Goal: Task Accomplishment & Management: Manage account settings

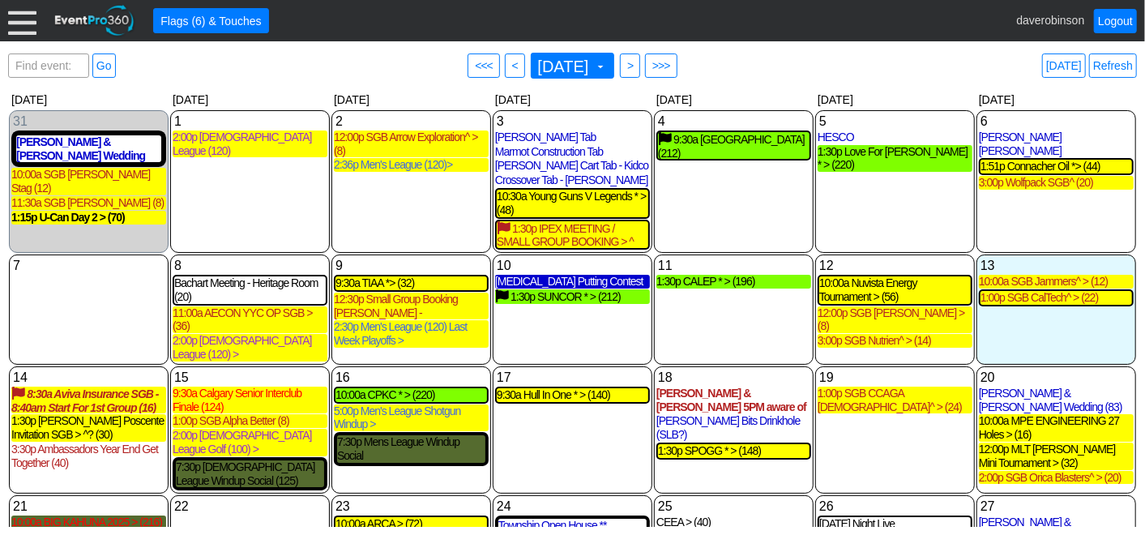
scroll to position [94, 0]
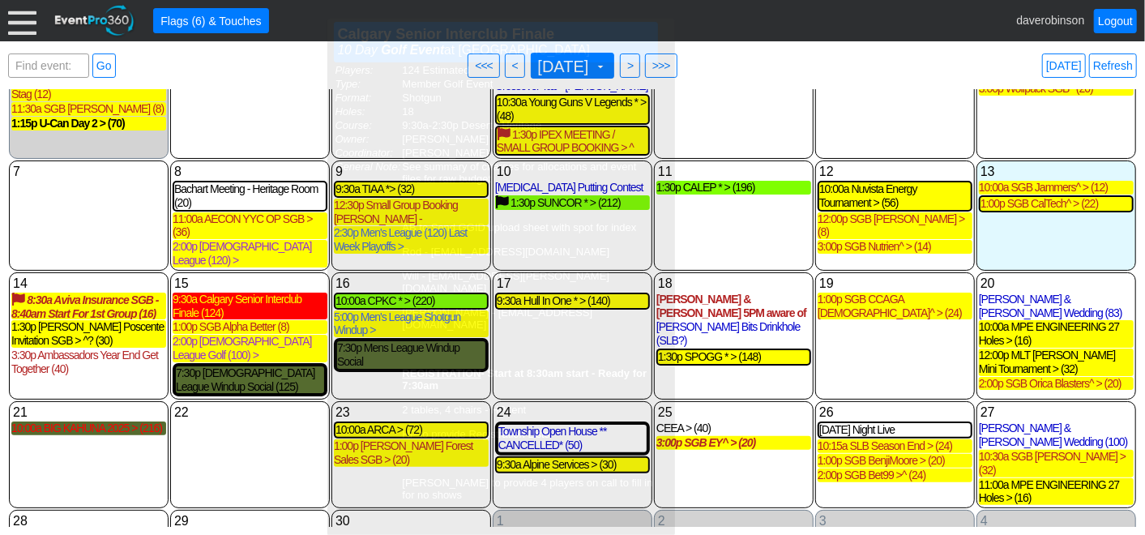
click at [253, 298] on div "9:30a Calgary Senior Interclub Finale (124)" at bounding box center [250, 307] width 155 height 28
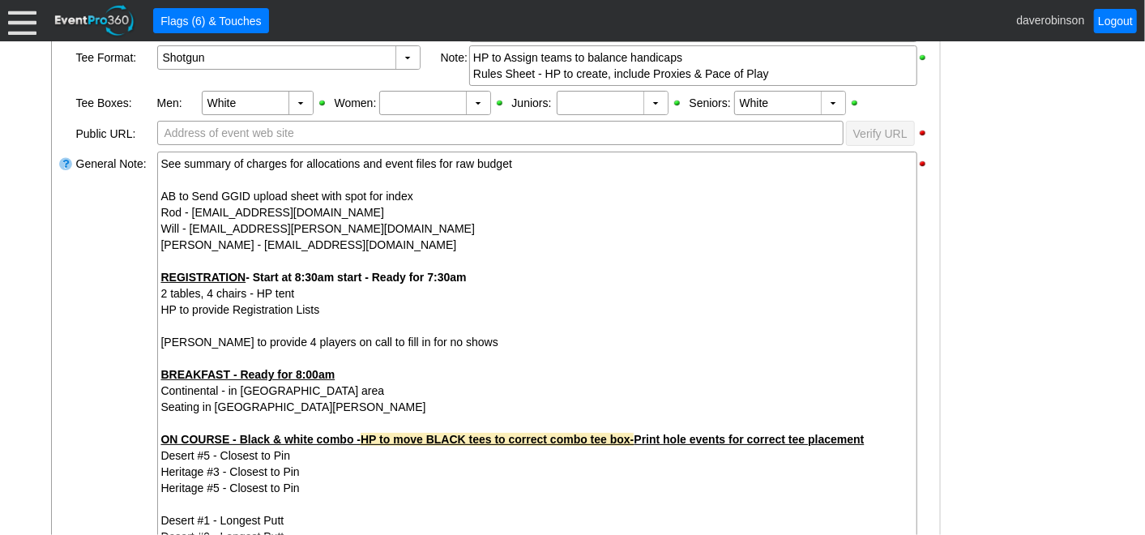
scroll to position [630, 0]
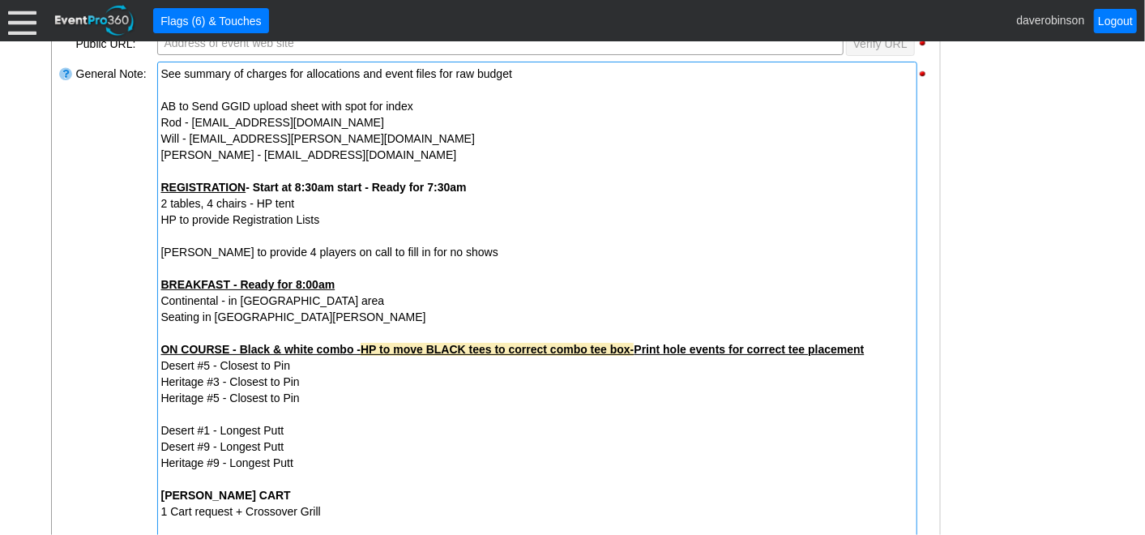
click at [161, 347] on strong "ON COURSE - Black & white combo - HP to move BLACK tees to correct combo tee bo…" at bounding box center [512, 349] width 703 height 13
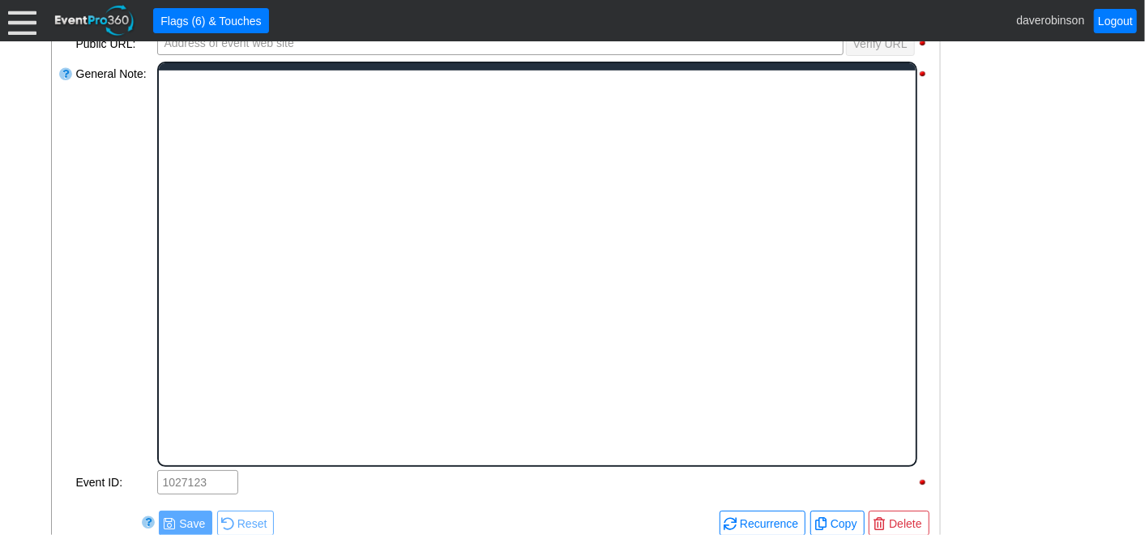
scroll to position [0, 0]
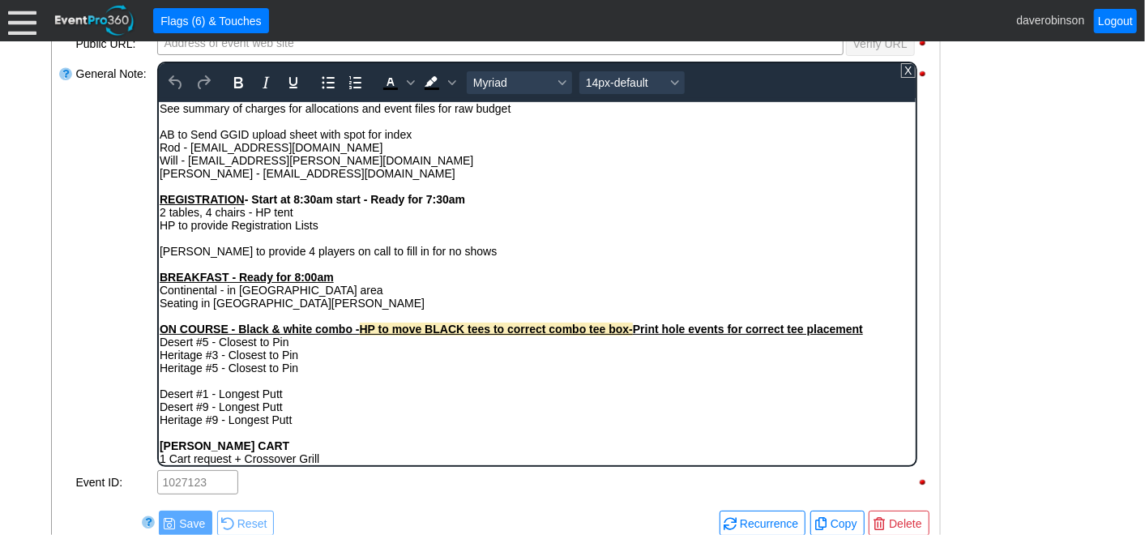
click at [161, 343] on div "Desert #5 - Closest to Pin" at bounding box center [536, 341] width 755 height 13
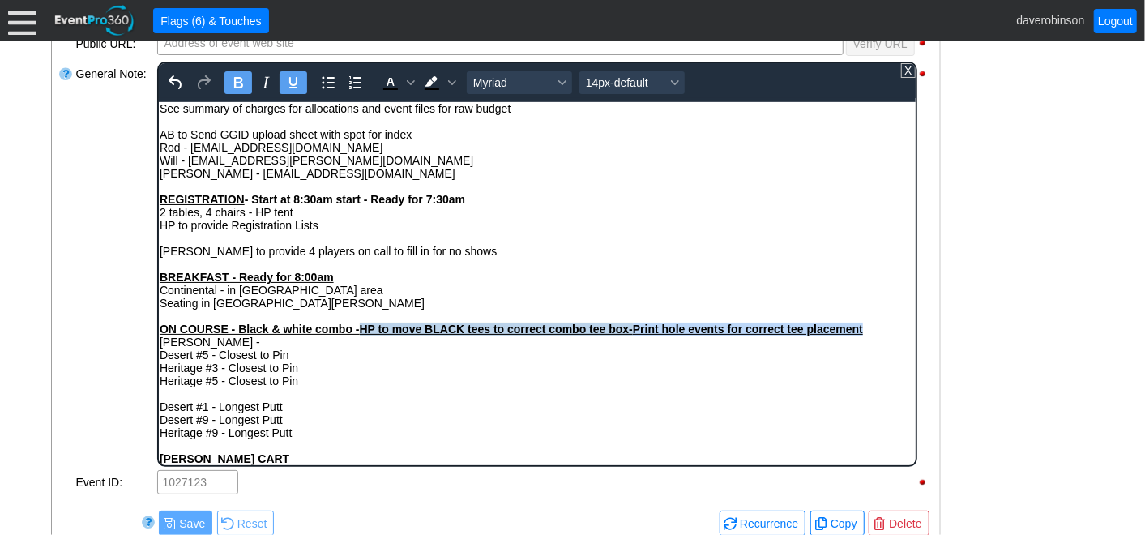
drag, startPoint x: 360, startPoint y: 331, endPoint x: 876, endPoint y: 331, distance: 516.2
click at [876, 331] on div "ON COURSE - Black & white combo - HP to move BLACK tees to correct combo tee bo…" at bounding box center [536, 328] width 755 height 13
copy strong "HP to move BLACK tees to correct combo tee box- Print hole events for correct t…"
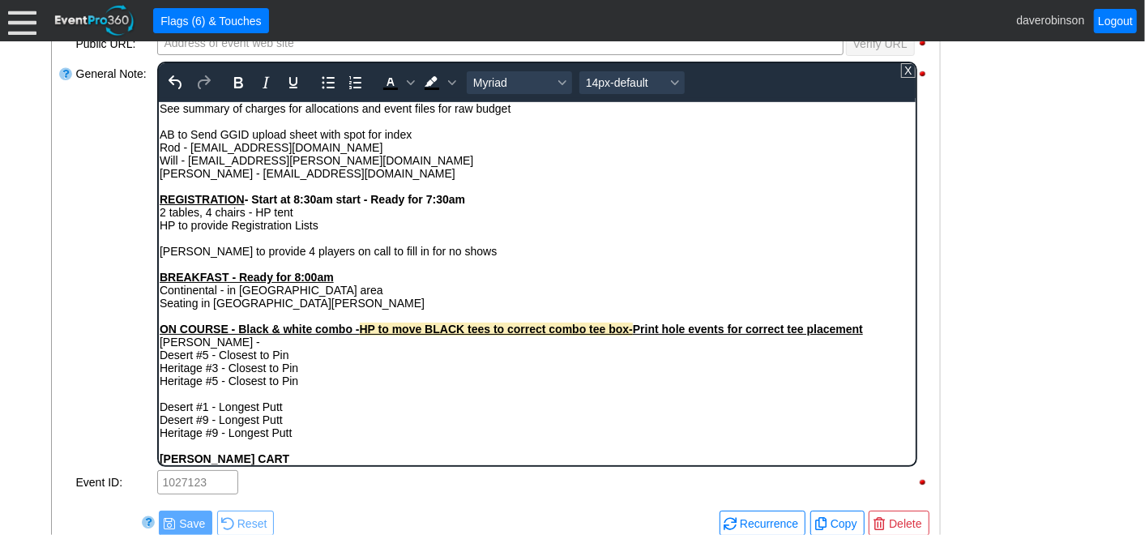
click at [234, 348] on div "[PERSON_NAME] -" at bounding box center [536, 341] width 755 height 13
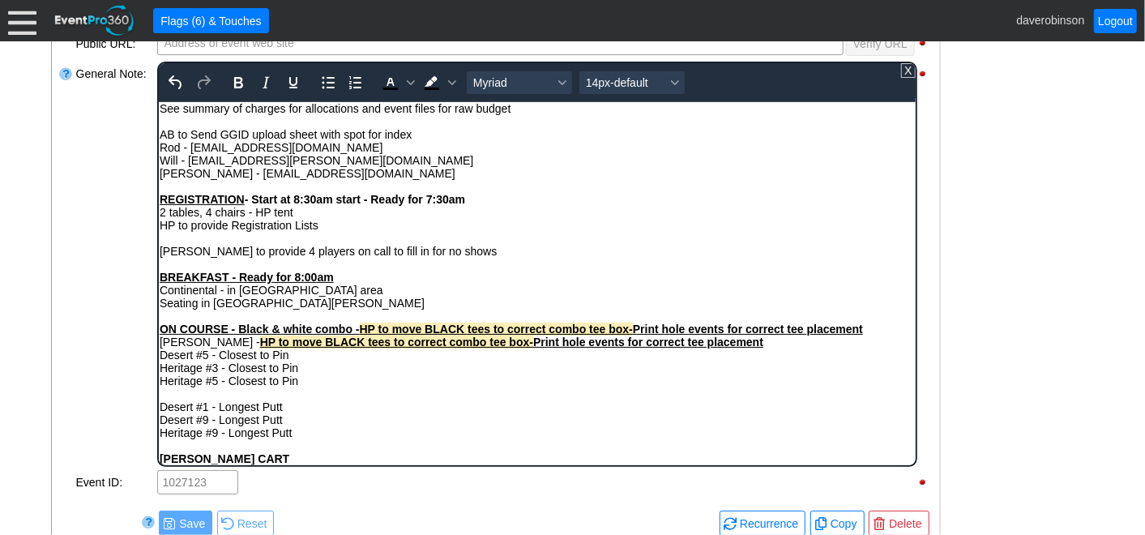
click at [404, 380] on div "Heritage #5 - Closest to Pin" at bounding box center [536, 380] width 755 height 13
click at [289, 331] on strong "ON COURSE - Black & white combo - HP to move BLACK tees to correct combo tee bo…" at bounding box center [510, 328] width 703 height 13
click at [356, 333] on strong "ON COURSE - Black & White combo - HP to move BLACK tees to correct combo tee bo…" at bounding box center [511, 328] width 705 height 13
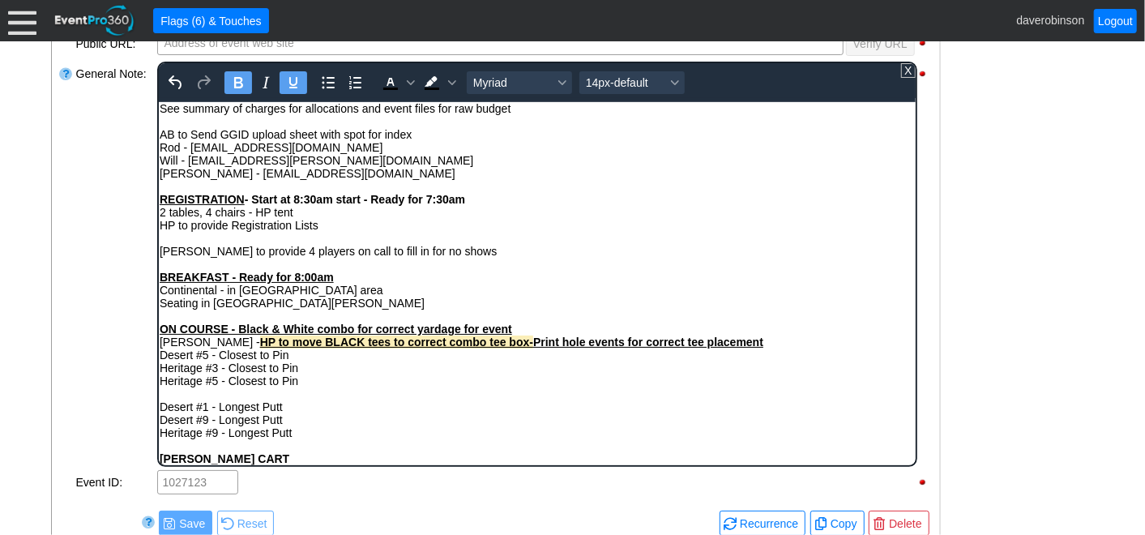
click at [259, 345] on span "HP to move BLACK tees to correct combo tee box-" at bounding box center [395, 341] width 273 height 13
click at [259, 347] on span "HP to move BLACK tees to correct combo tee box-" at bounding box center [395, 341] width 273 height 13
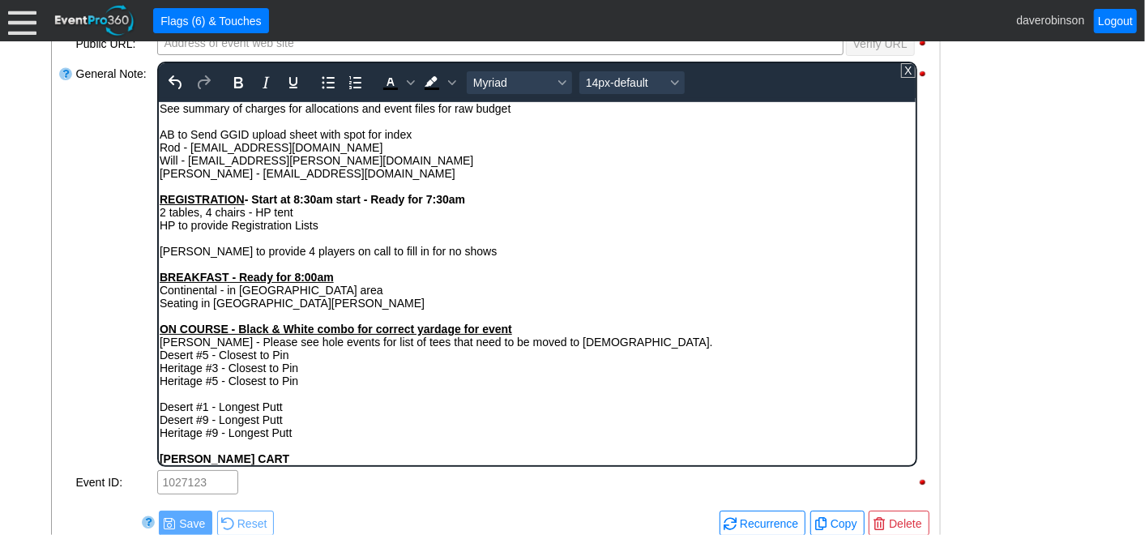
click at [519, 342] on div "RYAN - Please see hole events for list of tees that need to be moved to whites." at bounding box center [536, 341] width 755 height 13
click at [161, 344] on div "RYAN - Please see hole events for list of tees that need to be moved to same sp…" at bounding box center [536, 341] width 755 height 13
drag, startPoint x: 158, startPoint y: 348, endPoint x: 189, endPoint y: 348, distance: 30.8
click at [189, 348] on div "RYAN - Please see hole events for list of tees that need to be moved to same sp…" at bounding box center [536, 341] width 755 height 13
click at [241, 74] on icon "Bold" at bounding box center [237, 82] width 19 height 19
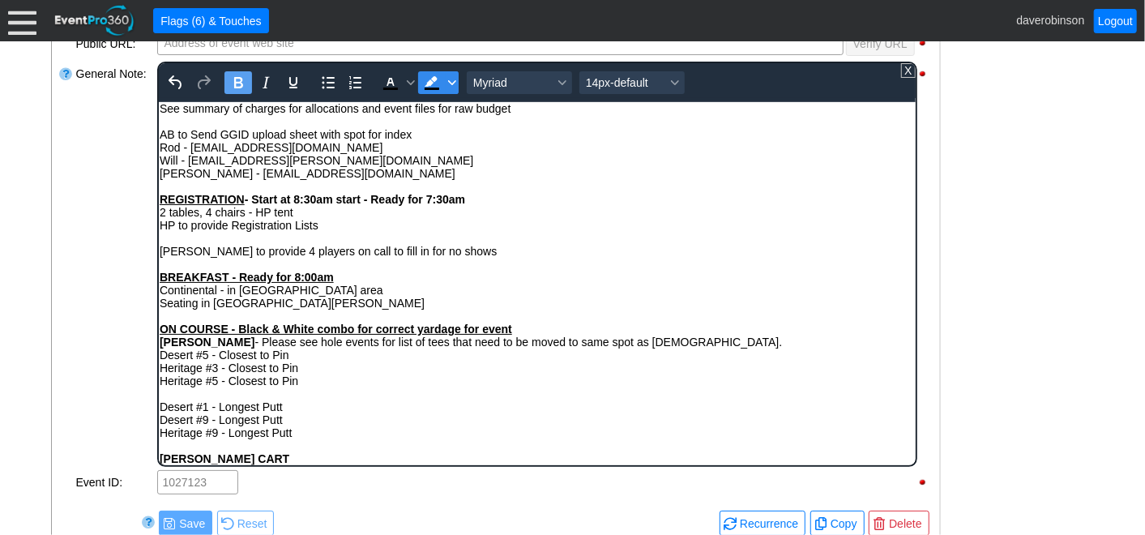
click at [447, 80] on icon "Background color Black" at bounding box center [451, 82] width 8 height 5
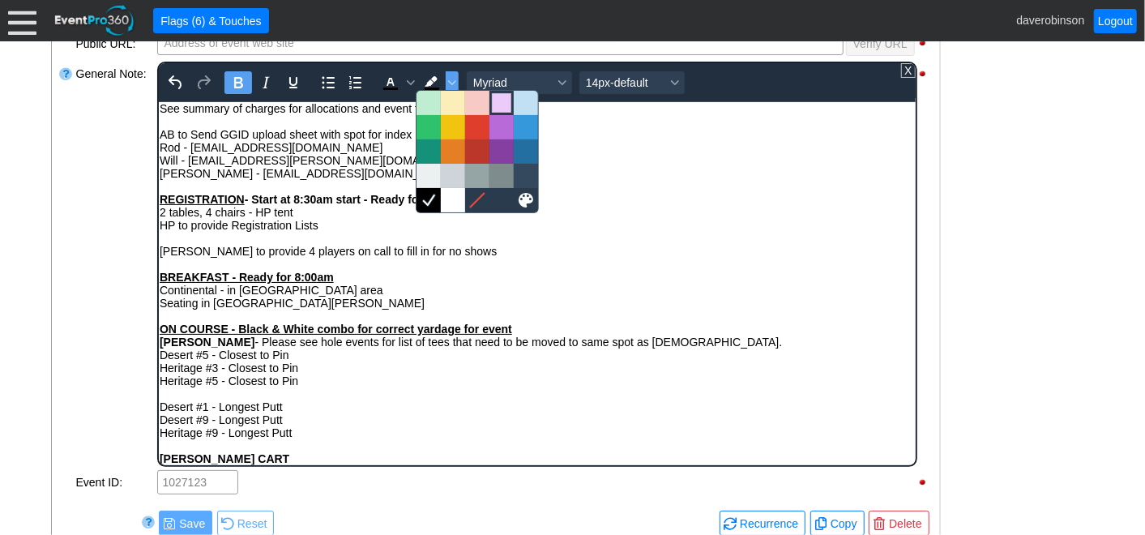
click at [500, 105] on div at bounding box center [501, 102] width 19 height 19
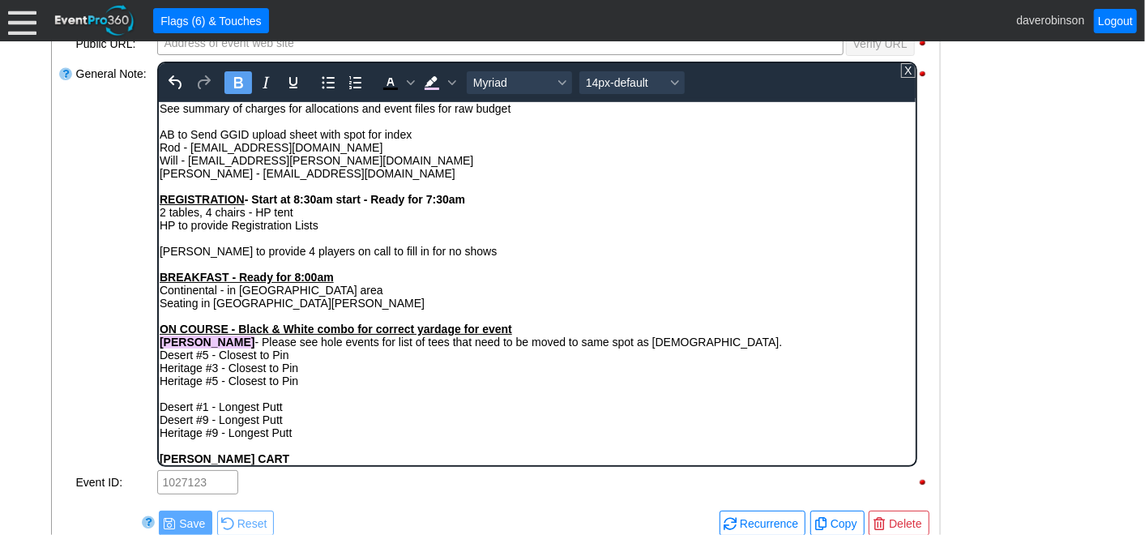
click at [540, 268] on div "Rich Text Area. Press ALT-0 for help." at bounding box center [536, 263] width 755 height 13
click at [441, 387] on div "Heritage #5 - Closest to Pin" at bounding box center [536, 380] width 755 height 13
click at [81, 350] on div "General Note:" at bounding box center [115, 264] width 81 height 408
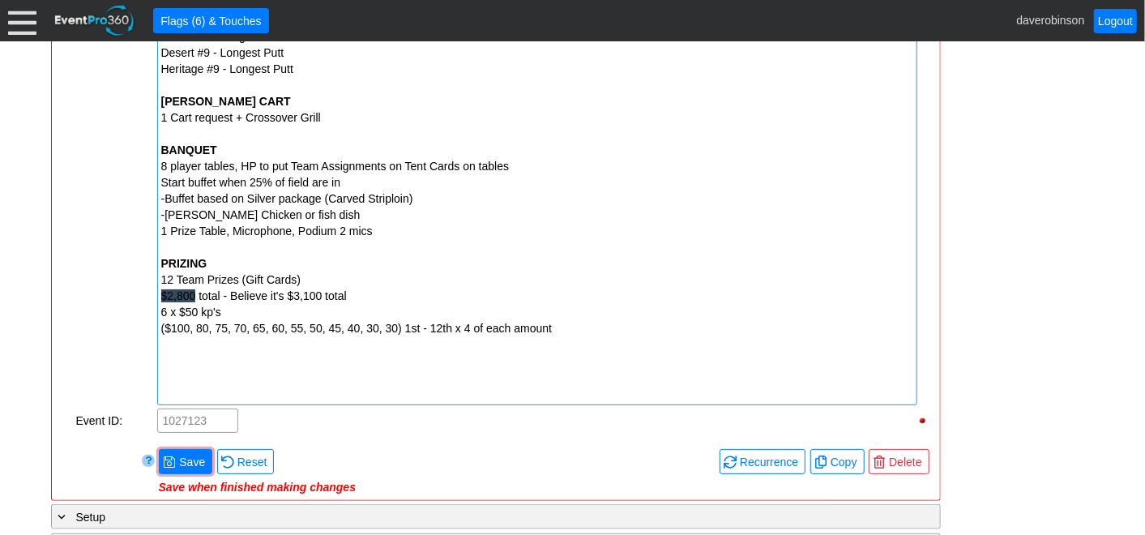
scroll to position [1080, 0]
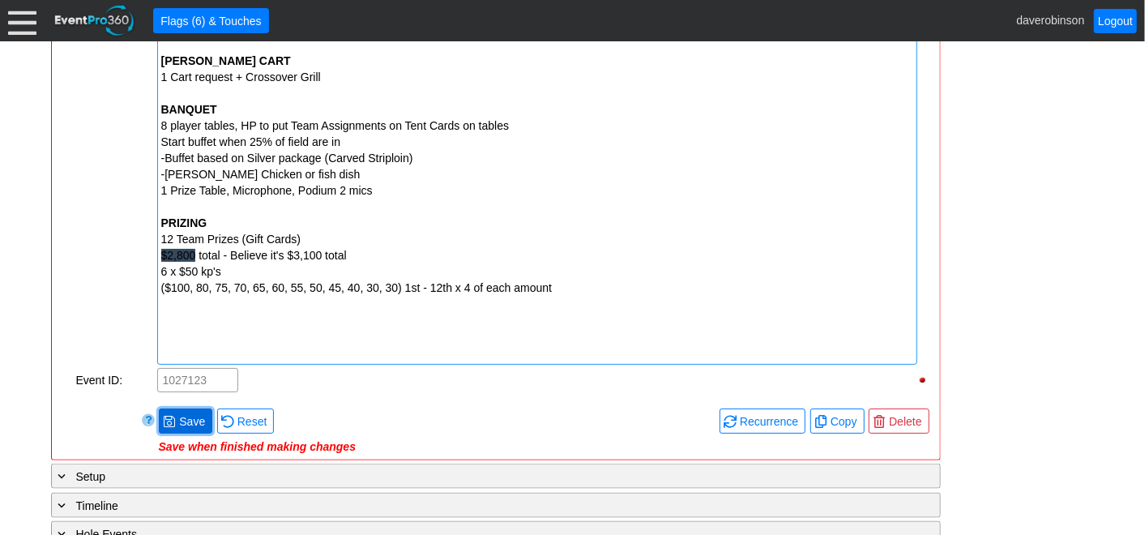
click at [188, 414] on span "Save" at bounding box center [192, 421] width 32 height 16
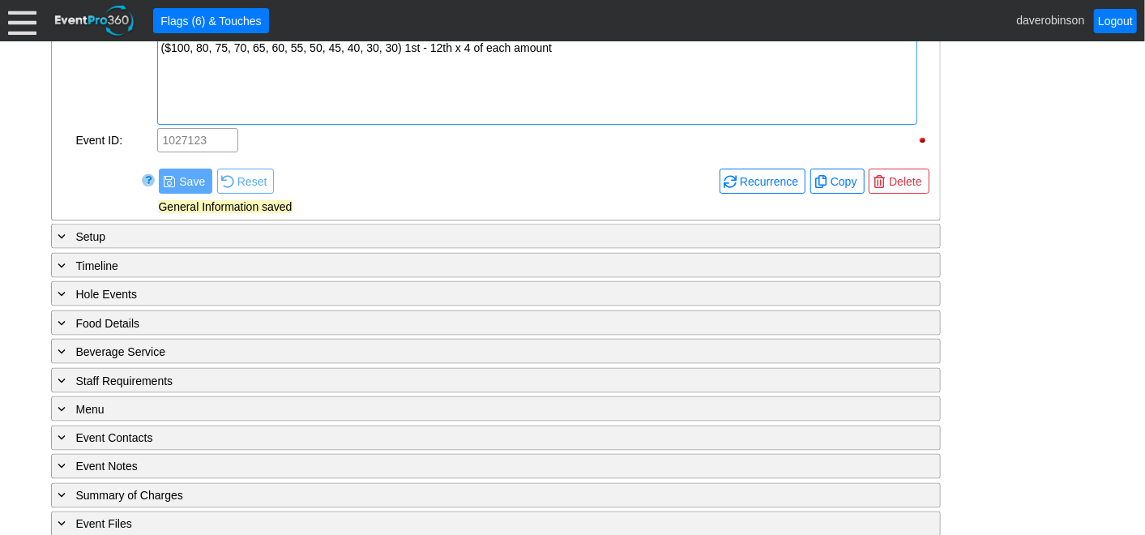
scroll to position [1326, 0]
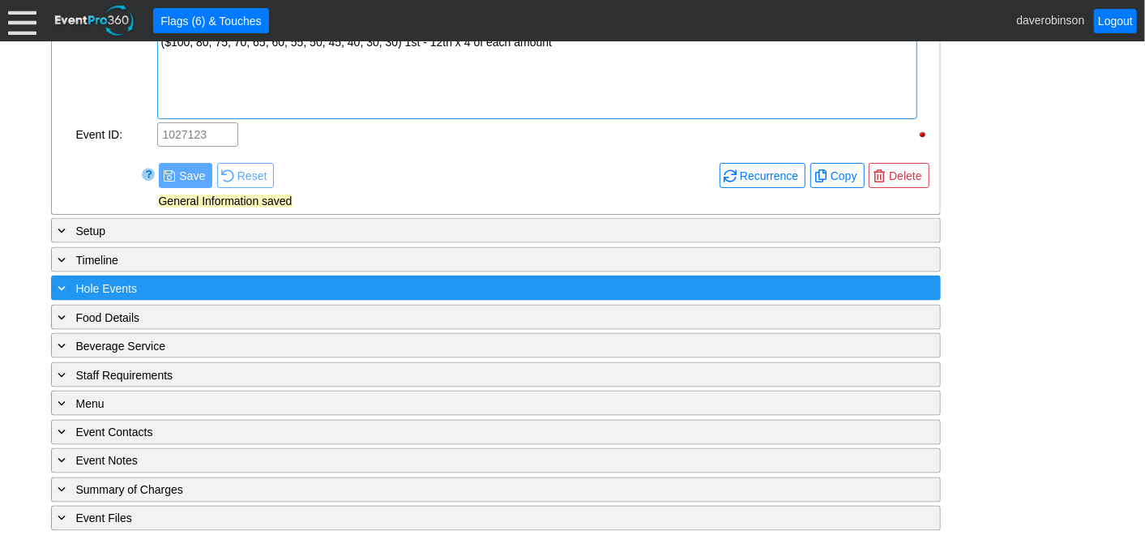
click at [62, 281] on span at bounding box center [62, 287] width 15 height 15
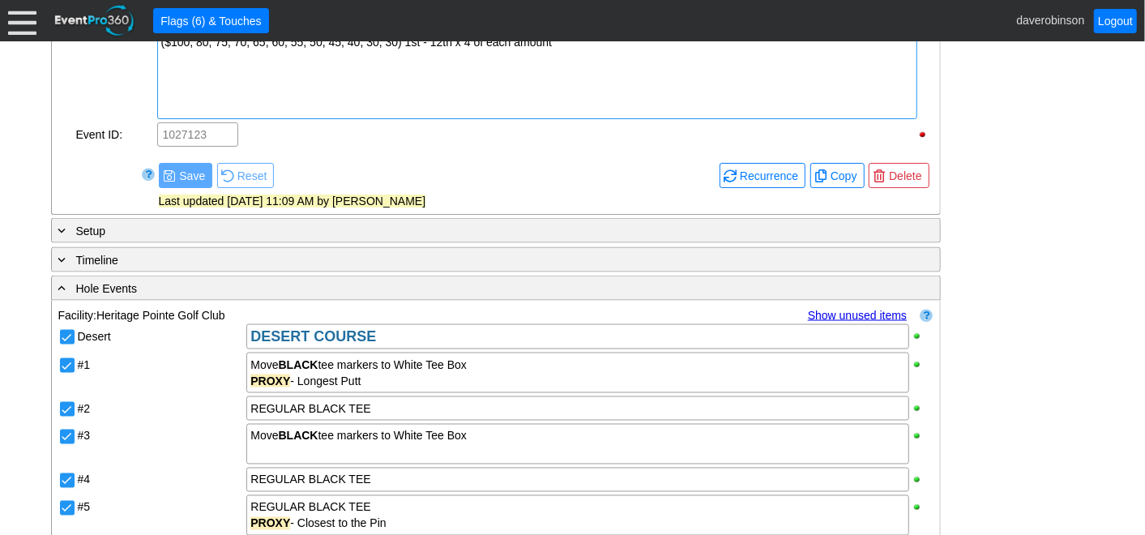
scroll to position [1416, 0]
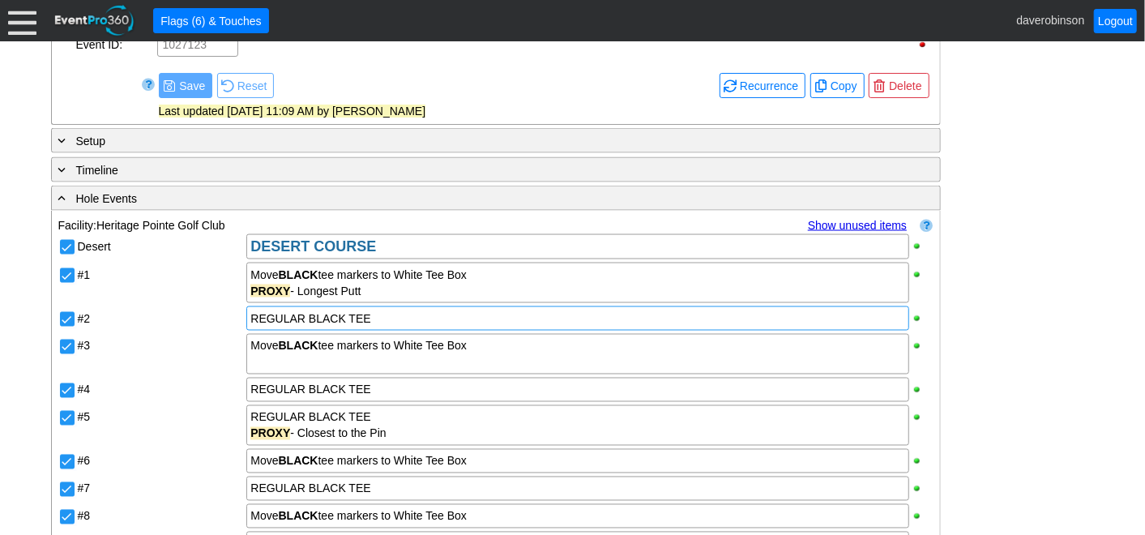
click at [395, 312] on div "REGULAR BLACK TEE" at bounding box center [577, 318] width 654 height 16
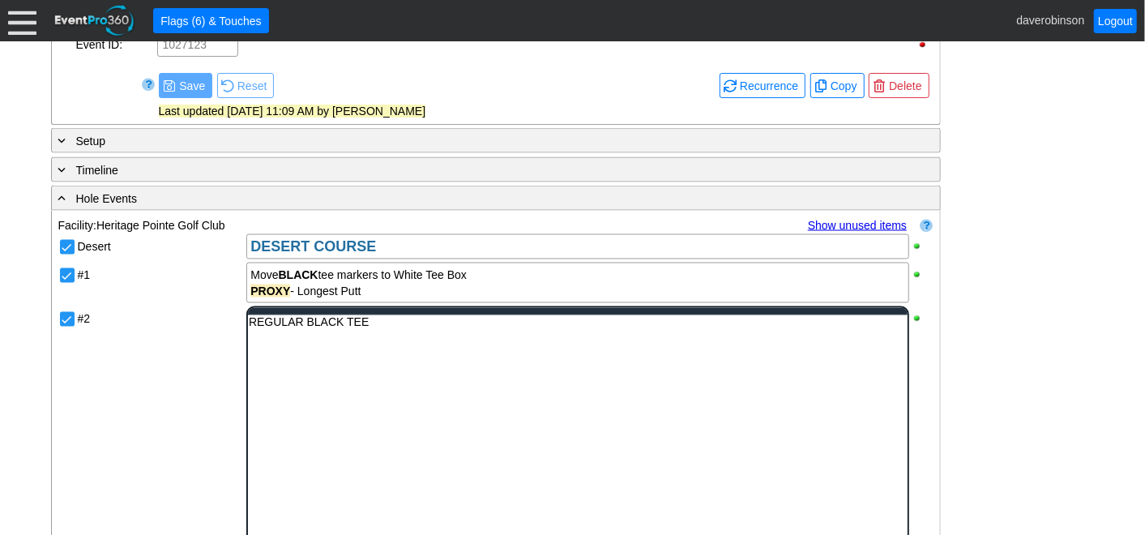
scroll to position [0, 0]
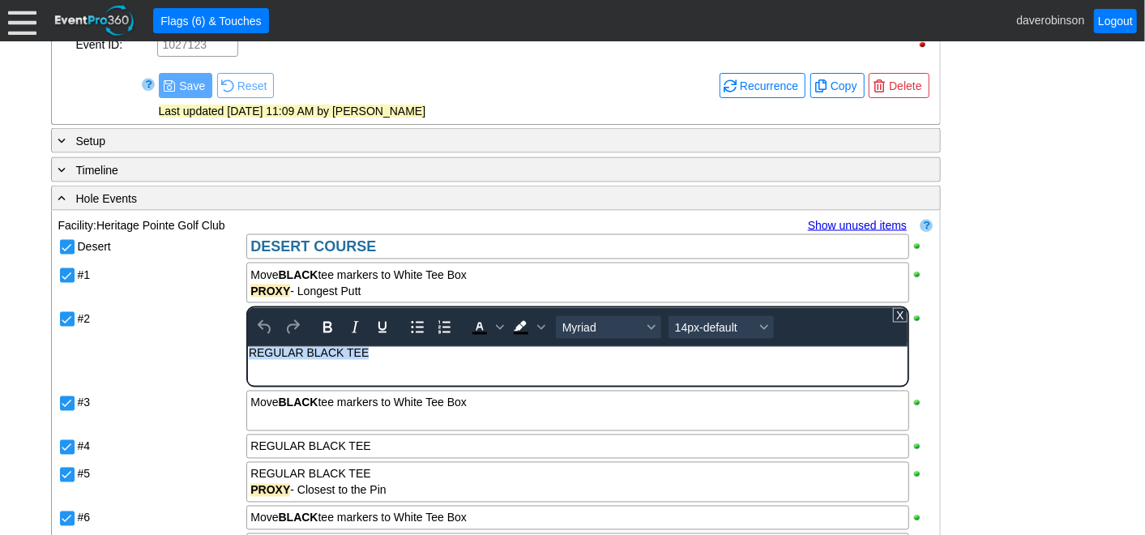
drag, startPoint x: 387, startPoint y: 356, endPoint x: 228, endPoint y: 360, distance: 159.7
click at [248, 360] on html "REGULAR BLACK TEE" at bounding box center [577, 357] width 659 height 21
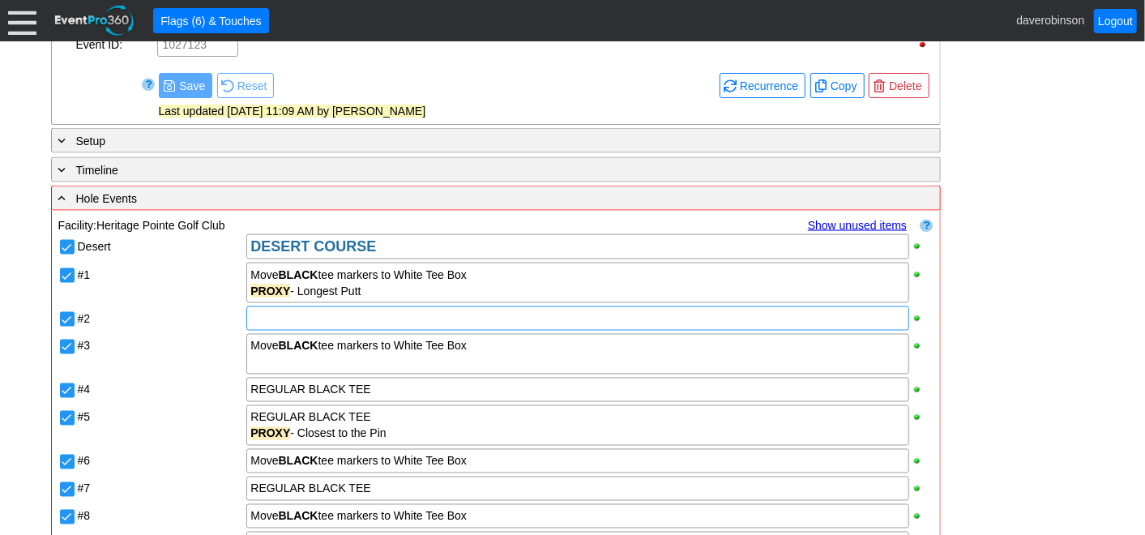
drag, startPoint x: 392, startPoint y: 443, endPoint x: 310, endPoint y: 441, distance: 81.9
drag, startPoint x: 279, startPoint y: 269, endPoint x: 306, endPoint y: 271, distance: 27.6
click at [306, 271] on strong "BLACK" at bounding box center [299, 274] width 40 height 13
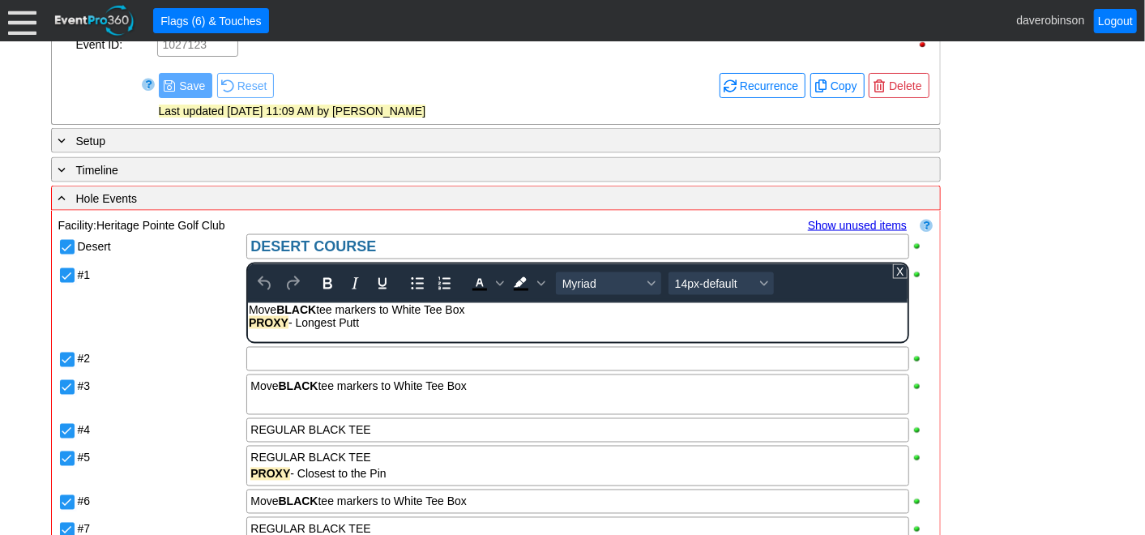
drag, startPoint x: 319, startPoint y: 307, endPoint x: 272, endPoint y: 307, distance: 47.0
click at [272, 307] on div "Move BLACK tee markers to White Tee Box" at bounding box center [577, 309] width 657 height 13
click at [320, 314] on div "Move BLACK tee markers to White Tee Box" at bounding box center [577, 309] width 657 height 13
drag, startPoint x: 320, startPoint y: 311, endPoint x: 694, endPoint y: 599, distance: 471.5
click at [279, 308] on div "Move BLACK tee markers to White Tee Box" at bounding box center [577, 309] width 657 height 13
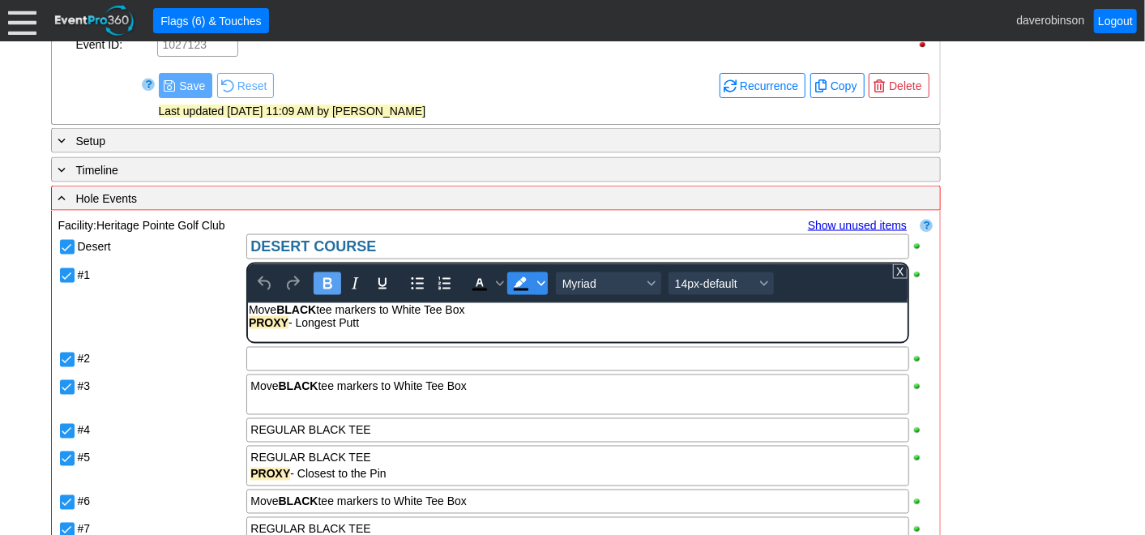
click at [540, 281] on icon "Background color Black" at bounding box center [541, 283] width 8 height 5
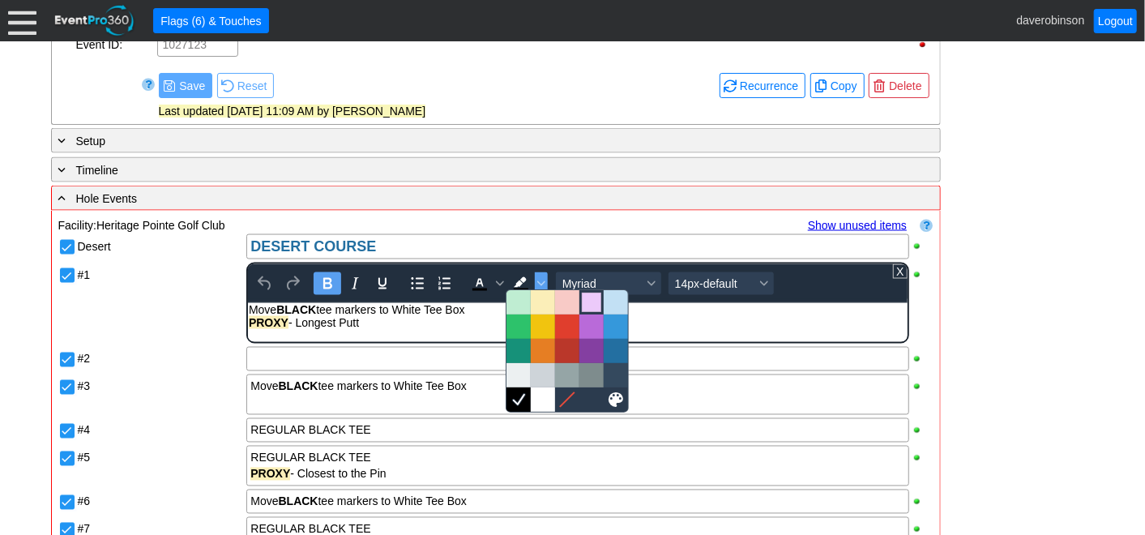
click at [584, 305] on div at bounding box center [591, 302] width 19 height 19
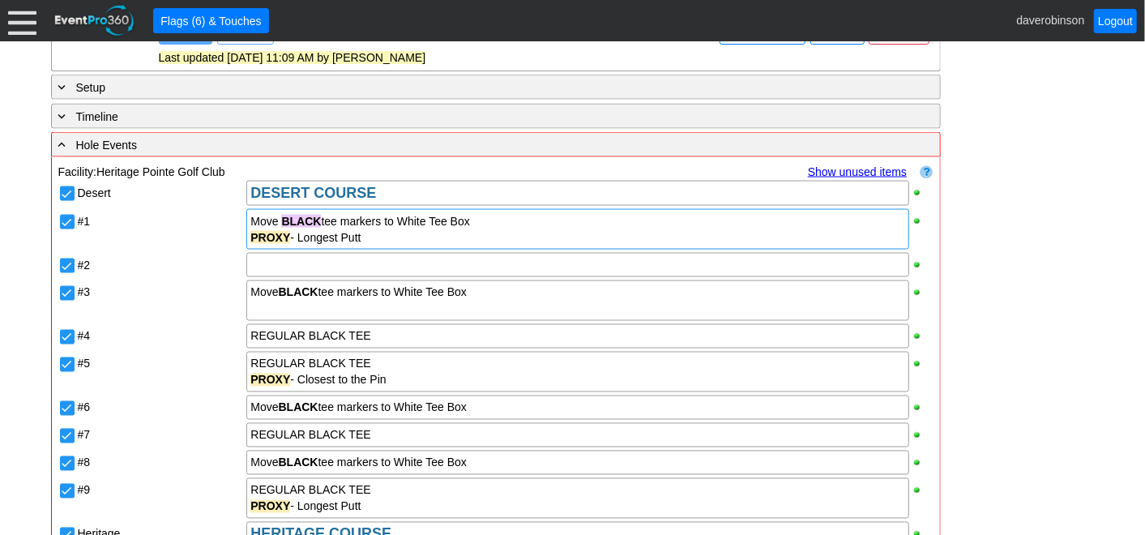
scroll to position [1506, 0]
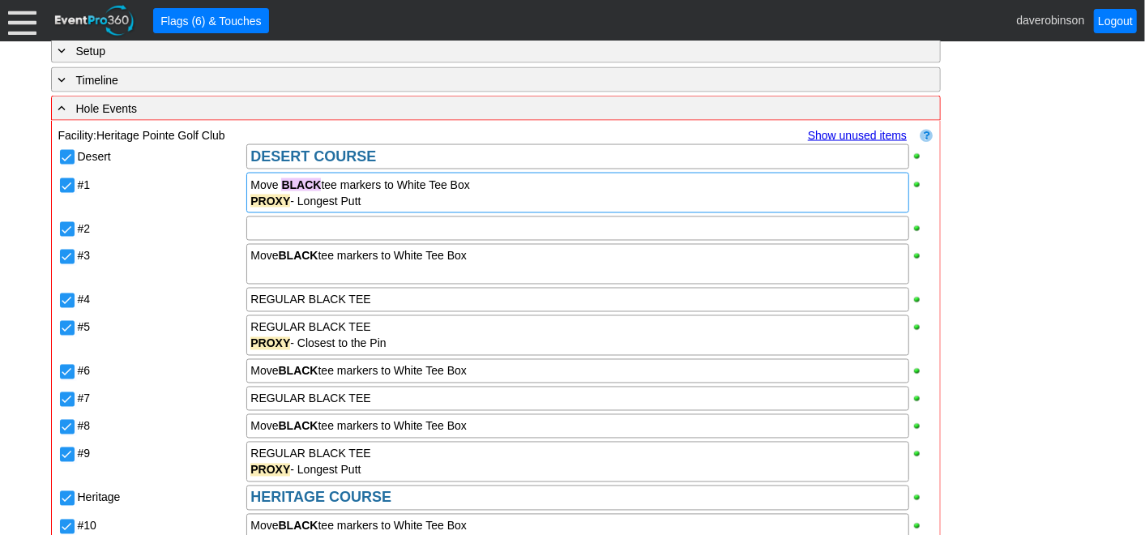
click at [413, 314] on div "REGULAR BLACK TEE PROXY - Closest to the Pin" at bounding box center [589, 336] width 688 height 44
click at [396, 292] on div "REGULAR BLACK TEE" at bounding box center [577, 300] width 654 height 16
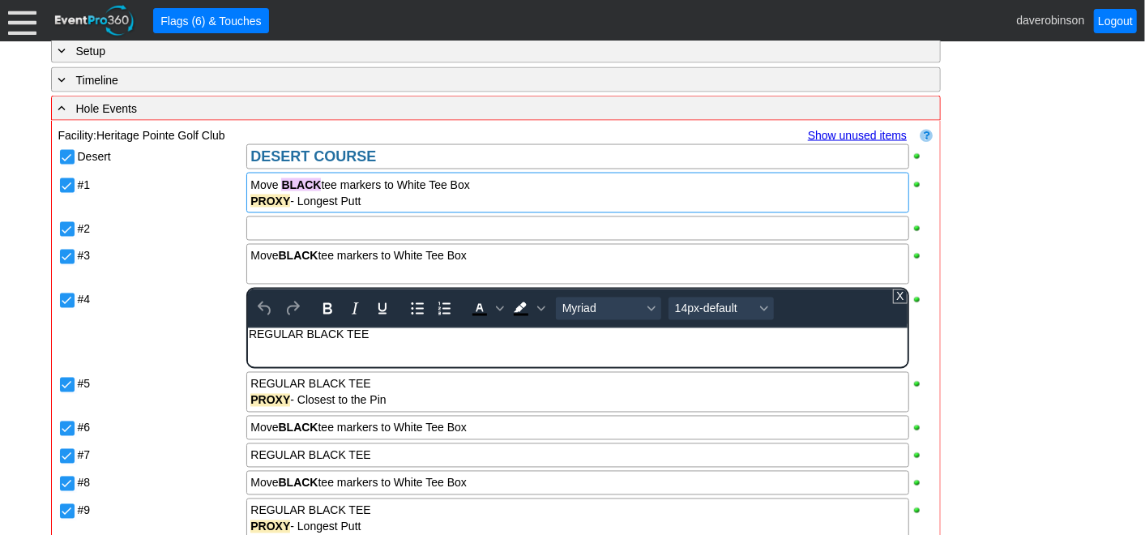
scroll to position [0, 0]
drag, startPoint x: 397, startPoint y: 335, endPoint x: 148, endPoint y: 327, distance: 248.9
click at [248, 328] on html "REGULAR BLACK TEE" at bounding box center [577, 338] width 659 height 21
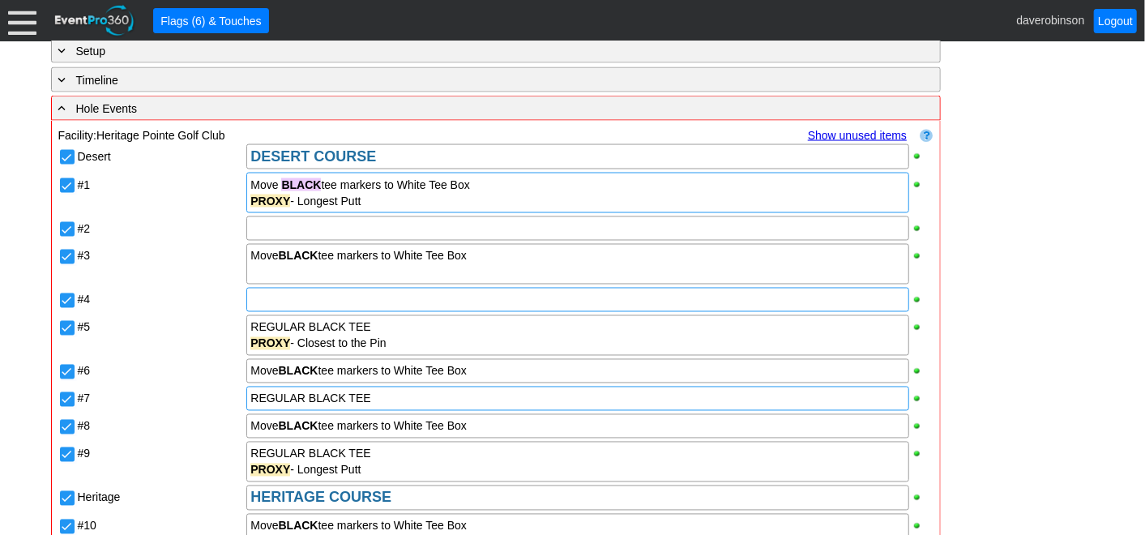
click at [382, 381] on div "Desert DESERT COURSE #1 Move BLACK tee markers to White Tee Box PROXY - Longest…" at bounding box center [495, 490] width 875 height 694
drag, startPoint x: 374, startPoint y: 323, endPoint x: 187, endPoint y: 315, distance: 186.5
click at [187, 315] on div "#5 REGULAR BLACK TEE PROXY - Closest to the Pin" at bounding box center [495, 336] width 875 height 44
click at [379, 324] on div "REGULAR BLACK TEE" at bounding box center [577, 327] width 654 height 16
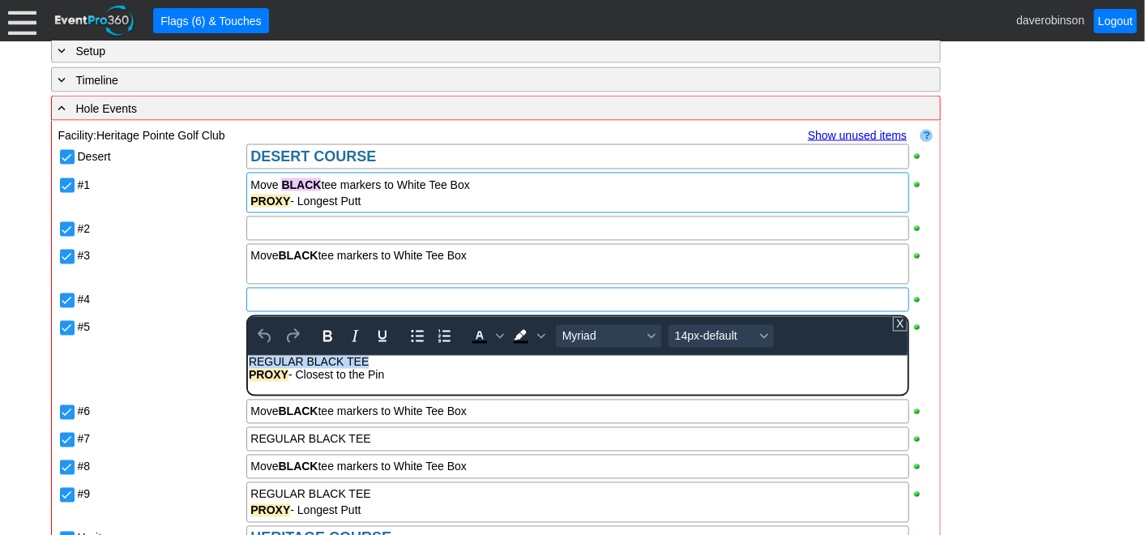
drag, startPoint x: 376, startPoint y: 363, endPoint x: 224, endPoint y: 346, distance: 153.3
click at [248, 356] on html "REGULAR BLACK TEE PROXY - Closest to the Pin" at bounding box center [577, 373] width 659 height 34
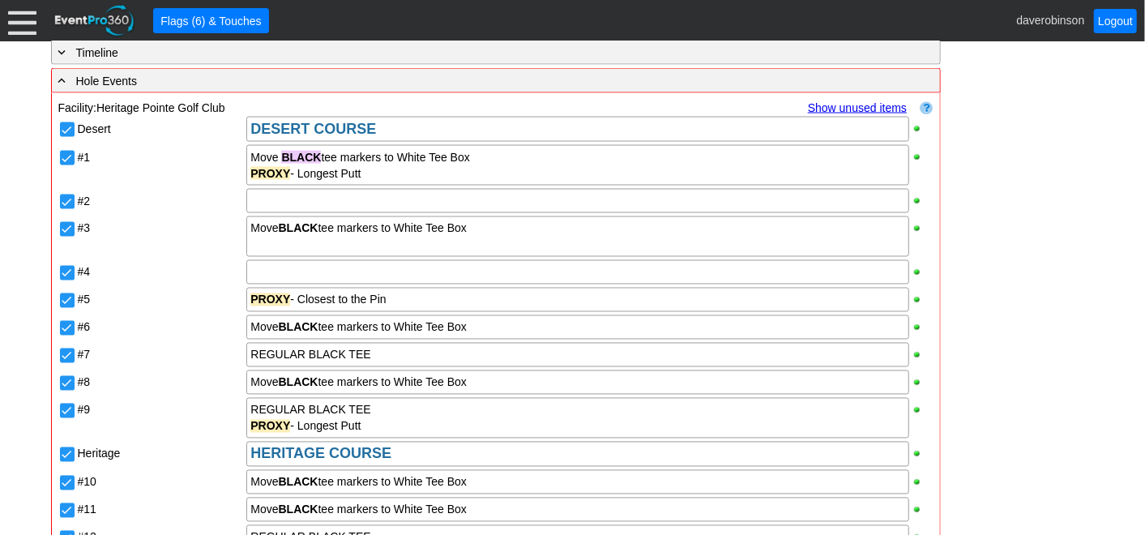
scroll to position [1506, 0]
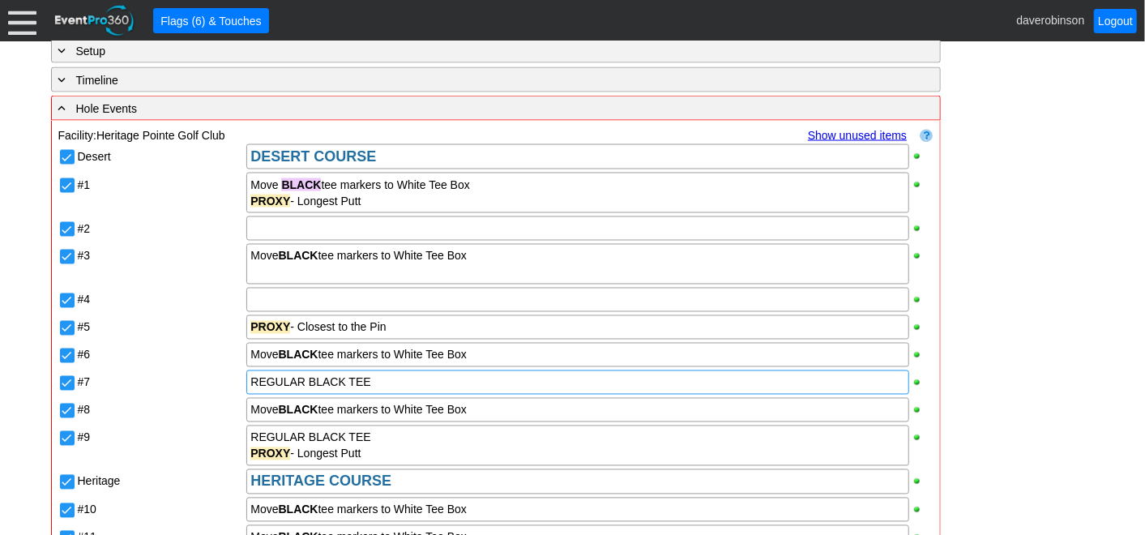
click at [421, 374] on div "REGULAR BLACK TEE" at bounding box center [577, 382] width 654 height 16
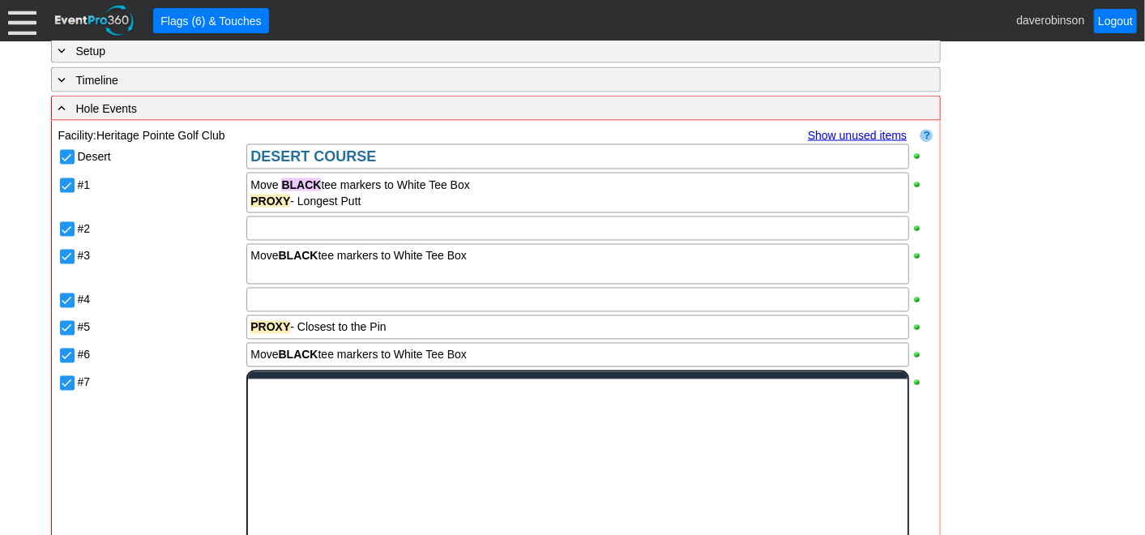
scroll to position [0, 0]
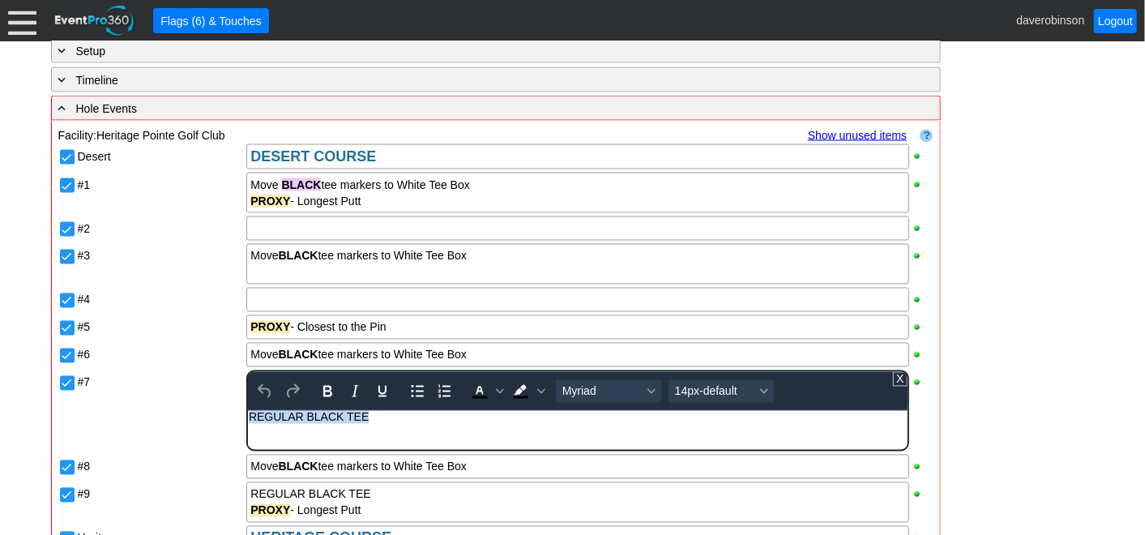
drag, startPoint x: 383, startPoint y: 416, endPoint x: 464, endPoint y: 819, distance: 411.6
click at [248, 415] on html "REGULAR BLACK TEE" at bounding box center [577, 420] width 659 height 21
click at [152, 221] on div "#2" at bounding box center [161, 225] width 166 height 19
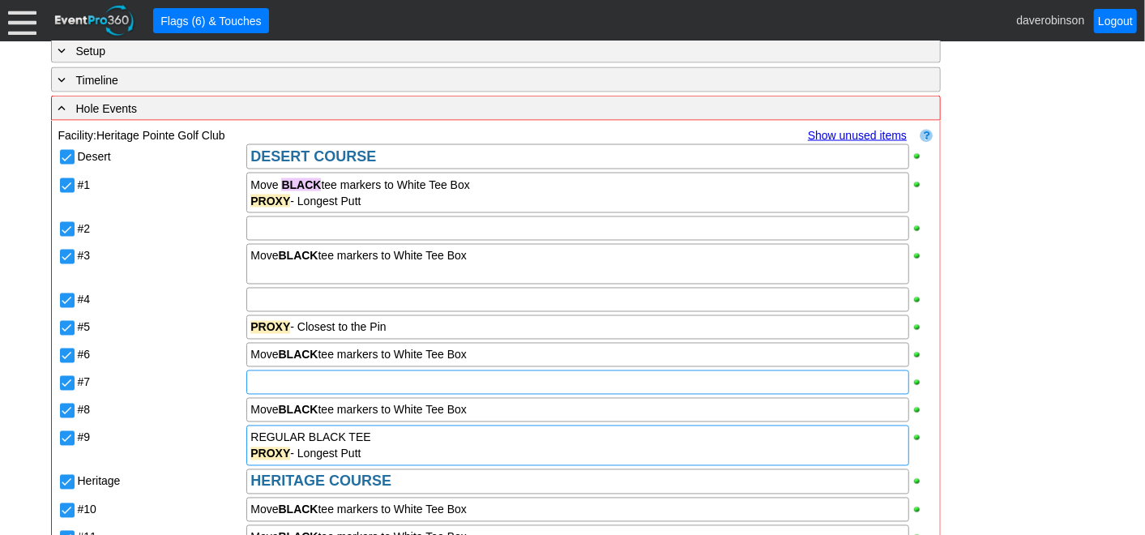
click at [395, 429] on div "REGULAR BLACK TEE" at bounding box center [577, 437] width 654 height 16
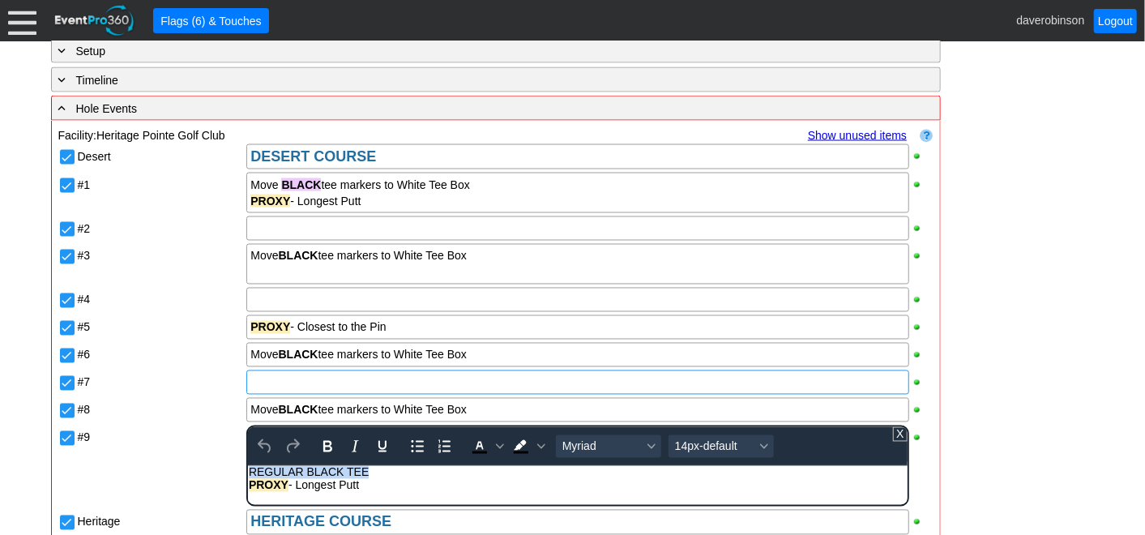
drag, startPoint x: 371, startPoint y: 470, endPoint x: 244, endPoint y: 470, distance: 127.2
click at [248, 470] on html "REGULAR BLACK TEE PROXY - Longest Putt" at bounding box center [577, 482] width 659 height 34
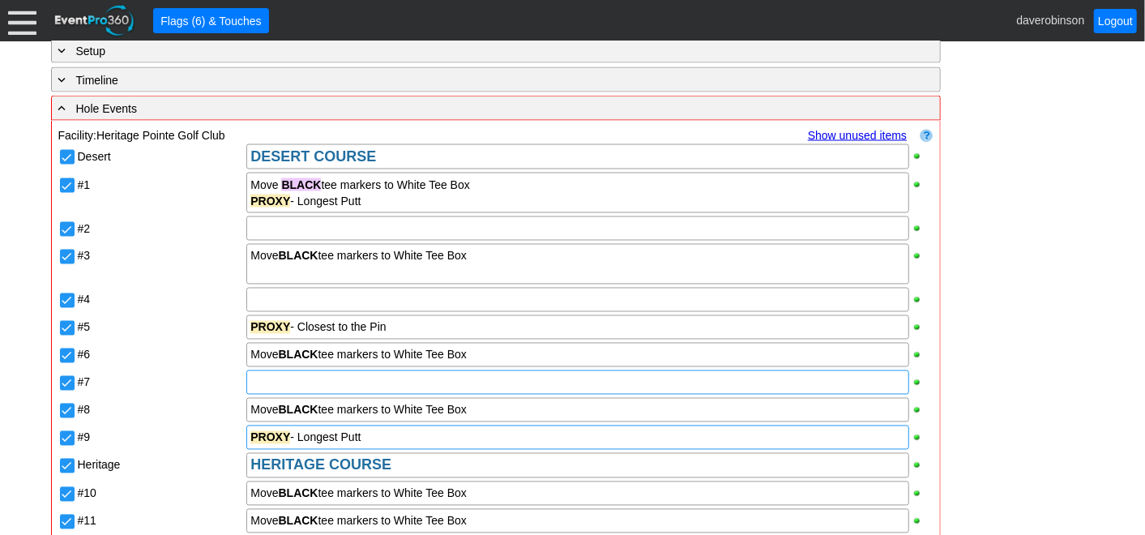
click at [173, 343] on div "#6" at bounding box center [161, 352] width 166 height 19
click at [169, 315] on div "#5" at bounding box center [161, 324] width 166 height 19
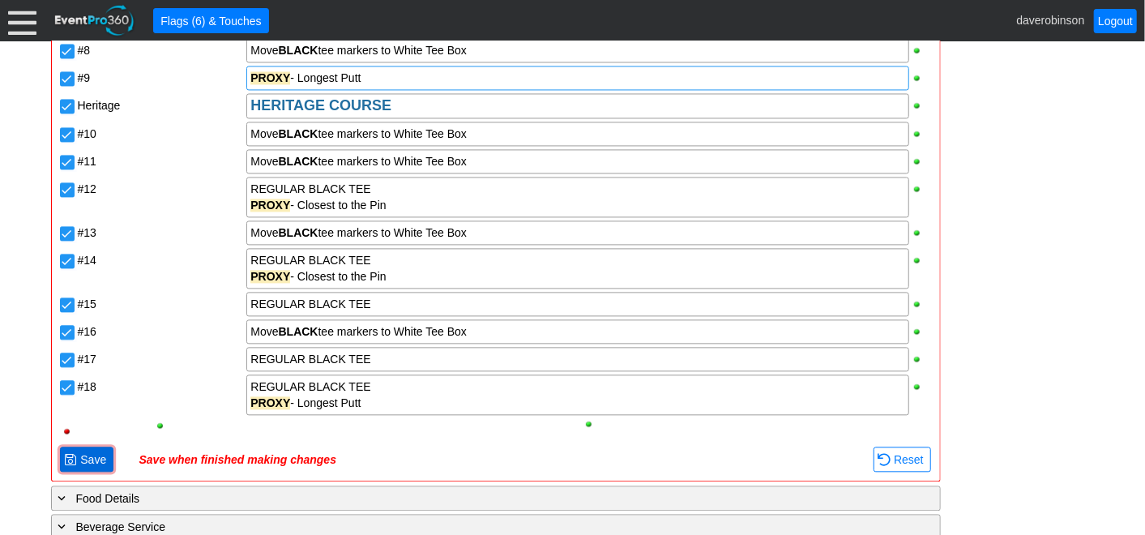
click at [79, 451] on span "● Save" at bounding box center [86, 459] width 45 height 17
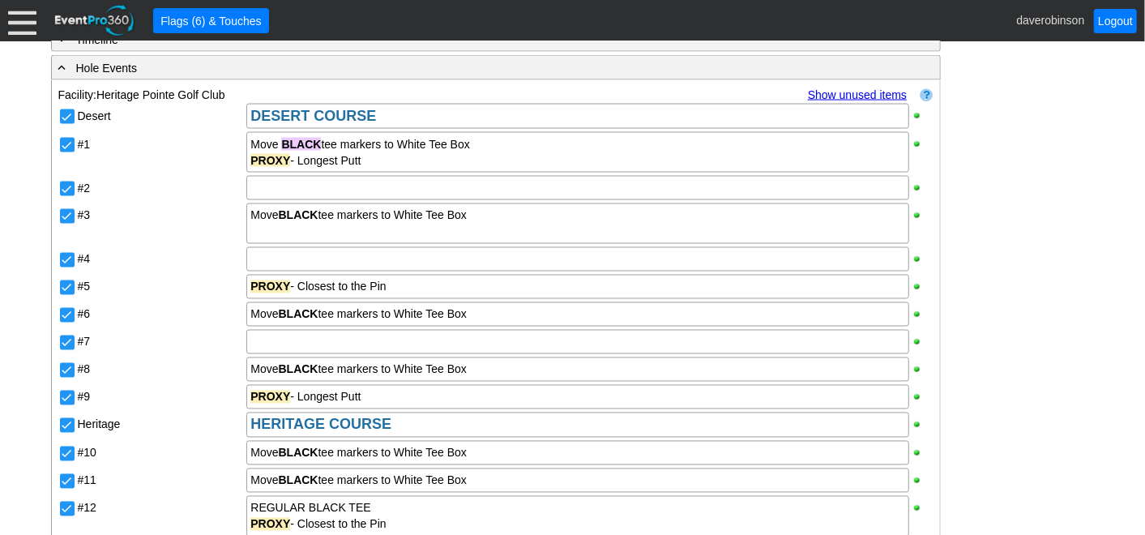
scroll to position [1506, 0]
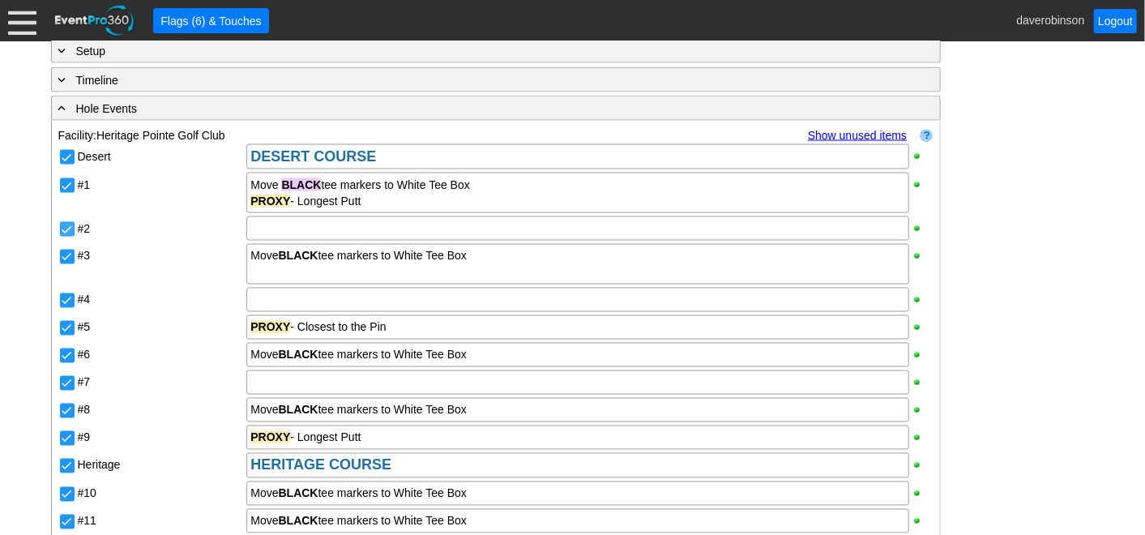
click at [66, 223] on input "#2" at bounding box center [69, 231] width 16 height 16
click at [63, 294] on input "#4" at bounding box center [69, 302] width 16 height 16
click at [65, 379] on input "#7" at bounding box center [69, 385] width 16 height 16
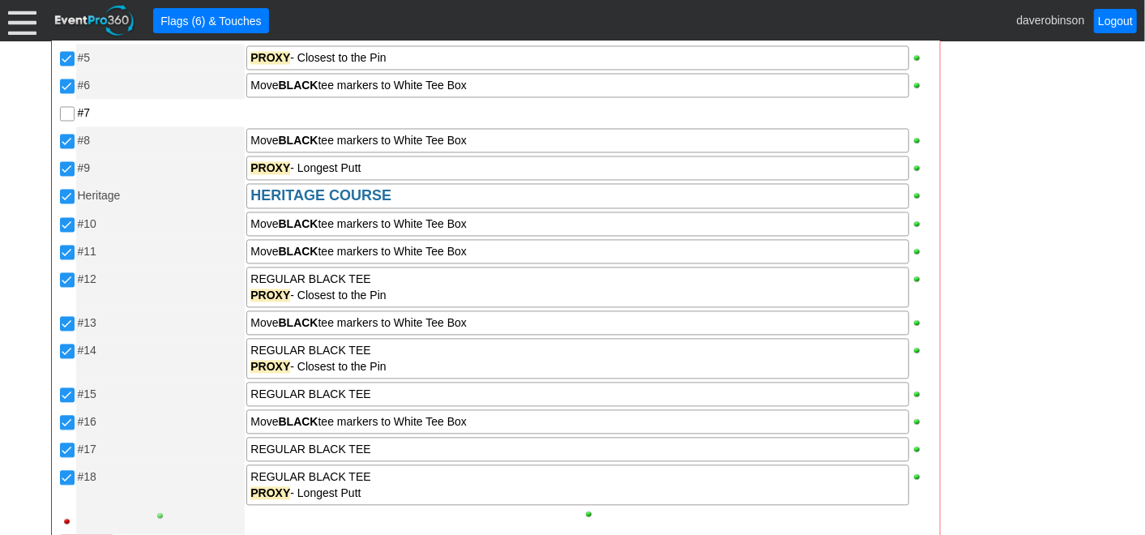
scroll to position [1865, 0]
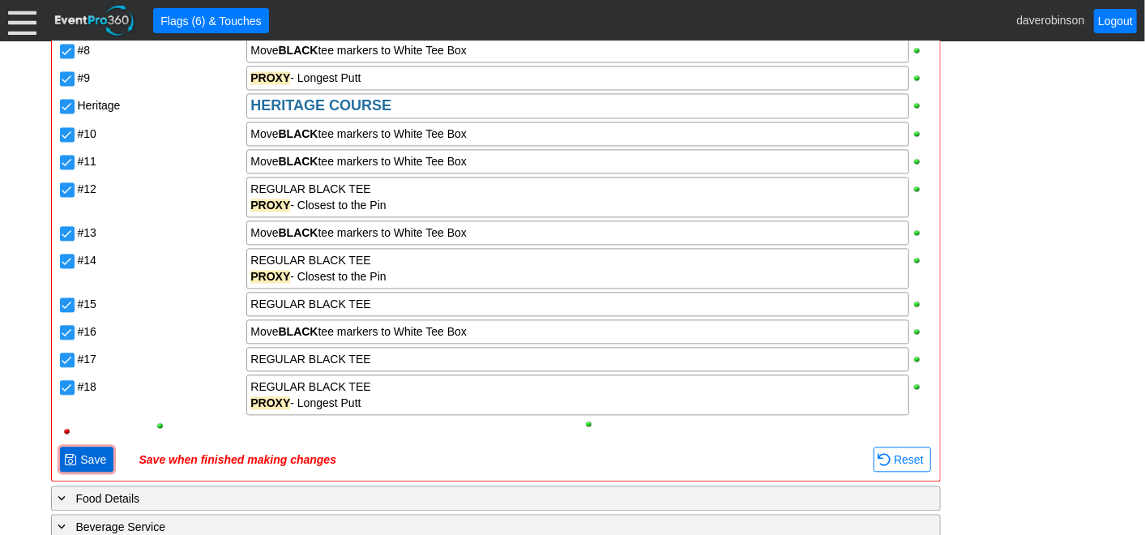
click at [84, 451] on span "Save" at bounding box center [93, 459] width 32 height 16
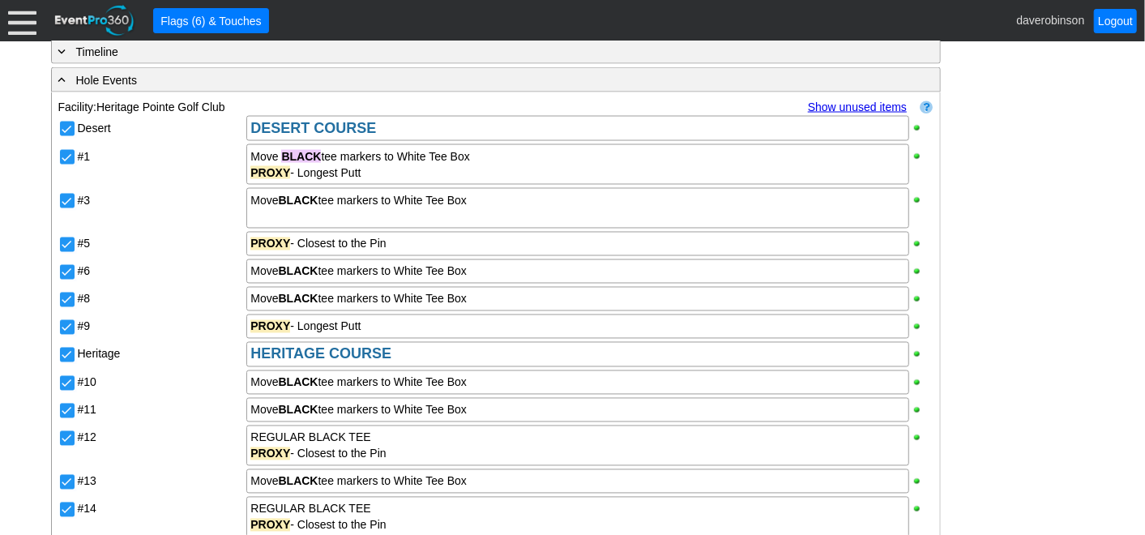
scroll to position [1506, 0]
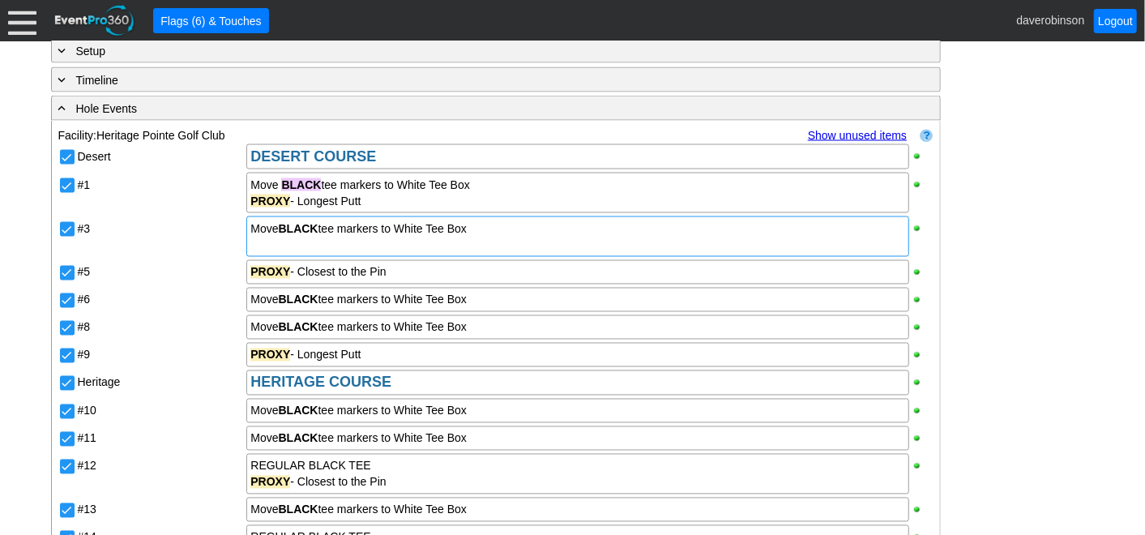
click at [280, 222] on strong "BLACK" at bounding box center [299, 228] width 40 height 13
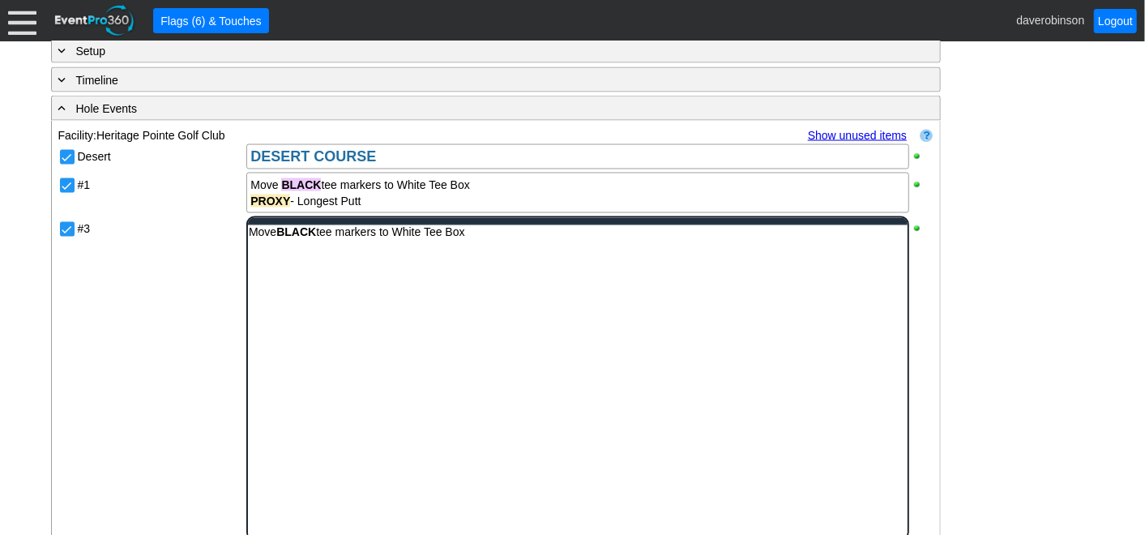
scroll to position [0, 0]
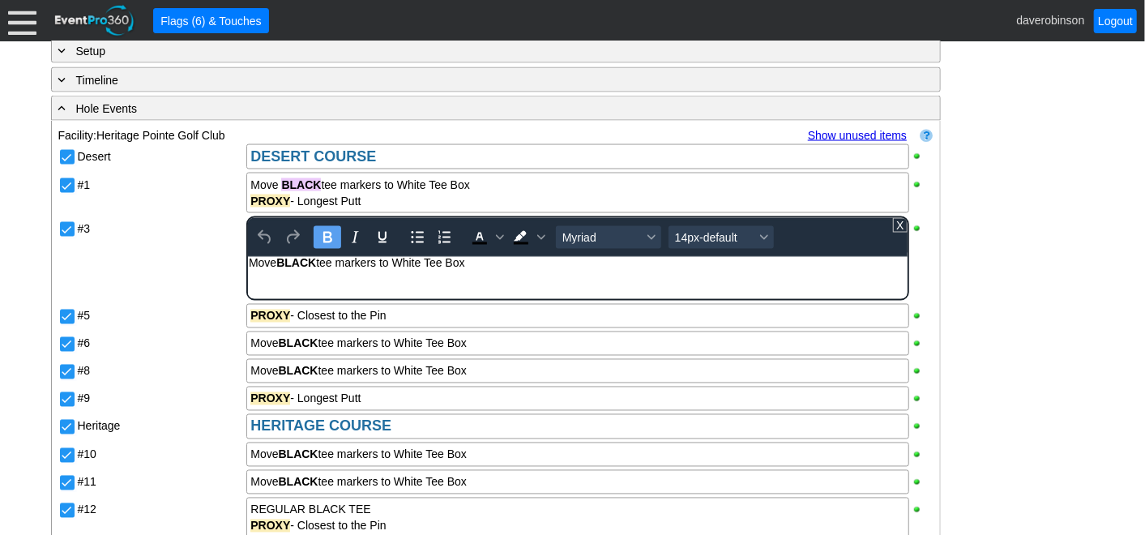
drag, startPoint x: 276, startPoint y: 264, endPoint x: 315, endPoint y: 267, distance: 39.0
click at [315, 267] on strong "BLACK" at bounding box center [296, 263] width 40 height 13
click at [537, 235] on icon "Background color Black" at bounding box center [541, 237] width 8 height 5
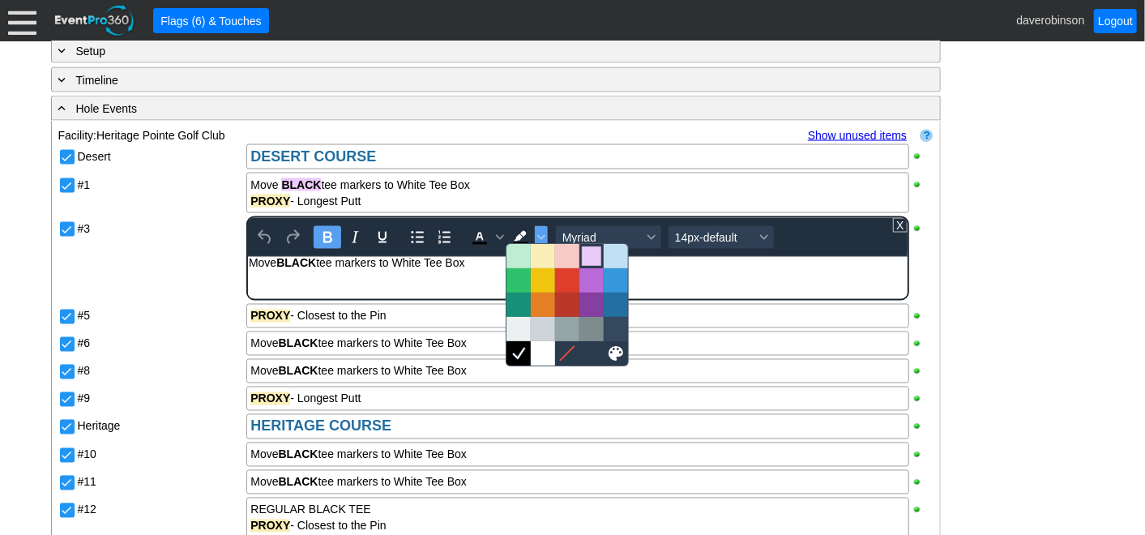
click at [582, 254] on div at bounding box center [591, 255] width 19 height 19
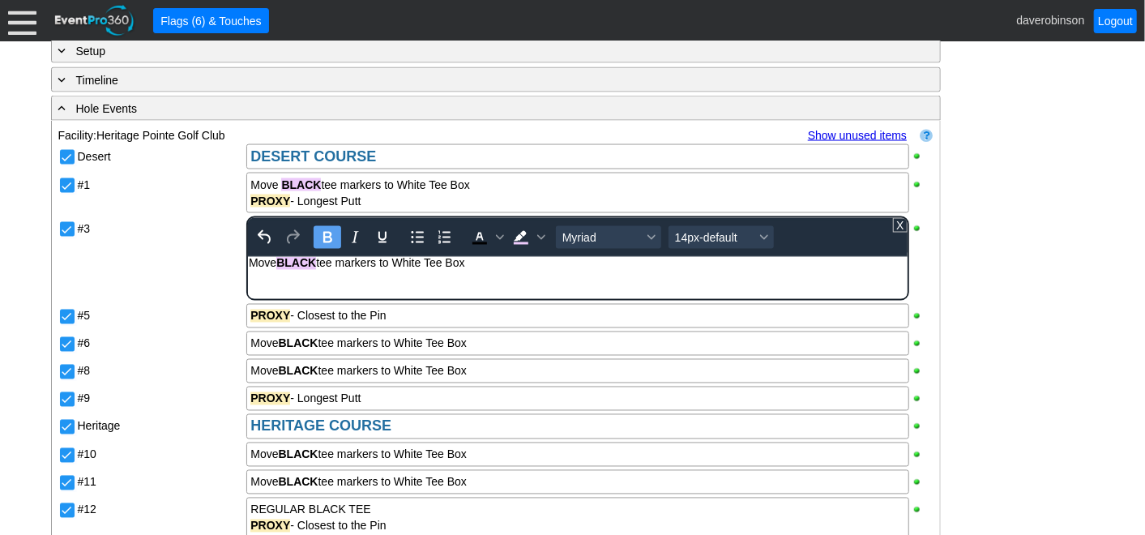
click at [220, 269] on div "Desert DESERT COURSE #1 Move BLACK tee markers to White Tee Box PROXY - Longest…" at bounding box center [495, 454] width 875 height 622
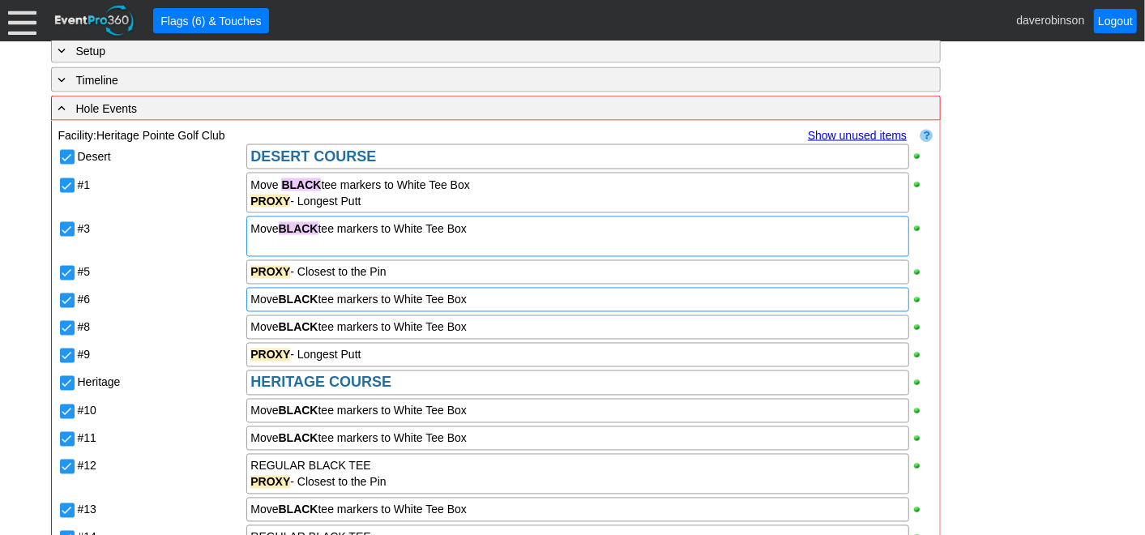
drag, startPoint x: 280, startPoint y: 294, endPoint x: 304, endPoint y: 294, distance: 24.3
click at [304, 294] on strong "BLACK" at bounding box center [299, 299] width 40 height 13
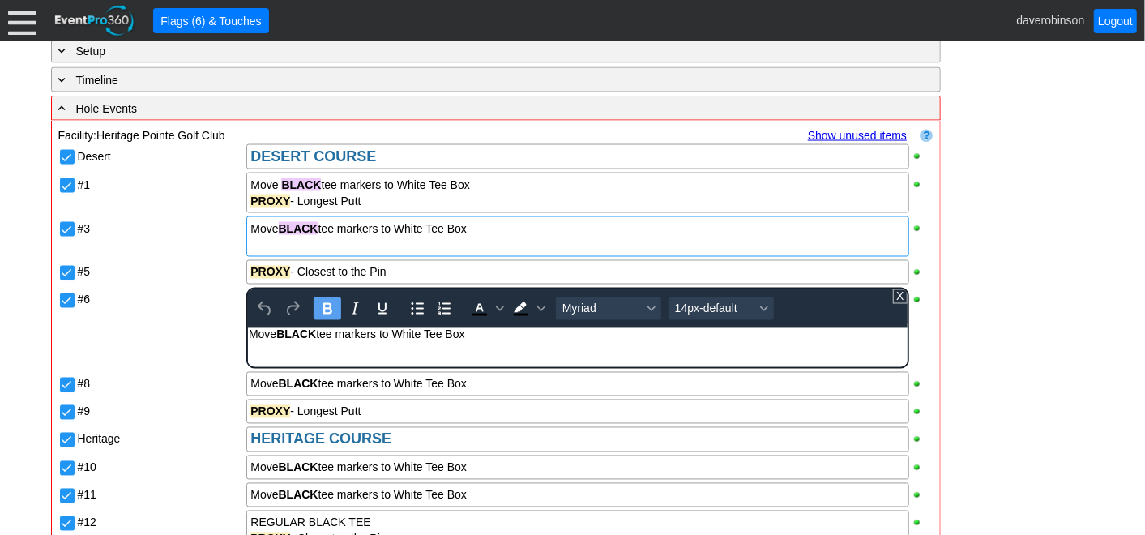
drag, startPoint x: 279, startPoint y: 336, endPoint x: 317, endPoint y: 338, distance: 38.1
click at [316, 338] on strong "BLACK" at bounding box center [296, 334] width 40 height 13
click at [540, 305] on icon "Background color Black" at bounding box center [541, 309] width 8 height 8
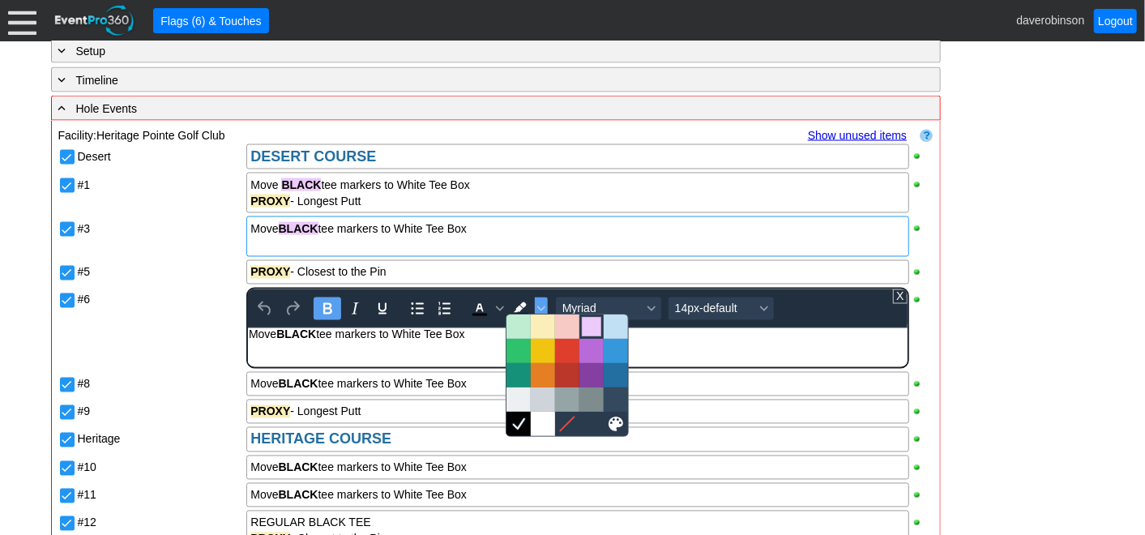
click at [591, 327] on div at bounding box center [591, 326] width 19 height 19
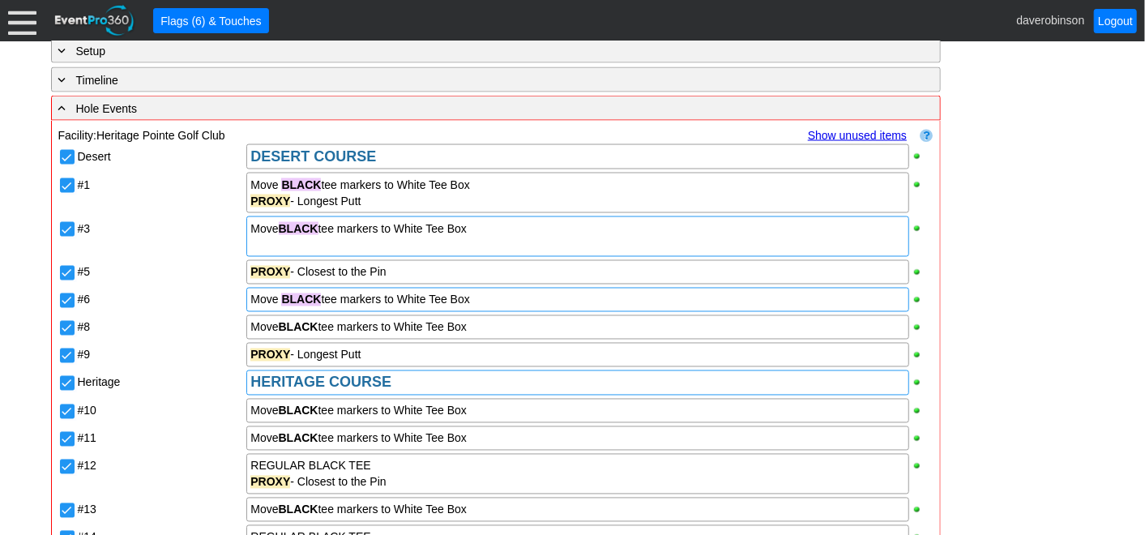
click at [280, 379] on div "Desert DESERT COURSE #1 Move BLACK tee markers to White Tee Box PROXY - Longest…" at bounding box center [495, 432] width 875 height 579
click at [288, 323] on strong "BLACK" at bounding box center [299, 327] width 40 height 13
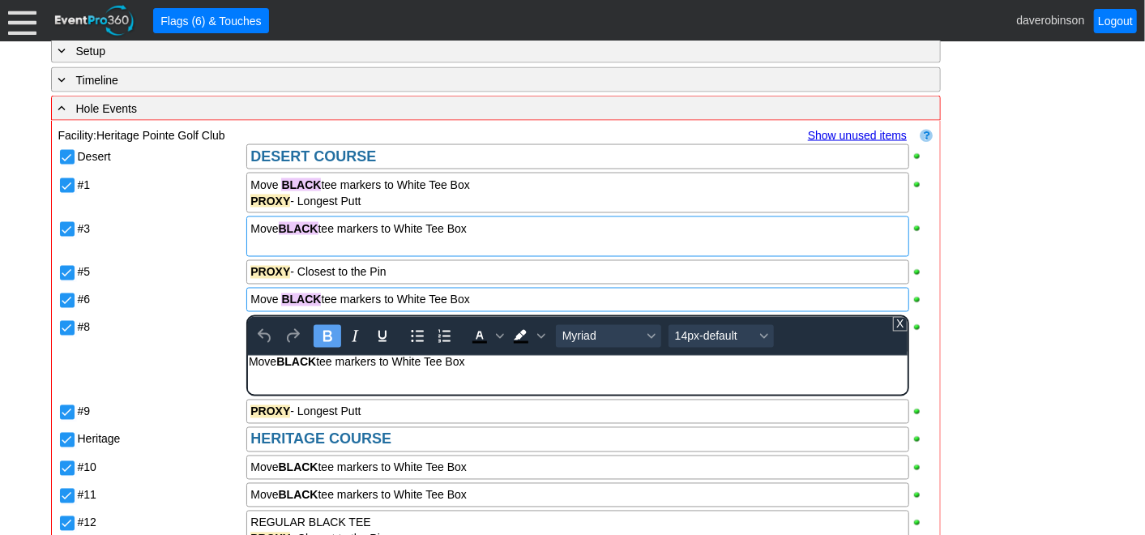
drag, startPoint x: 277, startPoint y: 363, endPoint x: 324, endPoint y: 357, distance: 47.3
click at [319, 360] on div "Move BLACK tee markers to White Tee Box" at bounding box center [577, 362] width 657 height 13
click at [537, 332] on icon "Background color Black" at bounding box center [541, 336] width 8 height 8
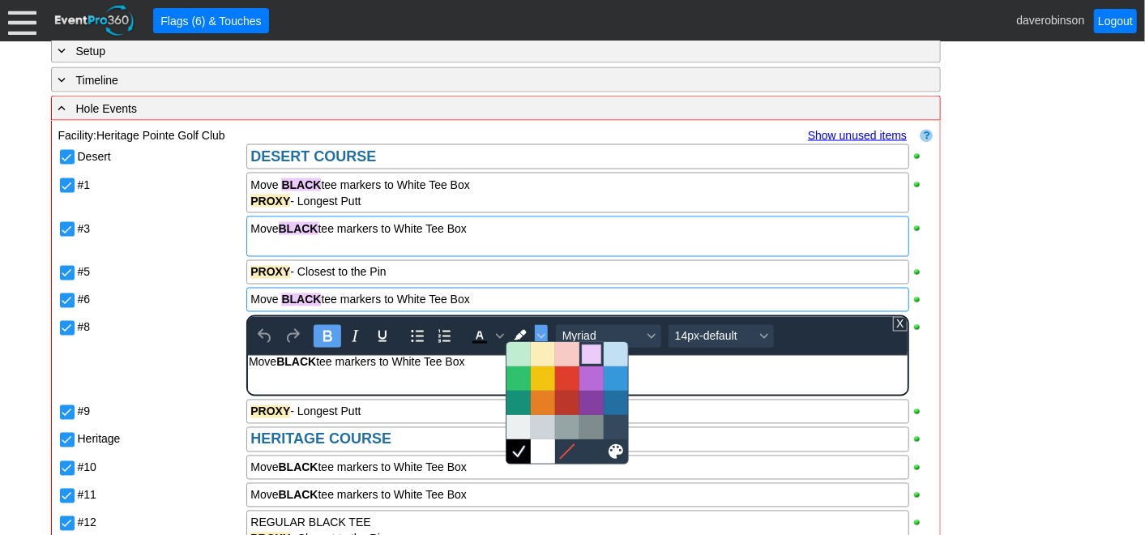
drag, startPoint x: 583, startPoint y: 356, endPoint x: 260, endPoint y: 8, distance: 474.2
click at [583, 356] on div at bounding box center [591, 353] width 19 height 19
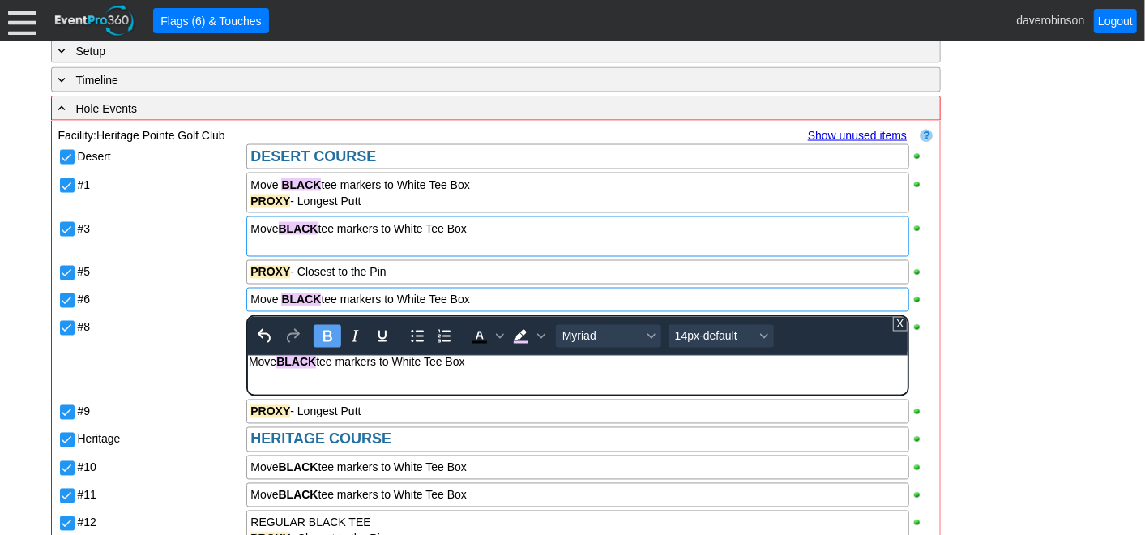
click at [169, 315] on div "#8" at bounding box center [161, 324] width 166 height 19
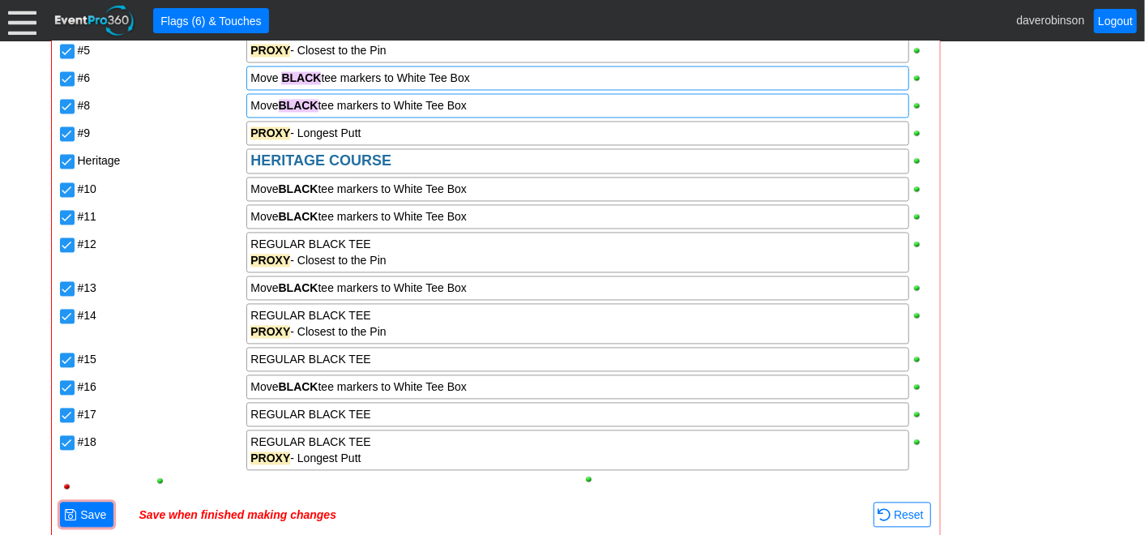
scroll to position [1775, 0]
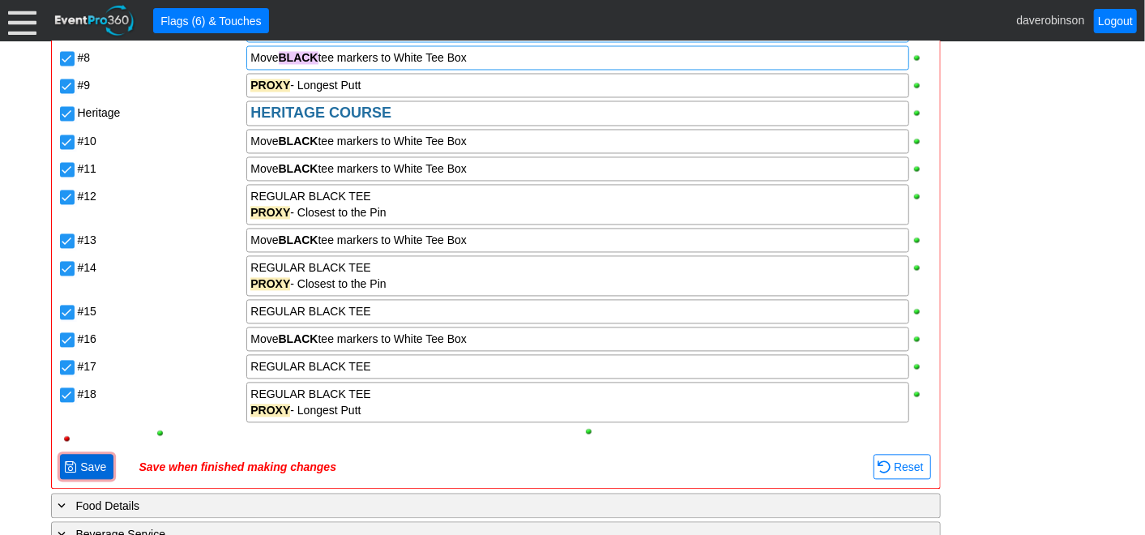
click at [95, 460] on span "Save" at bounding box center [93, 467] width 32 height 16
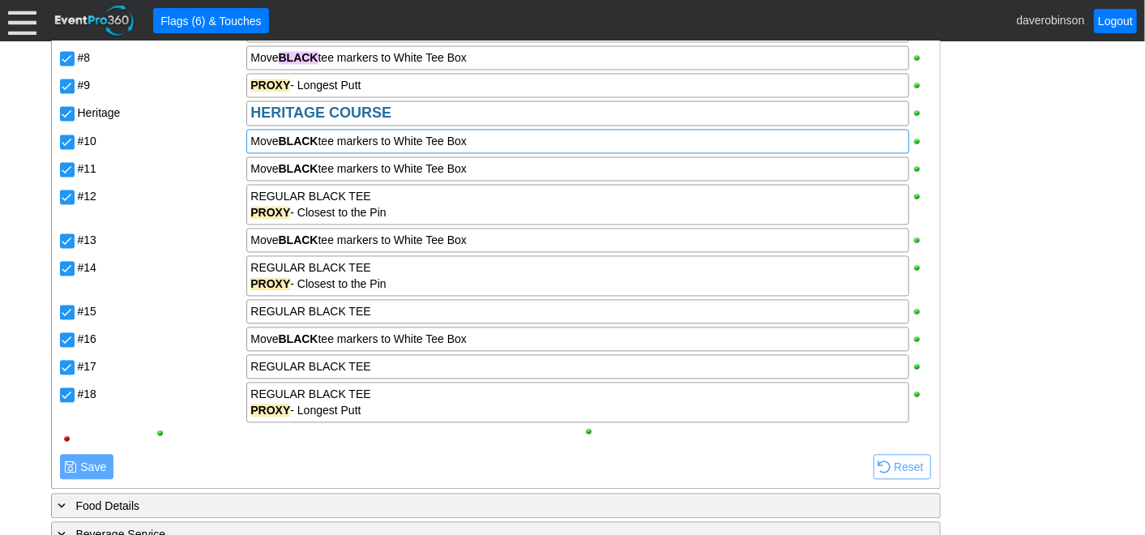
click at [319, 133] on div "Move BLACK tee markers to White Tee Box" at bounding box center [577, 141] width 654 height 16
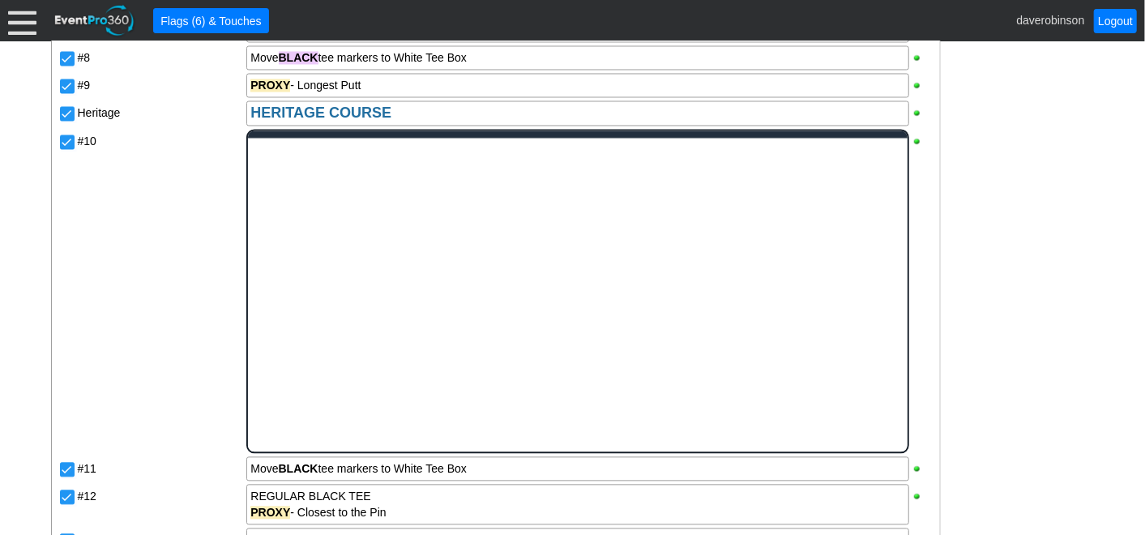
scroll to position [0, 0]
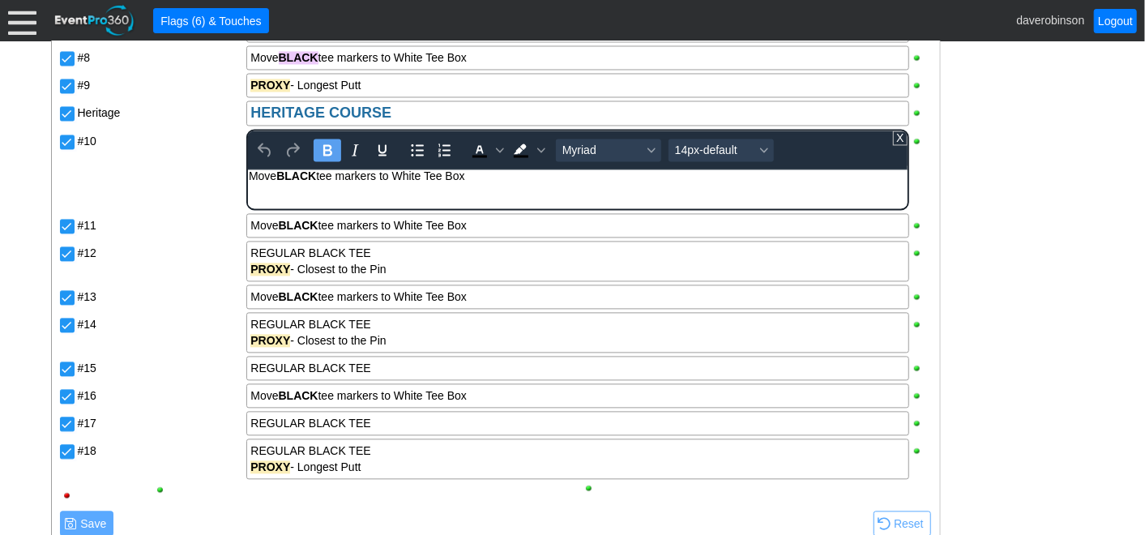
drag, startPoint x: 320, startPoint y: 172, endPoint x: 278, endPoint y: 179, distance: 42.8
click at [278, 179] on div "Move BLACK tee markers to White Tee Box" at bounding box center [577, 175] width 657 height 13
click at [539, 146] on icon "Background color Black" at bounding box center [541, 150] width 8 height 8
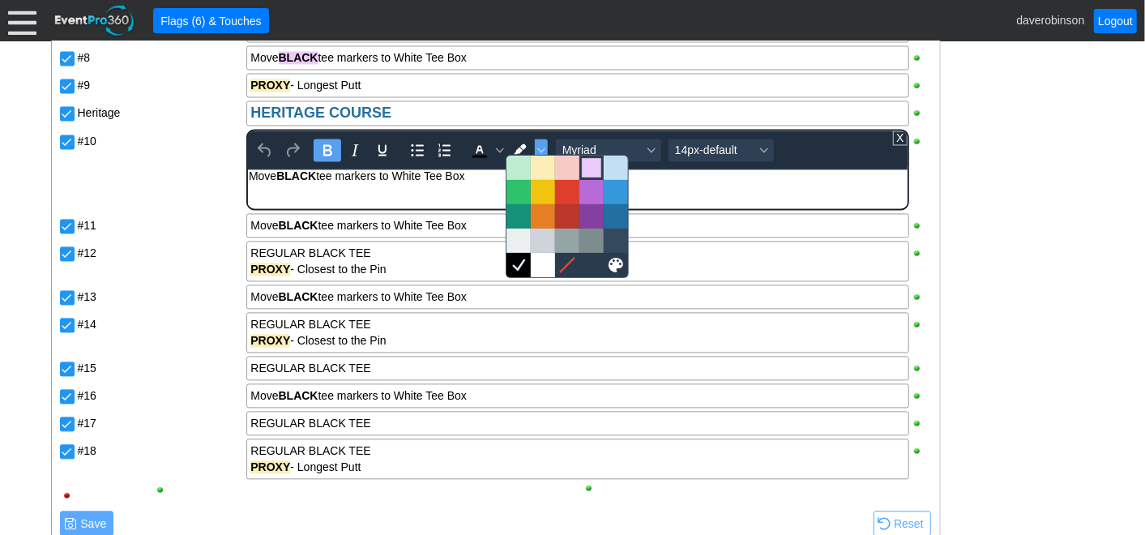
click at [594, 169] on div at bounding box center [591, 167] width 19 height 19
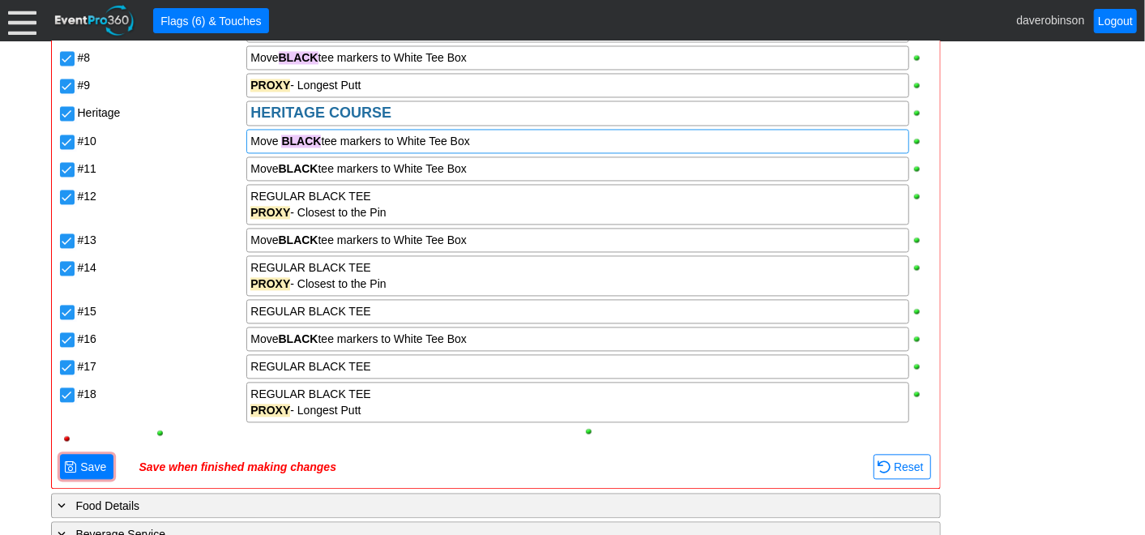
click at [154, 185] on div "Desert DESERT COURSE #1 Move BLACK tee markers to White Tee Box PROXY - Longest…" at bounding box center [495, 162] width 875 height 579
click at [317, 165] on strong "BLACK" at bounding box center [299, 168] width 40 height 13
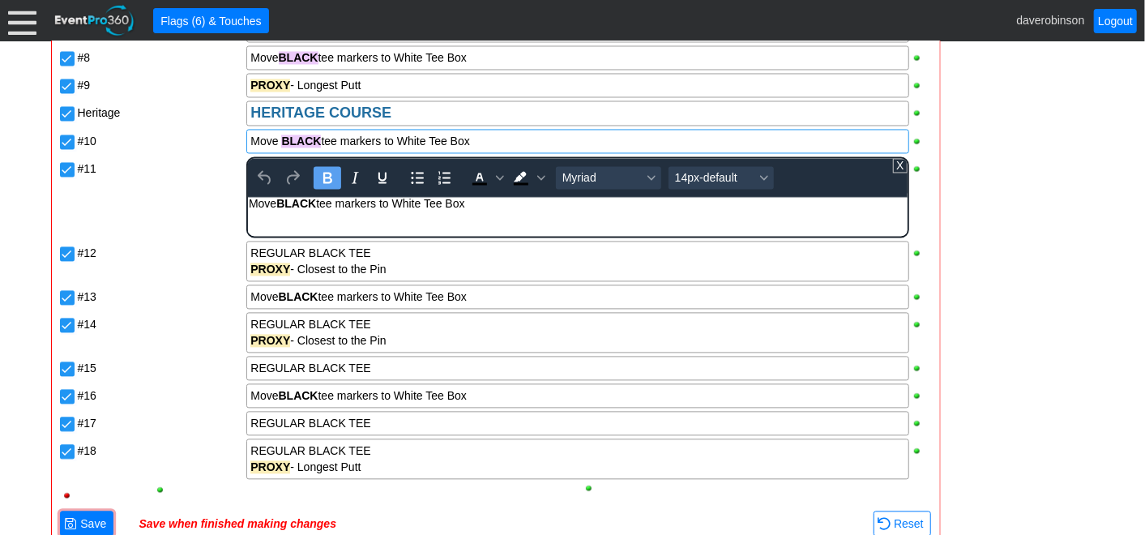
drag, startPoint x: 319, startPoint y: 207, endPoint x: 279, endPoint y: 207, distance: 40.5
click at [279, 207] on div "Move BLACK tee markers to White Tee Box" at bounding box center [577, 203] width 657 height 13
click at [540, 180] on span "Background color Black" at bounding box center [541, 177] width 13 height 23
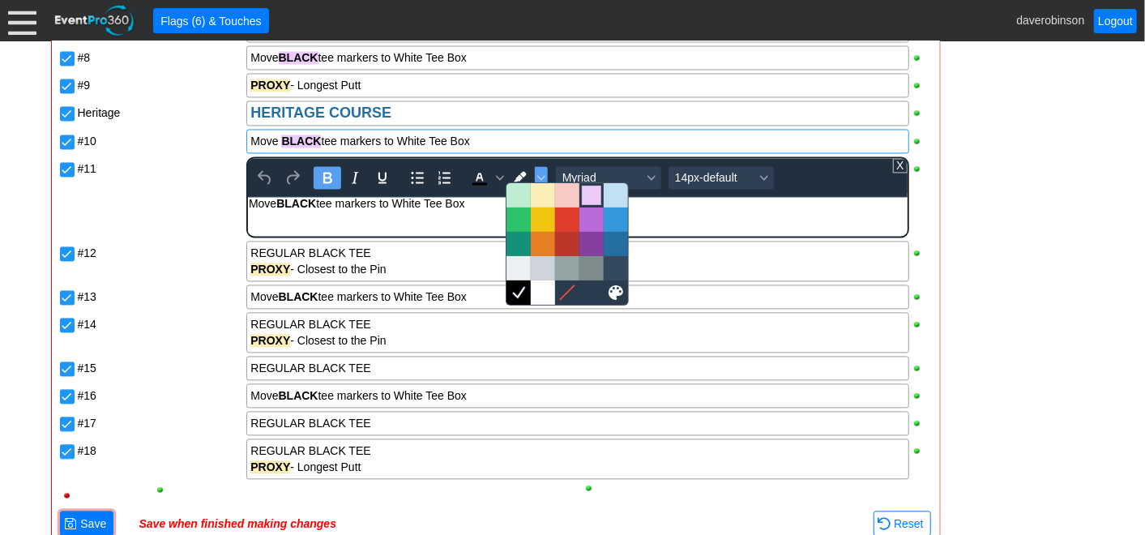
drag, startPoint x: 584, startPoint y: 202, endPoint x: 22, endPoint y: 2, distance: 596.7
click at [584, 201] on div at bounding box center [591, 195] width 19 height 19
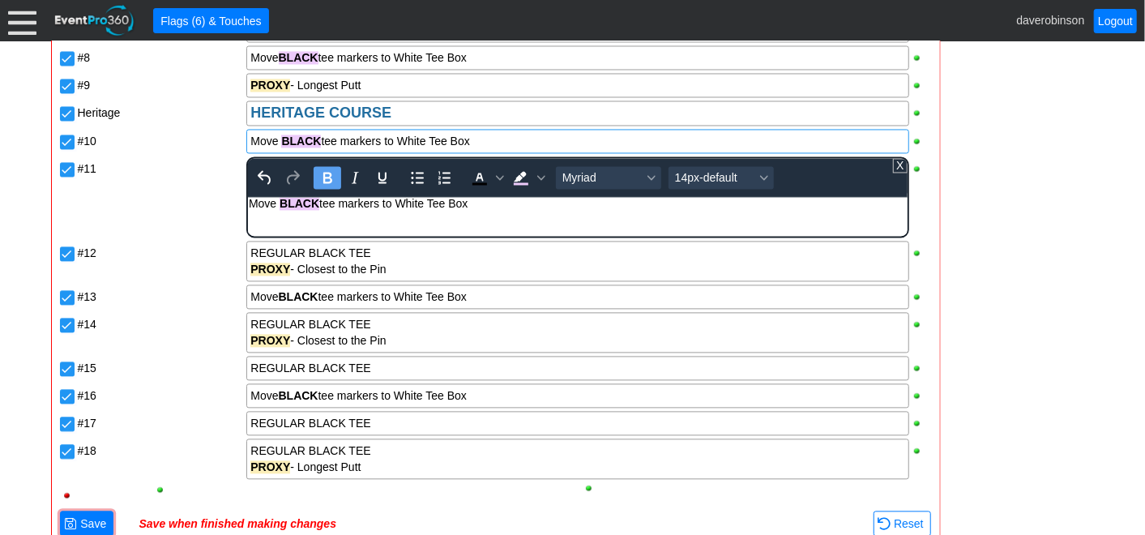
click at [142, 185] on div "Desert DESERT COURSE #1 Move BLACK tee markers to White Tee Box PROXY - Longest…" at bounding box center [495, 190] width 875 height 635
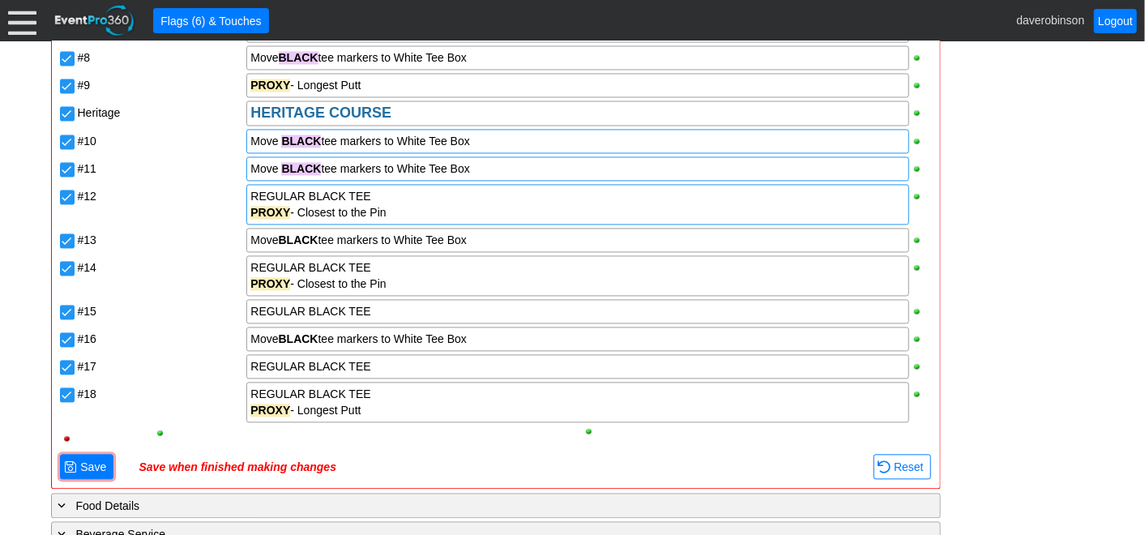
click at [379, 196] on div "REGULAR BLACK TEE" at bounding box center [577, 196] width 654 height 16
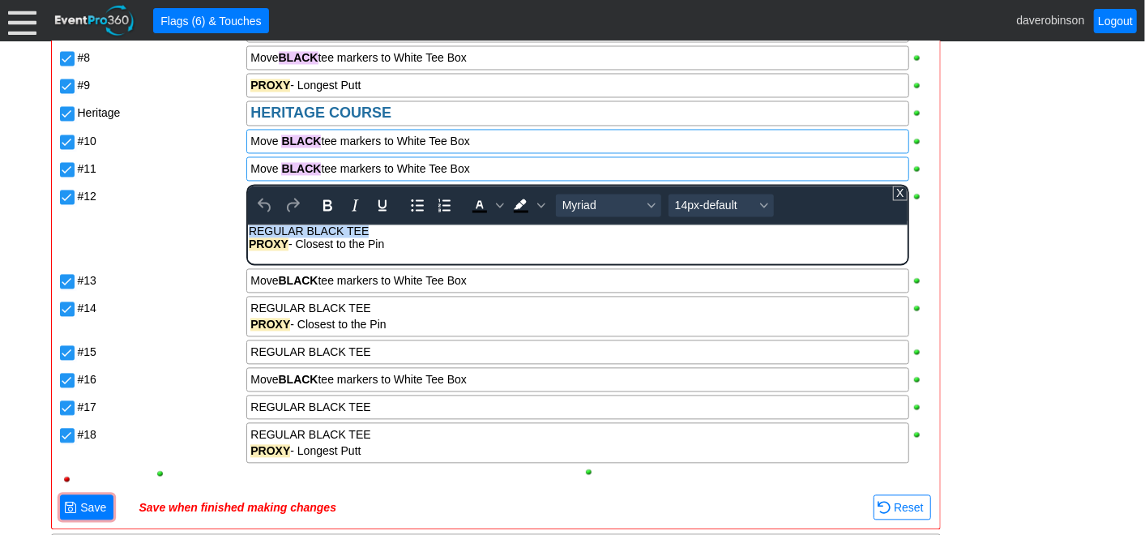
drag, startPoint x: 374, startPoint y: 235, endPoint x: 229, endPoint y: 226, distance: 145.3
click at [248, 226] on html "REGULAR BLACK TEE PROXY - Closest to the Pin" at bounding box center [577, 241] width 659 height 34
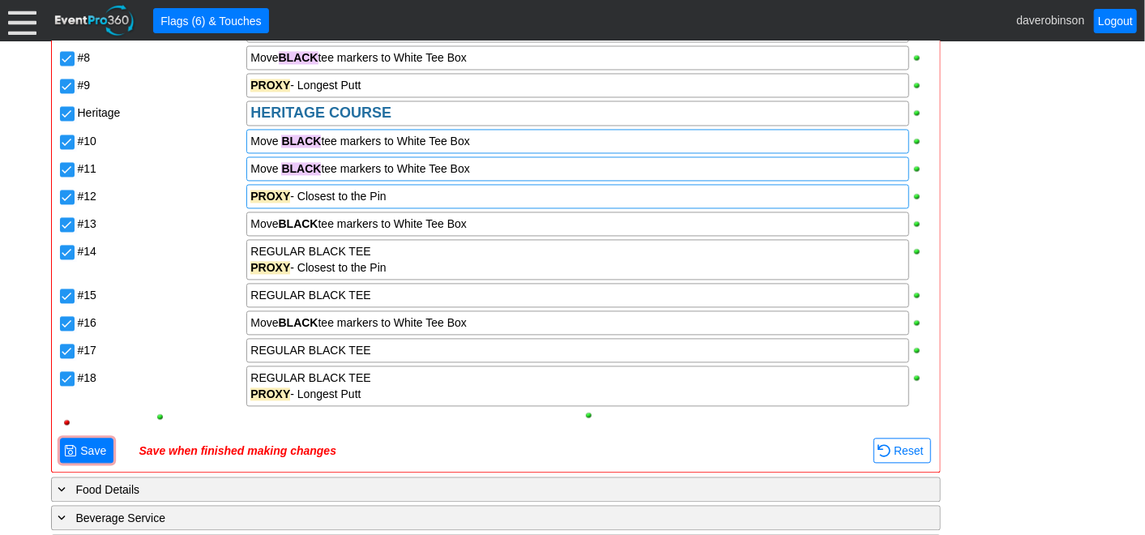
click at [228, 220] on div "Desert DESERT COURSE #1 Move BLACK tee markers to White Tee Box PROXY - Longest…" at bounding box center [495, 154] width 875 height 562
click at [320, 220] on div "Move BLACK tee markers to White Tee Box" at bounding box center [577, 224] width 654 height 16
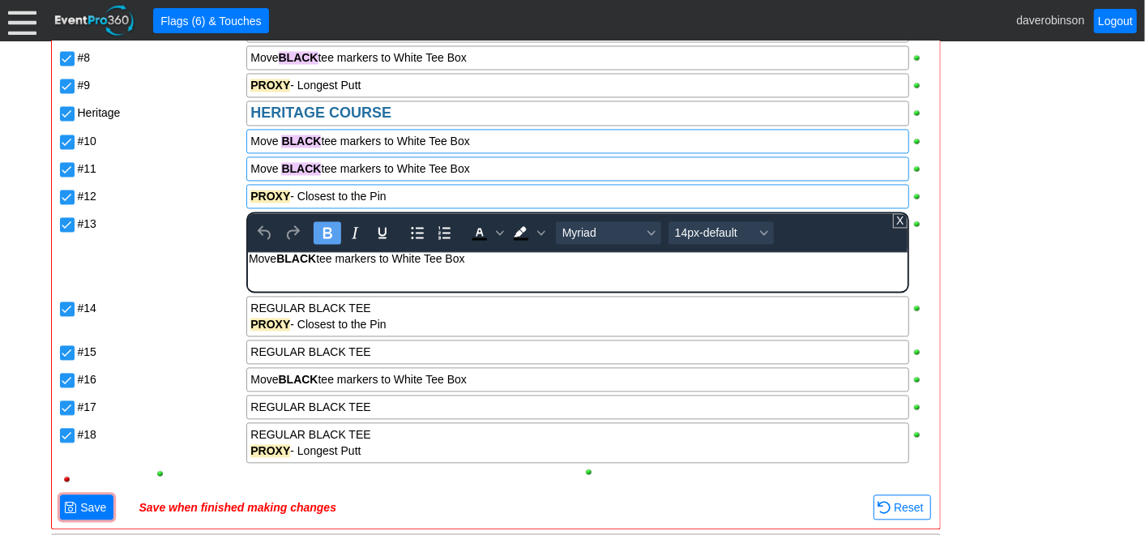
drag, startPoint x: 318, startPoint y: 256, endPoint x: 284, endPoint y: 258, distance: 34.9
click at [284, 258] on div "Move BLACK tee markers to White Tee Box" at bounding box center [577, 258] width 657 height 13
click at [540, 221] on span "Background color Black" at bounding box center [541, 232] width 13 height 23
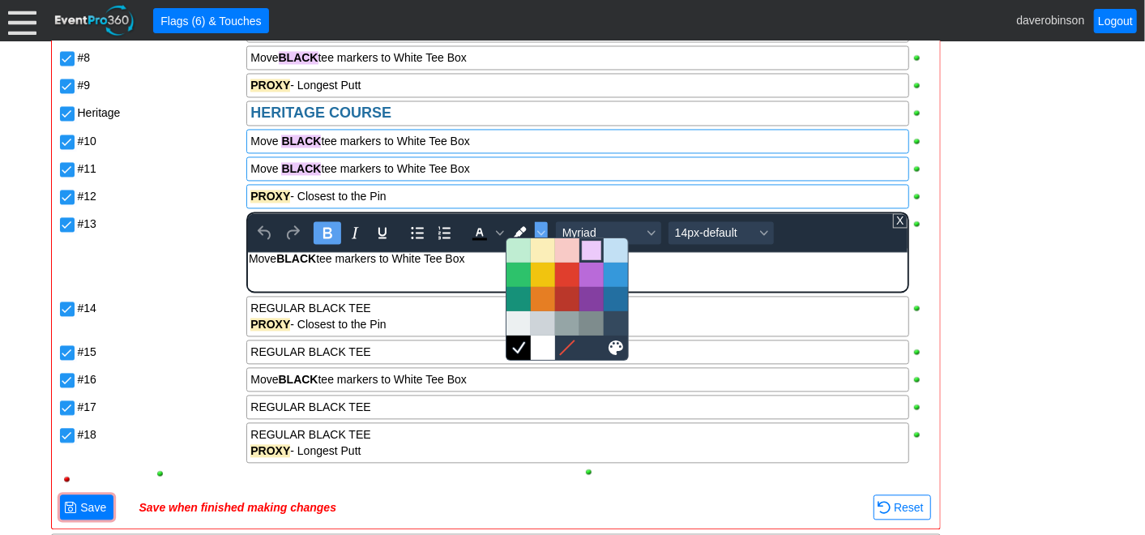
drag, startPoint x: 597, startPoint y: 246, endPoint x: 1, endPoint y: 17, distance: 638.7
click at [597, 246] on div at bounding box center [591, 250] width 19 height 19
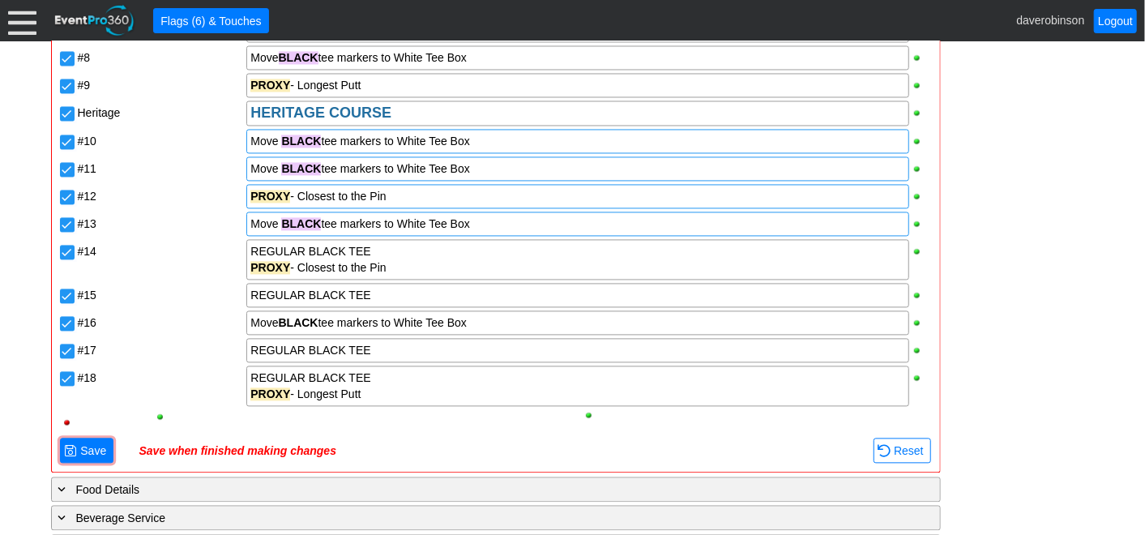
click at [217, 251] on div "Desert DESERT COURSE #1 Move BLACK tee markers to White Tee Box PROXY - Longest…" at bounding box center [495, 154] width 875 height 562
click at [391, 250] on div "REGULAR BLACK TEE" at bounding box center [577, 251] width 654 height 16
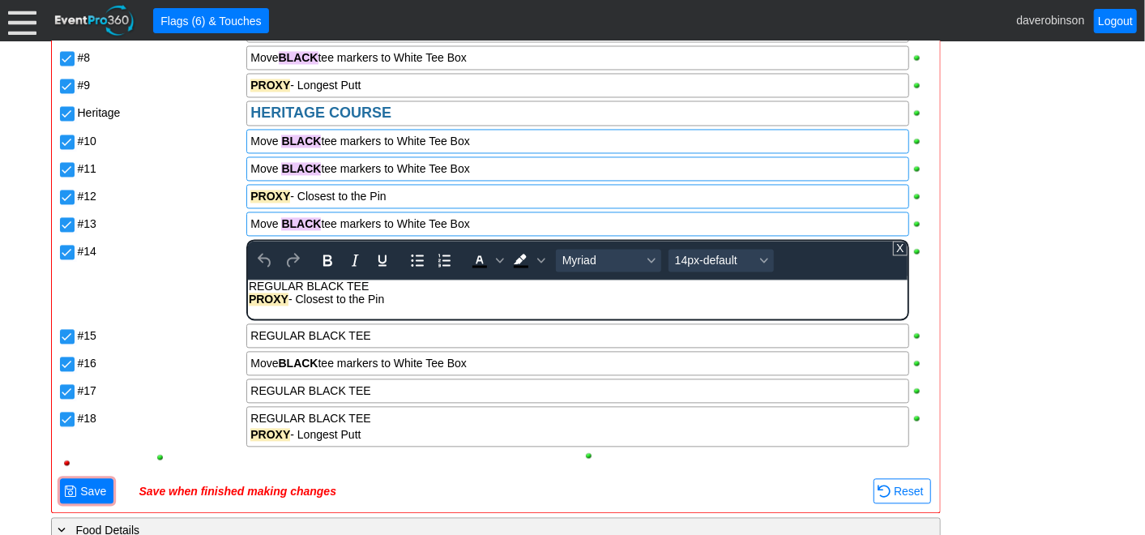
click at [384, 287] on div "REGULAR BLACK TEE" at bounding box center [577, 286] width 657 height 13
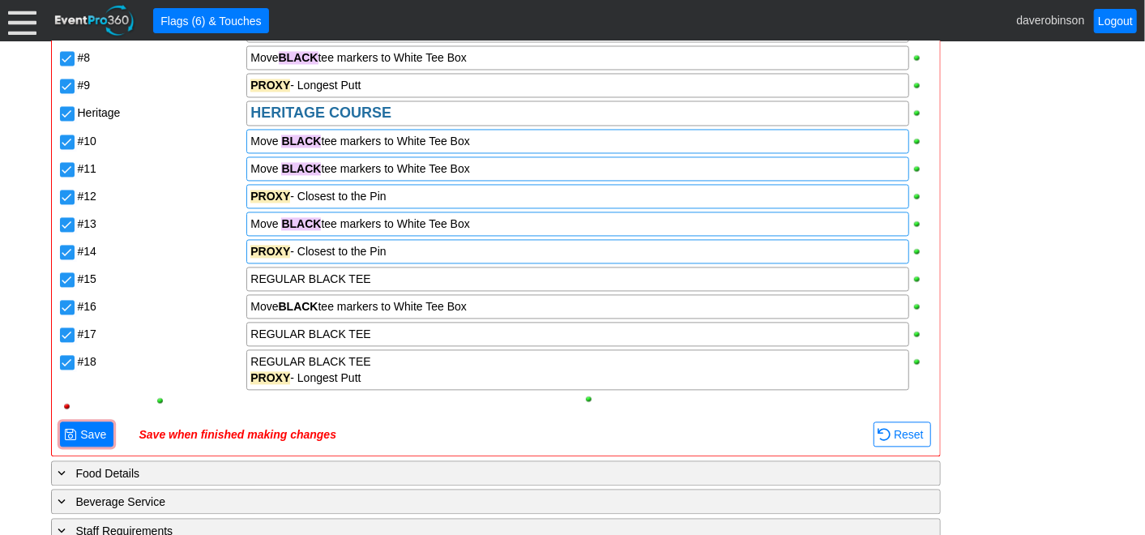
click at [163, 274] on div "Desert DESERT COURSE #1 Move BLACK tee markers to White Tee Box PROXY - Longest…" at bounding box center [495, 146] width 875 height 546
click at [397, 273] on div "REGULAR BLACK TEE" at bounding box center [577, 279] width 654 height 16
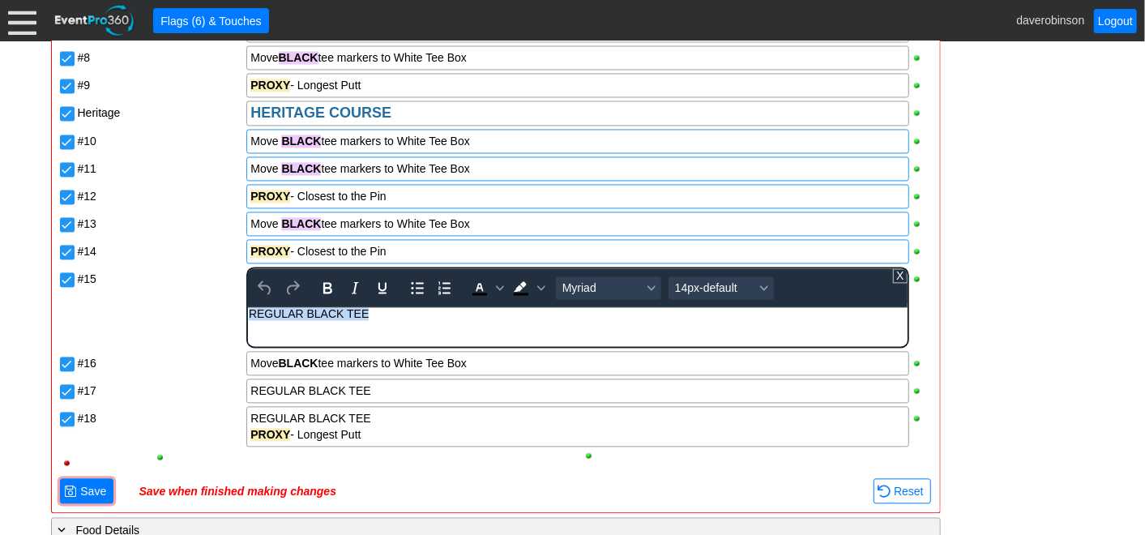
drag, startPoint x: 394, startPoint y: 317, endPoint x: 439, endPoint y: 626, distance: 312.1
click at [248, 326] on html "REGULAR BLACK TEE" at bounding box center [577, 317] width 659 height 21
click at [379, 387] on div "Desert DESERT COURSE #1 Move BLACK tee markers to White Tee Box PROXY - Longest…" at bounding box center [495, 174] width 875 height 603
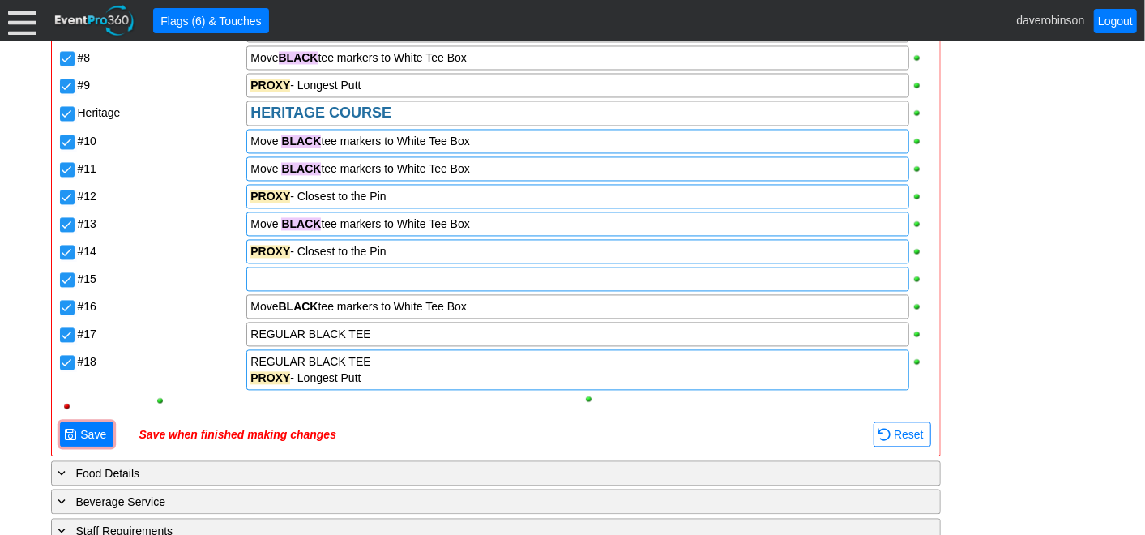
drag, startPoint x: 386, startPoint y: 331, endPoint x: 270, endPoint y: 347, distance: 117.0
click at [270, 347] on div "Desert DESERT COURSE #1 Move BLACK tee markers to White Tee Box PROXY - Longest…" at bounding box center [495, 146] width 875 height 546
click at [382, 326] on div "REGULAR BLACK TEE" at bounding box center [577, 334] width 654 height 16
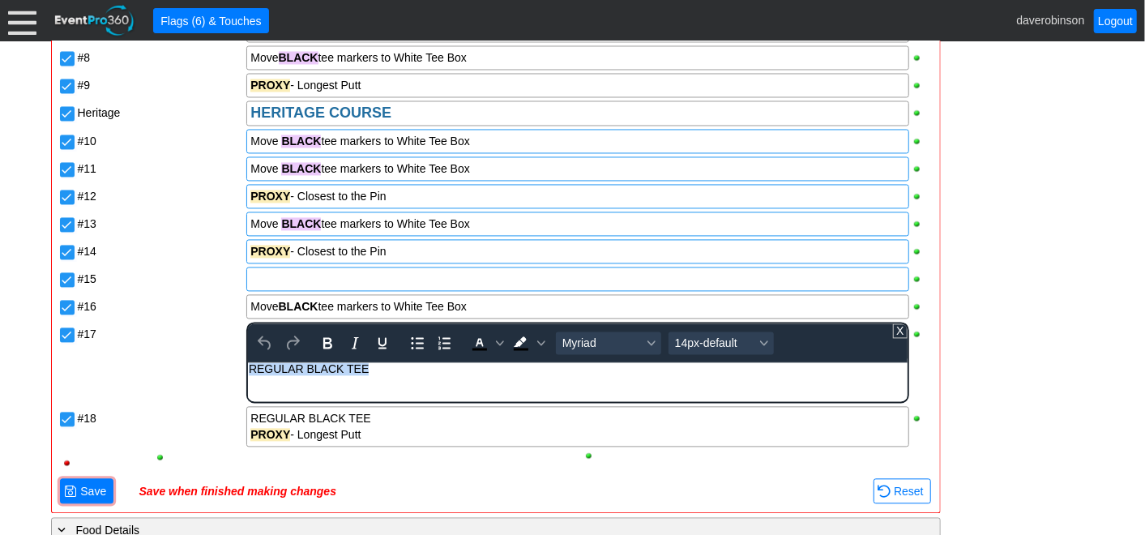
drag, startPoint x: 388, startPoint y: 376, endPoint x: 208, endPoint y: 382, distance: 180.0
click at [248, 382] on html "REGULAR BLACK TEE" at bounding box center [577, 372] width 659 height 21
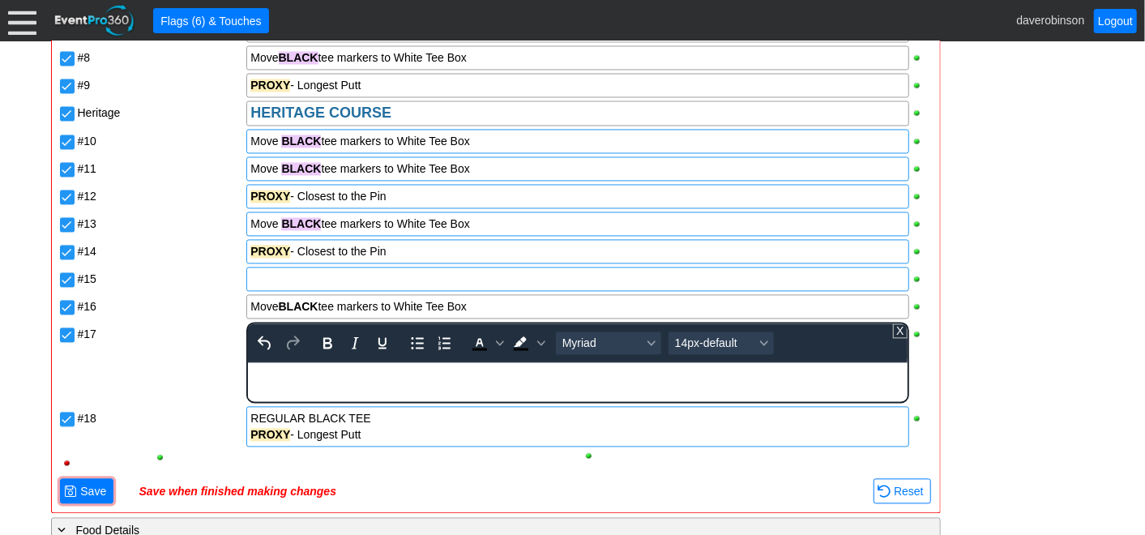
click at [378, 416] on div "Facility: Heritage Pointe Golf Club Remove all highlights Hide unused items Sho…" at bounding box center [495, 181] width 875 height 648
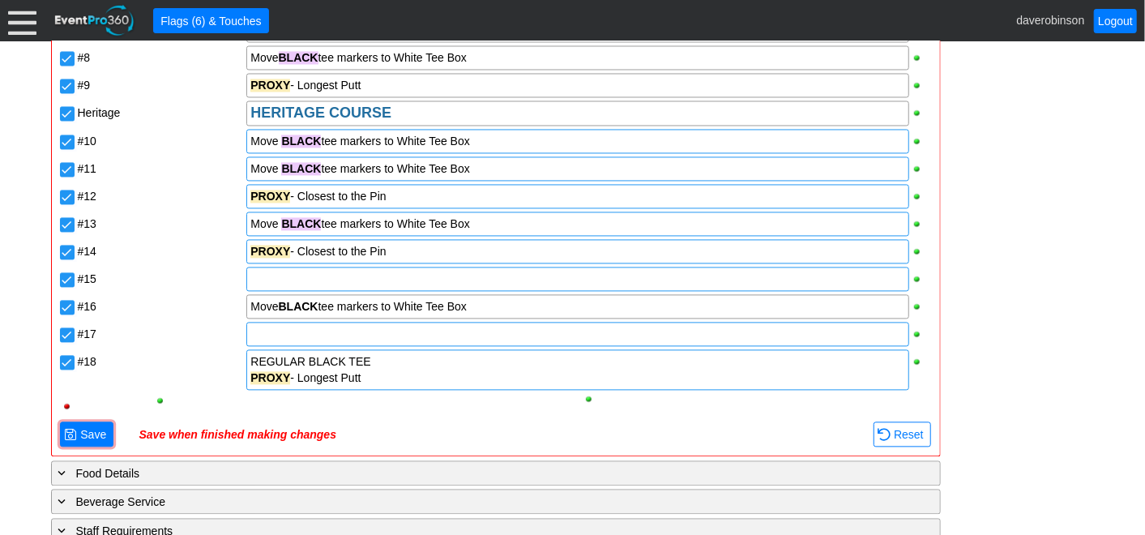
click at [400, 353] on div "REGULAR BLACK TEE" at bounding box center [577, 361] width 654 height 16
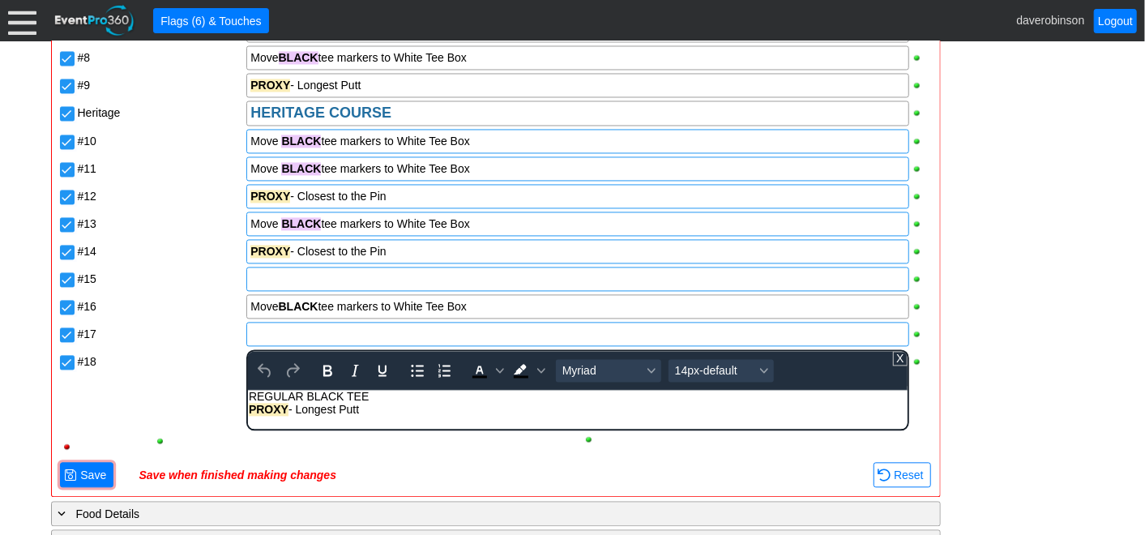
click at [383, 403] on div "PROXY - Longest Putt" at bounding box center [577, 409] width 657 height 13
click at [377, 399] on div "REGULAR BLACK TEE" at bounding box center [577, 396] width 657 height 13
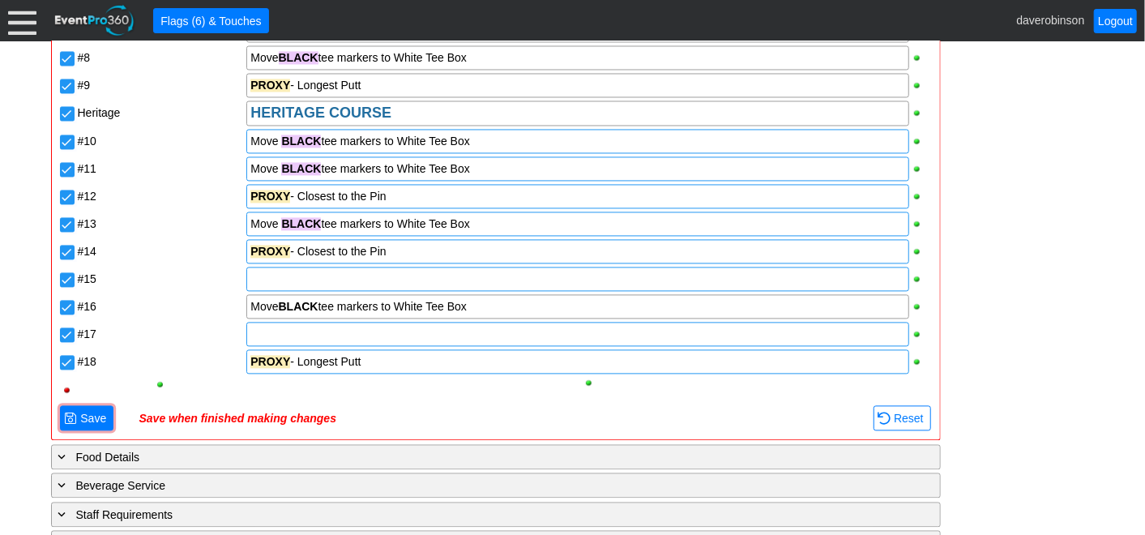
click at [144, 267] on div "#15" at bounding box center [161, 276] width 166 height 19
click at [69, 273] on input "#15" at bounding box center [69, 281] width 16 height 16
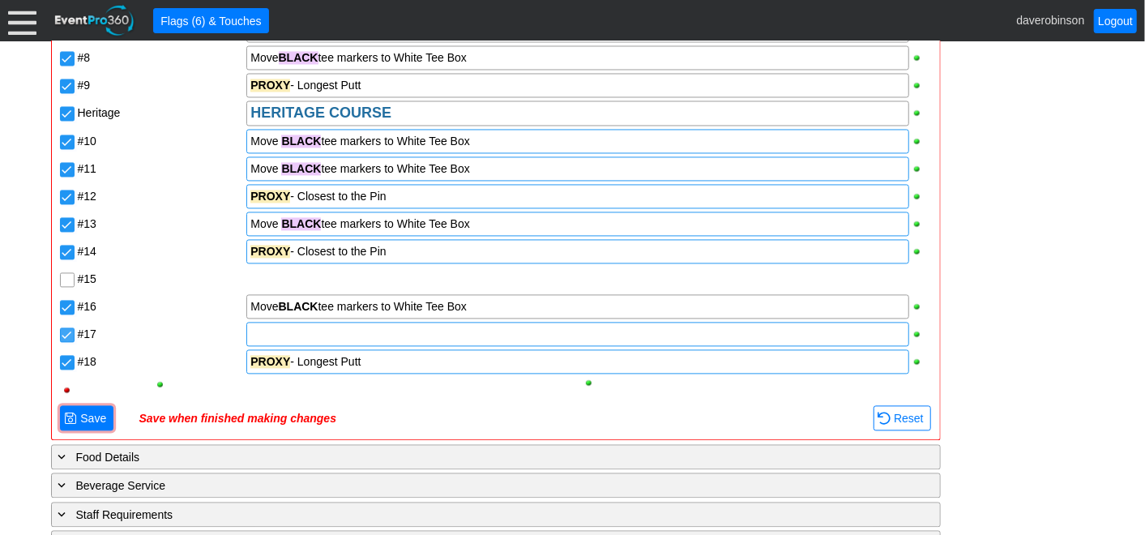
click at [64, 328] on input "#17" at bounding box center [69, 336] width 16 height 16
click at [106, 410] on span "Save" at bounding box center [93, 418] width 32 height 16
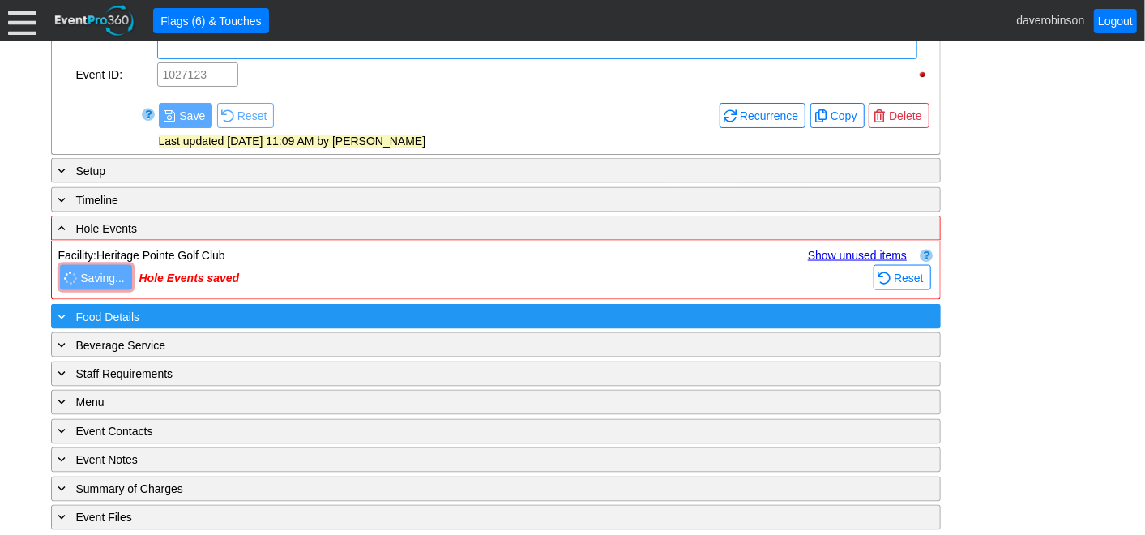
scroll to position [1775, 0]
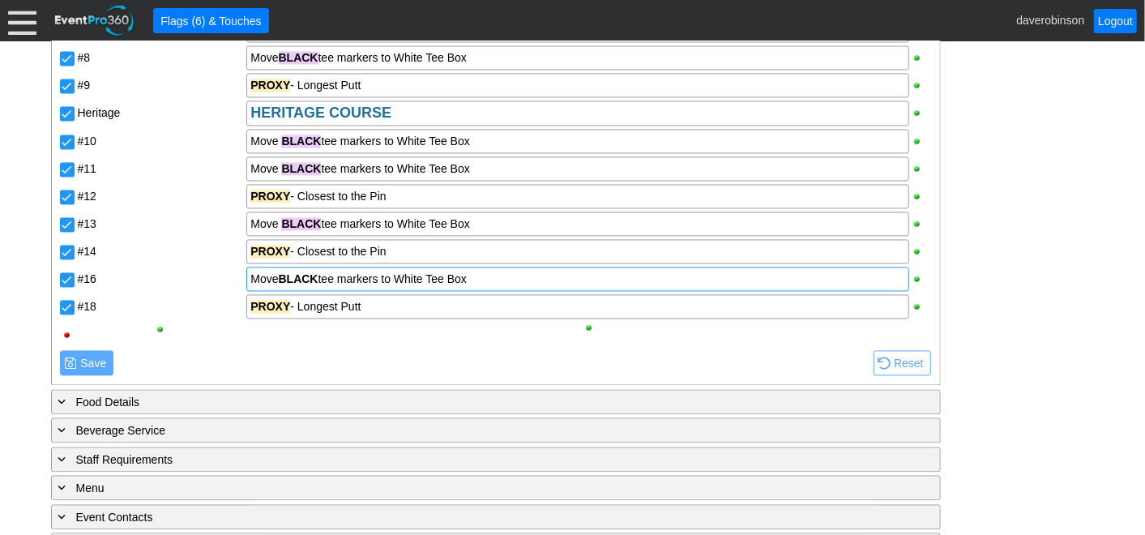
click at [320, 276] on div "Move BLACK tee markers to White Tee Box" at bounding box center [577, 279] width 654 height 16
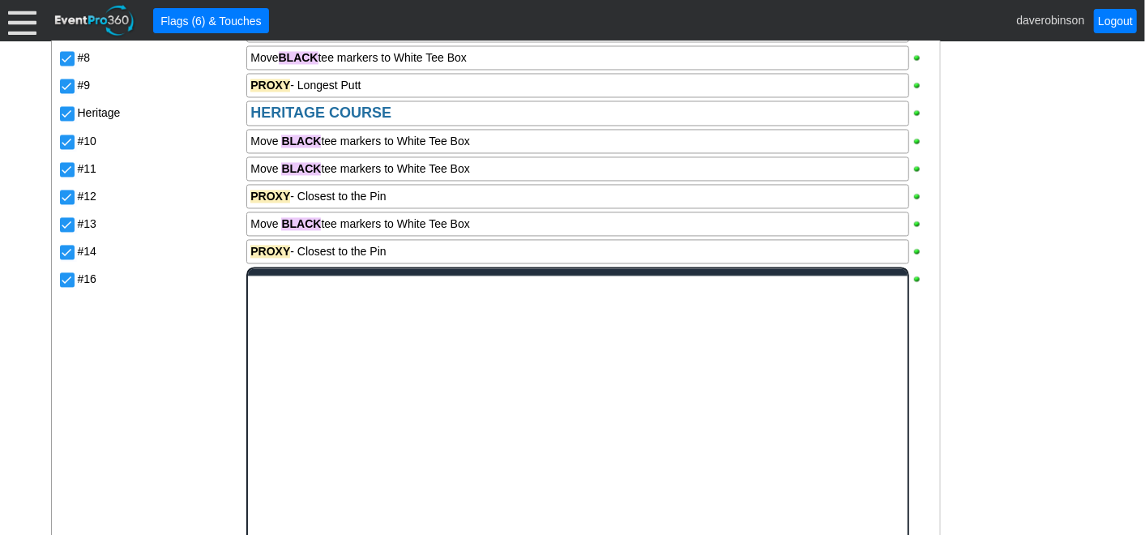
scroll to position [0, 0]
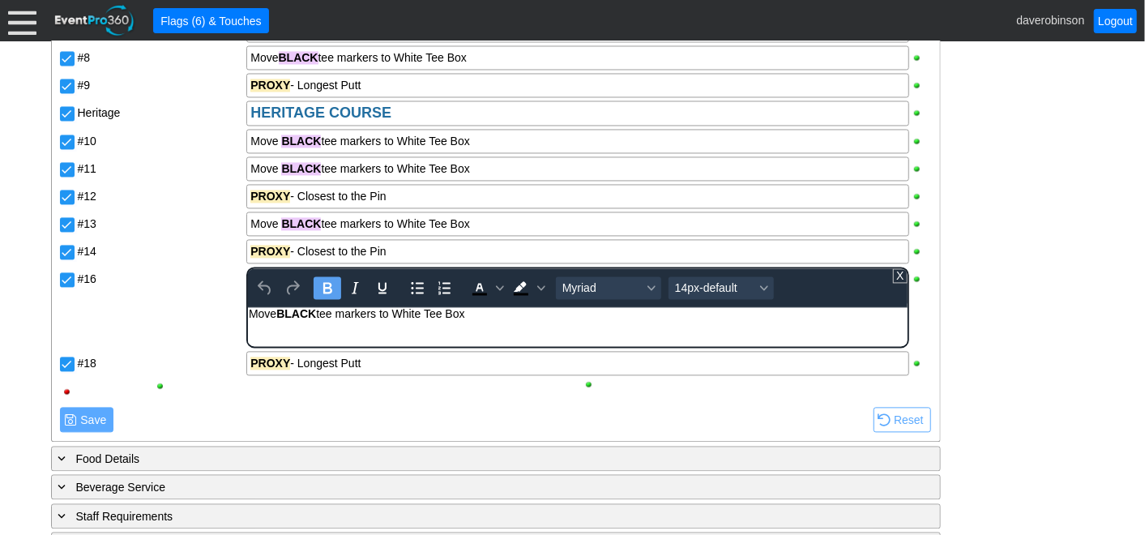
drag, startPoint x: 317, startPoint y: 310, endPoint x: 281, endPoint y: 314, distance: 36.0
click at [281, 314] on strong "BLACK" at bounding box center [296, 313] width 40 height 13
click at [537, 285] on icon "Background color Black" at bounding box center [541, 287] width 8 height 5
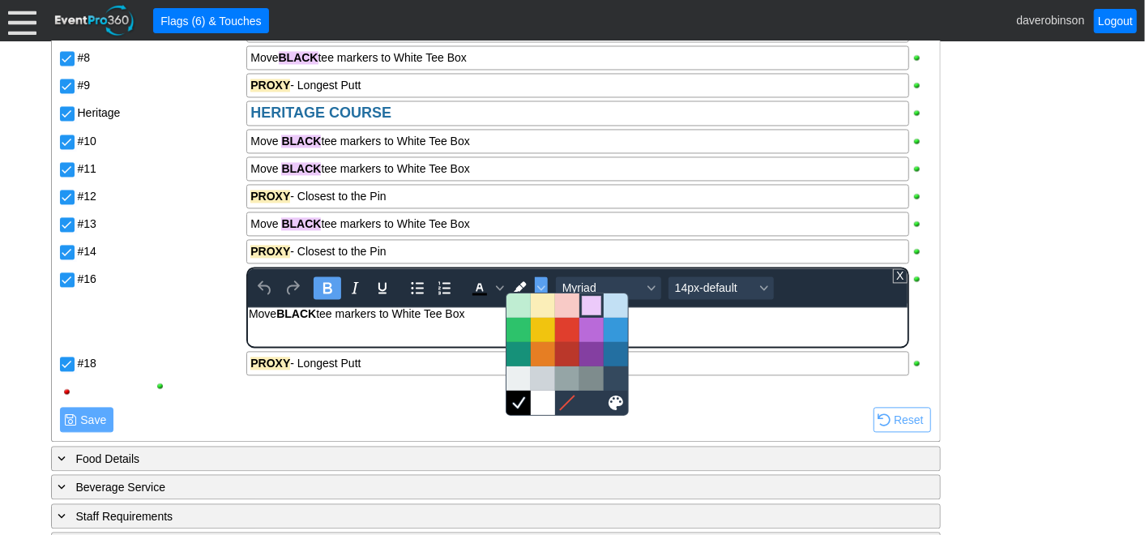
click at [587, 301] on div at bounding box center [591, 305] width 19 height 19
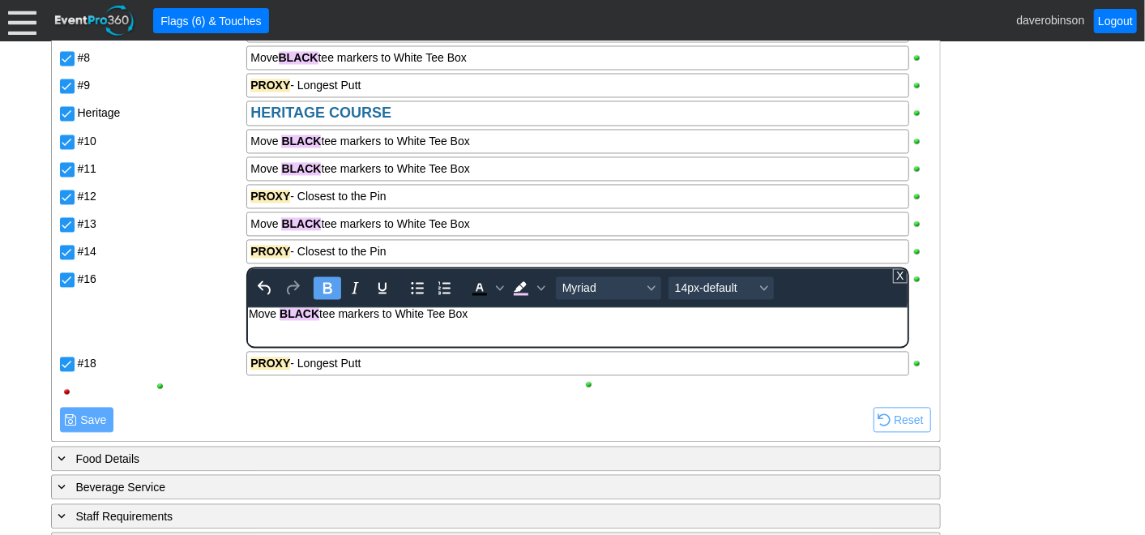
click at [197, 299] on div "Desert DESERT COURSE #1 Move BLACK tee markers to White Tee Box PROXY - Longest…" at bounding box center [495, 139] width 875 height 532
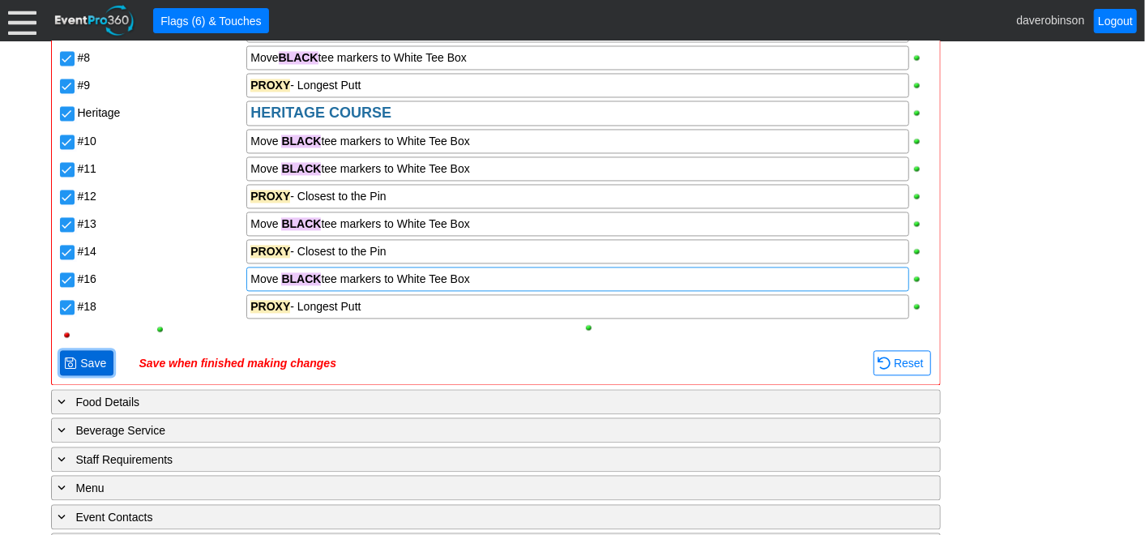
click at [79, 359] on span "Save" at bounding box center [93, 363] width 32 height 16
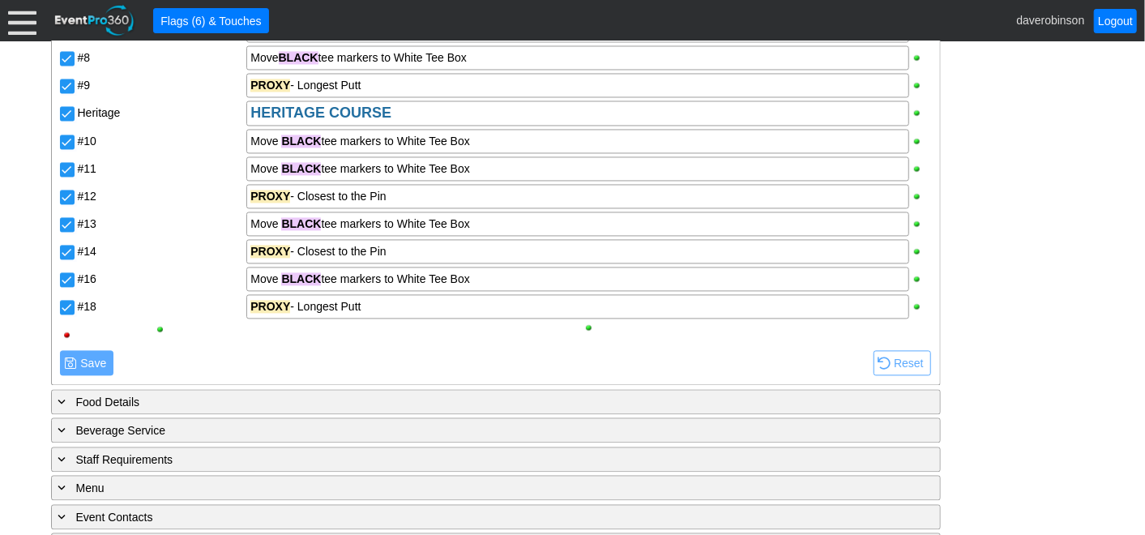
scroll to position [1596, 0]
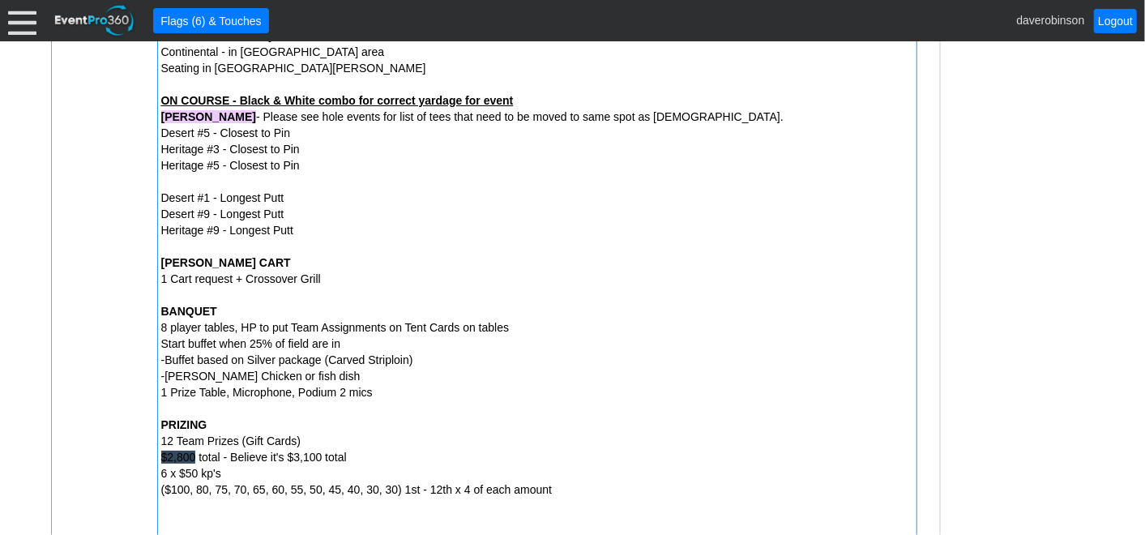
scroll to position [875, 0]
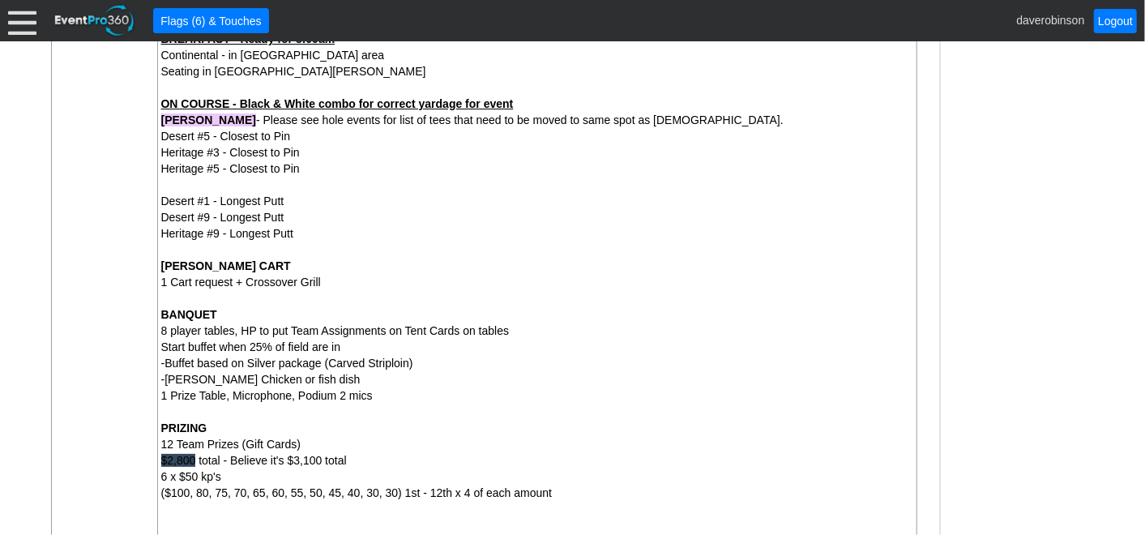
click at [131, 317] on div "General Note:" at bounding box center [115, 192] width 81 height 757
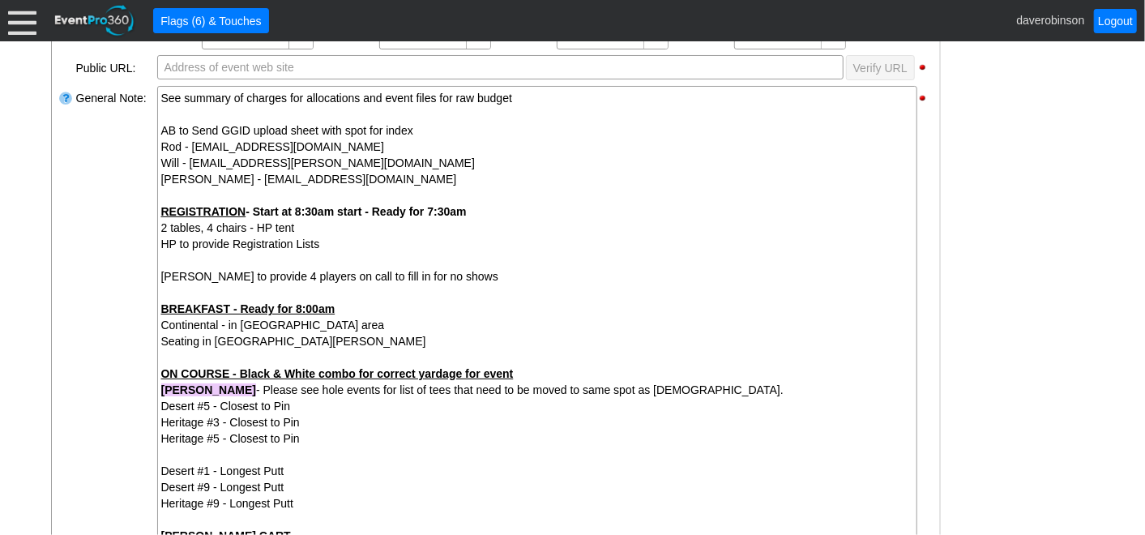
scroll to position [785, 0]
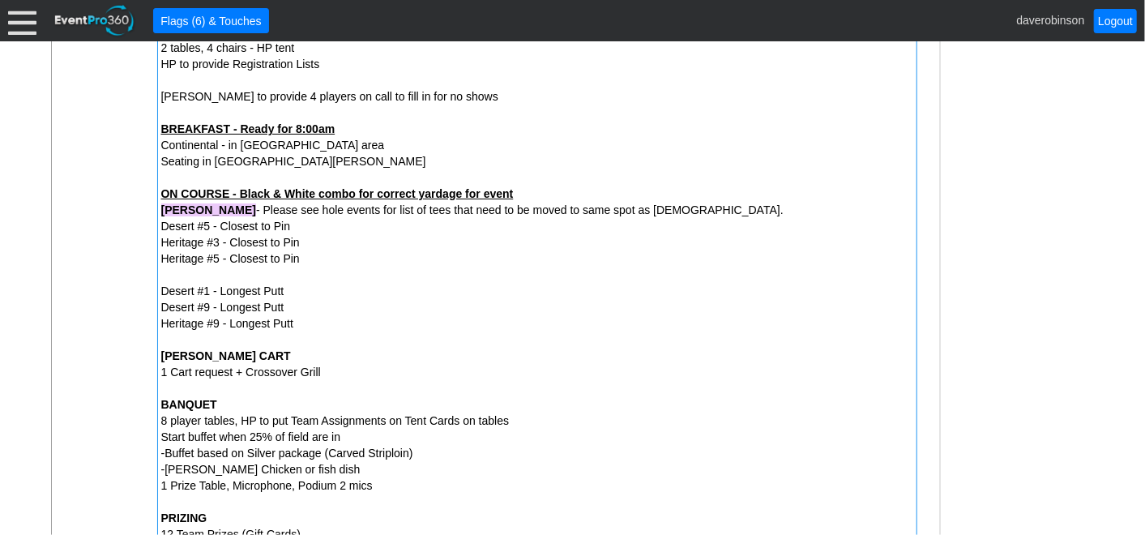
click at [520, 191] on div "ON COURSE - Black & White combo for correct yardage for event" at bounding box center [537, 194] width 752 height 16
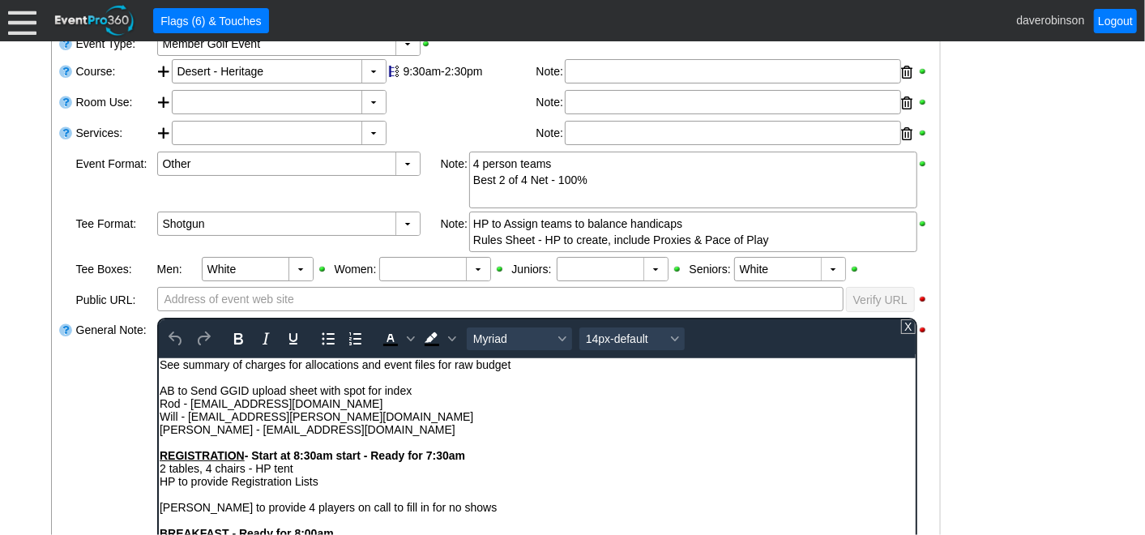
scroll to position [536, 0]
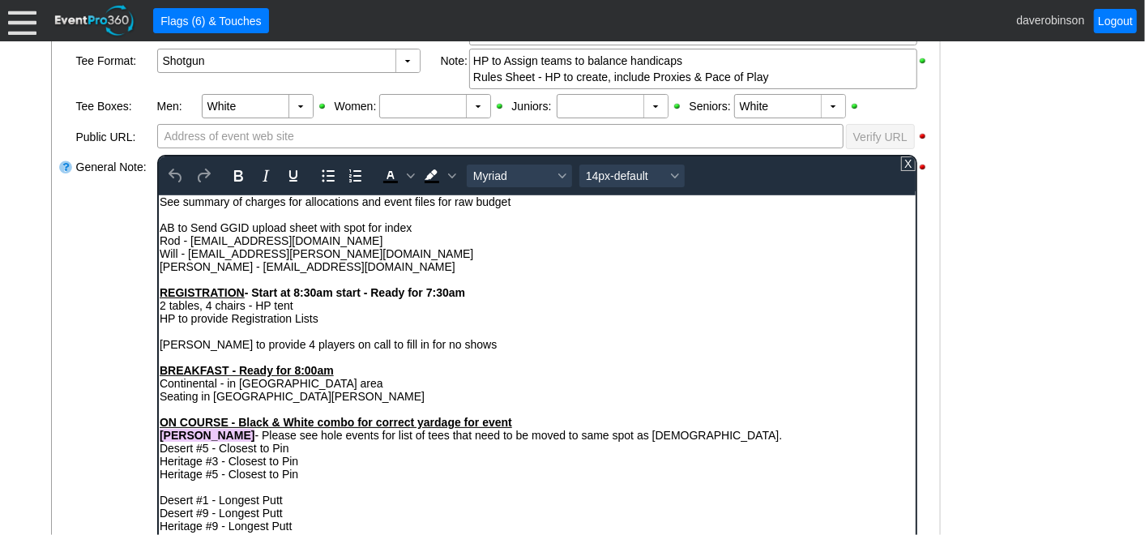
click at [543, 423] on div "ON COURSE - Black & White combo for correct yardage for event" at bounding box center [536, 421] width 755 height 13
click at [818, 406] on div "Rich Text Area. Press ALT-0 for help." at bounding box center [536, 408] width 755 height 13
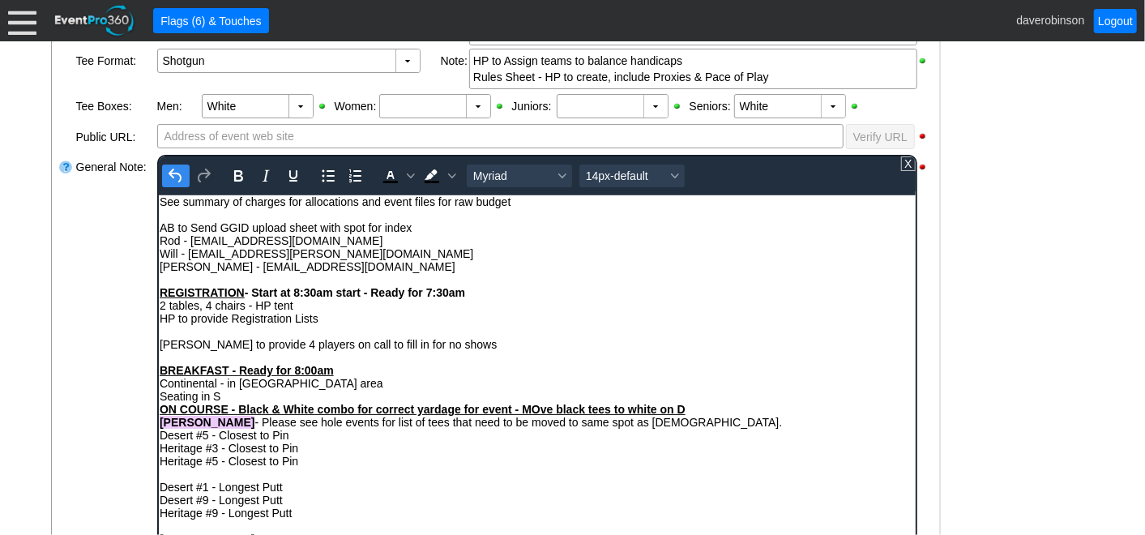
click at [177, 175] on icon "Undo" at bounding box center [175, 175] width 19 height 19
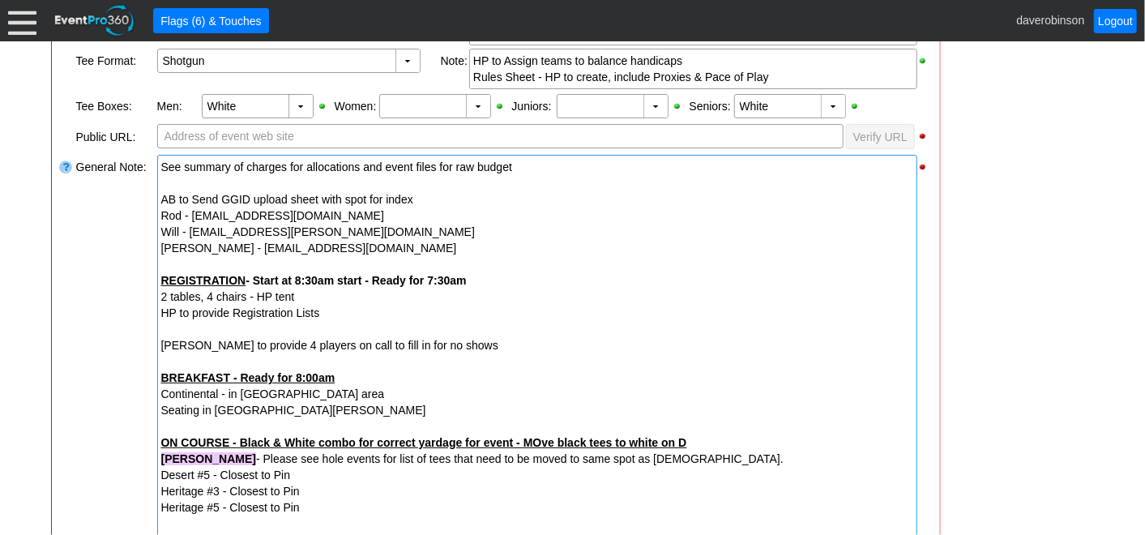
click at [105, 357] on div "General Note:" at bounding box center [115, 531] width 81 height 757
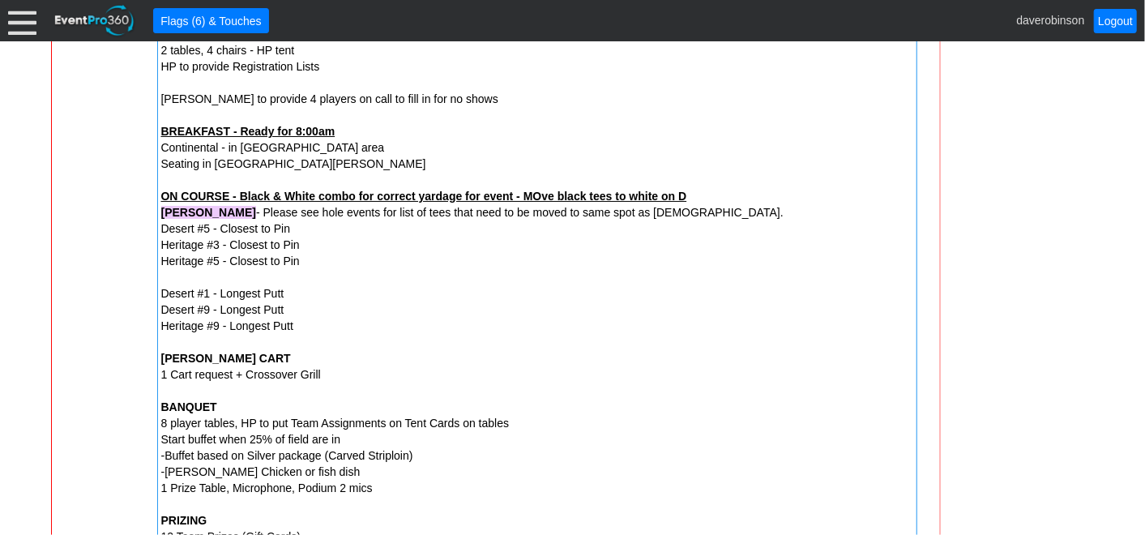
scroll to position [896, 0]
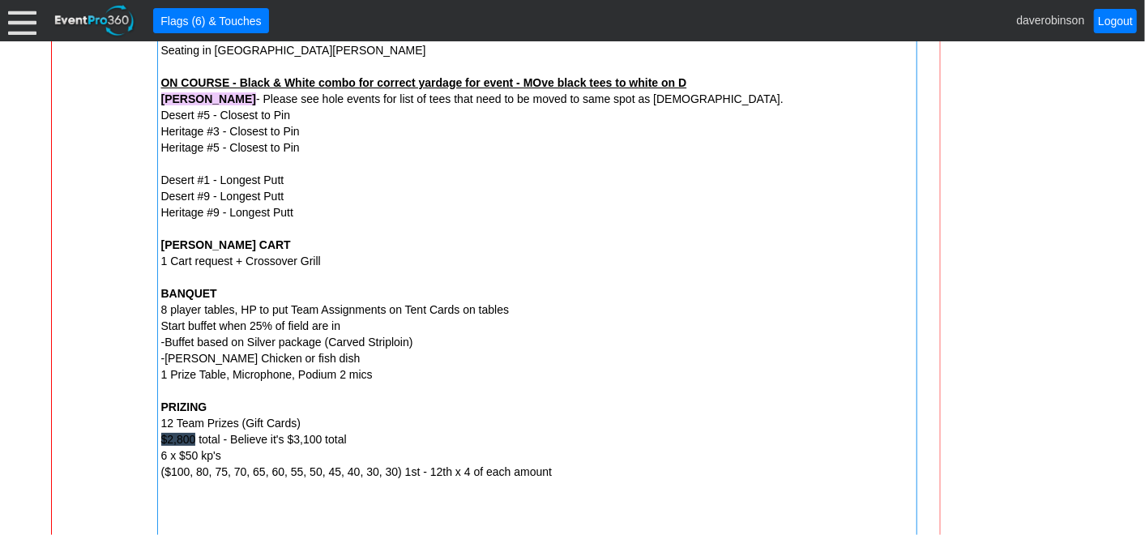
click at [522, 245] on div "[PERSON_NAME] CART" at bounding box center [537, 245] width 752 height 16
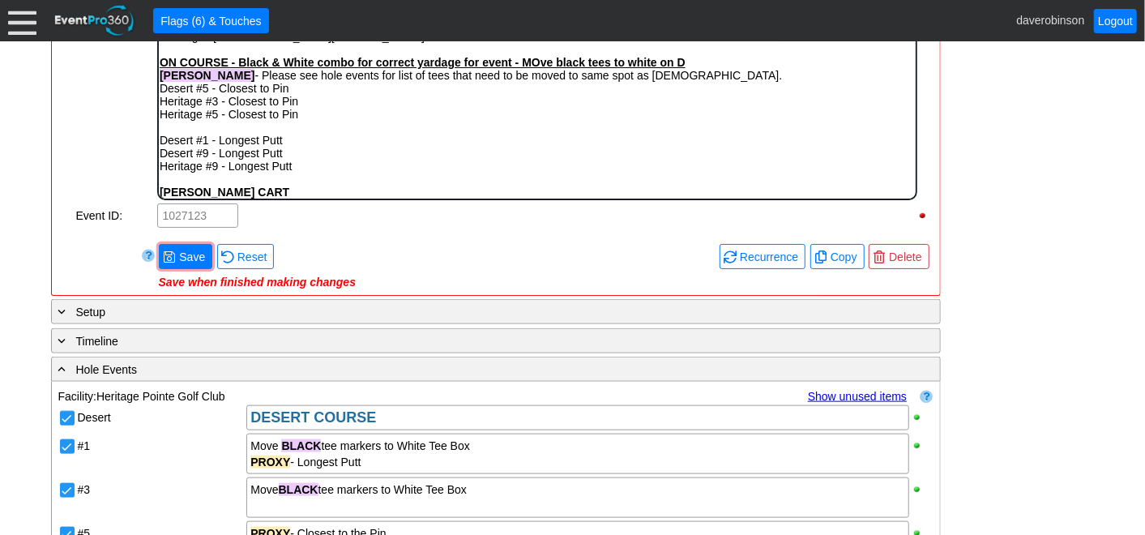
scroll to position [446, 0]
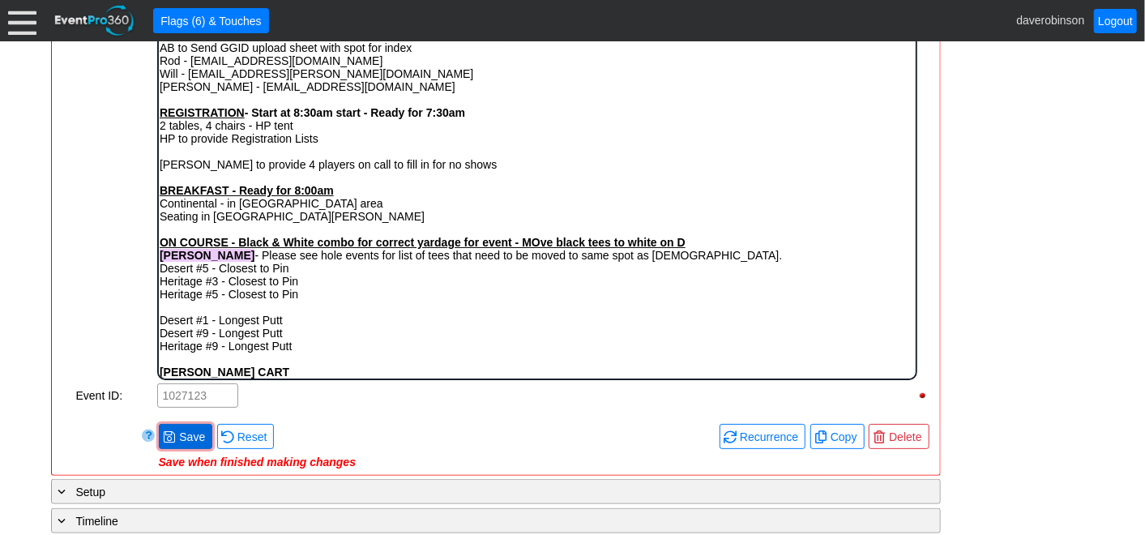
click at [203, 438] on div "Remove all highlights Facility: ▼ Χ Heritage Pointe Golf Club Event Type: ▼ Χ M…" at bounding box center [495, 56] width 875 height 824
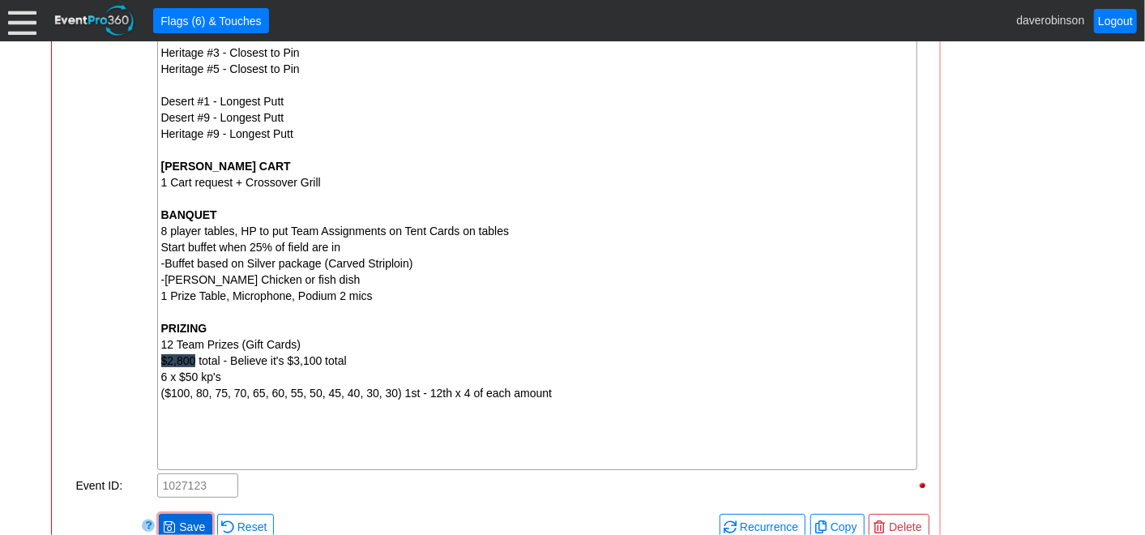
click at [186, 519] on span "Save" at bounding box center [192, 527] width 32 height 16
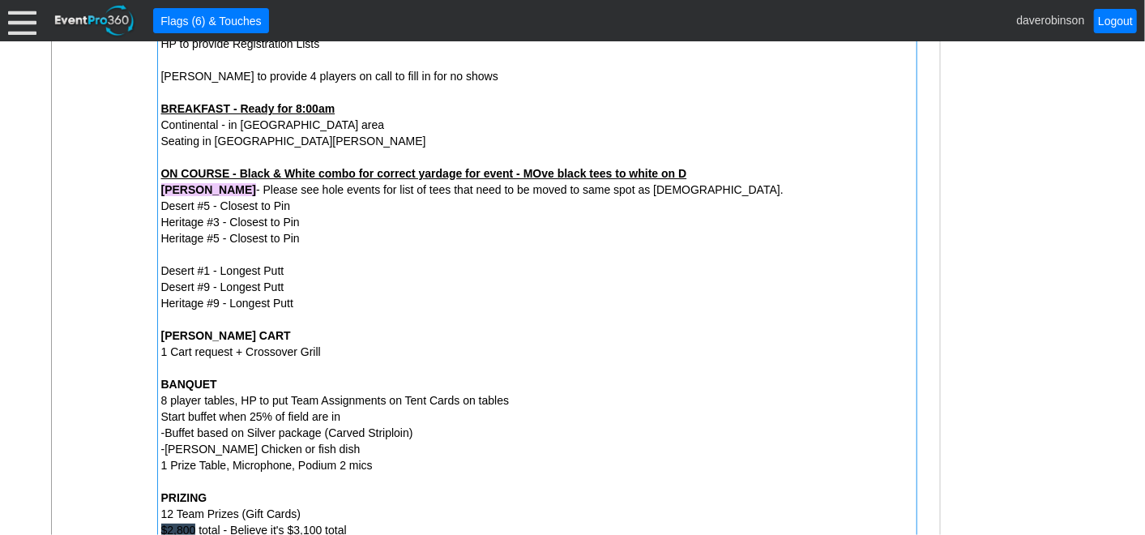
scroll to position [795, 0]
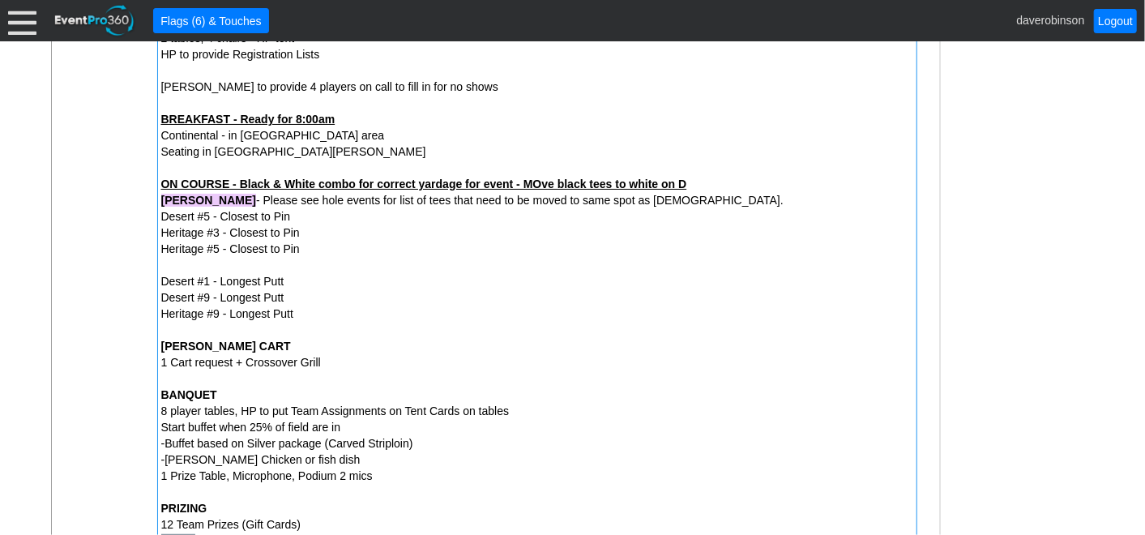
click at [538, 180] on strong "ON COURSE - Black & White combo for correct yardage for event - MOve black tees…" at bounding box center [424, 183] width 526 height 13
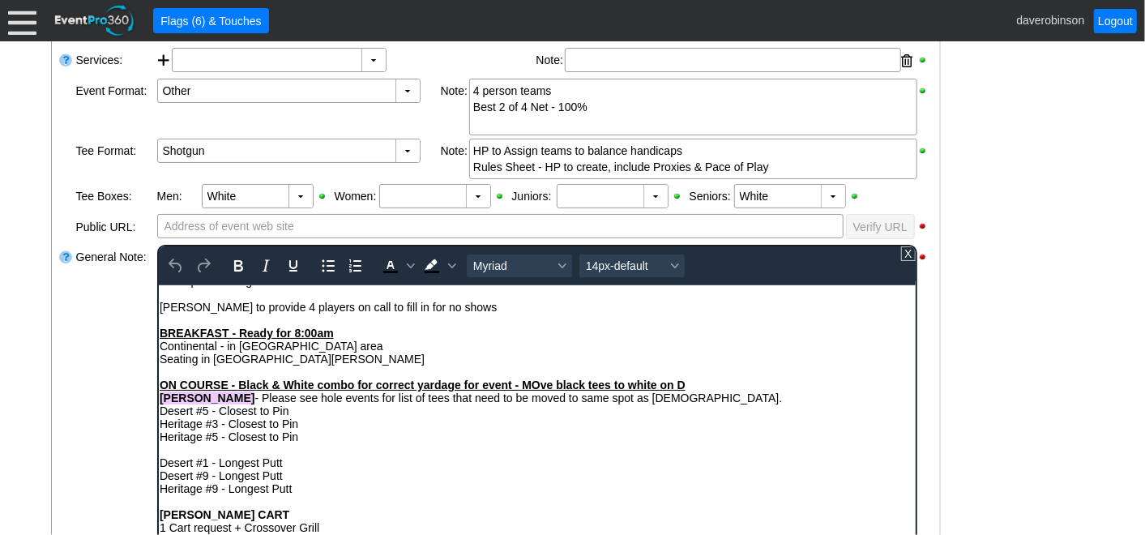
scroll to position [90, 0]
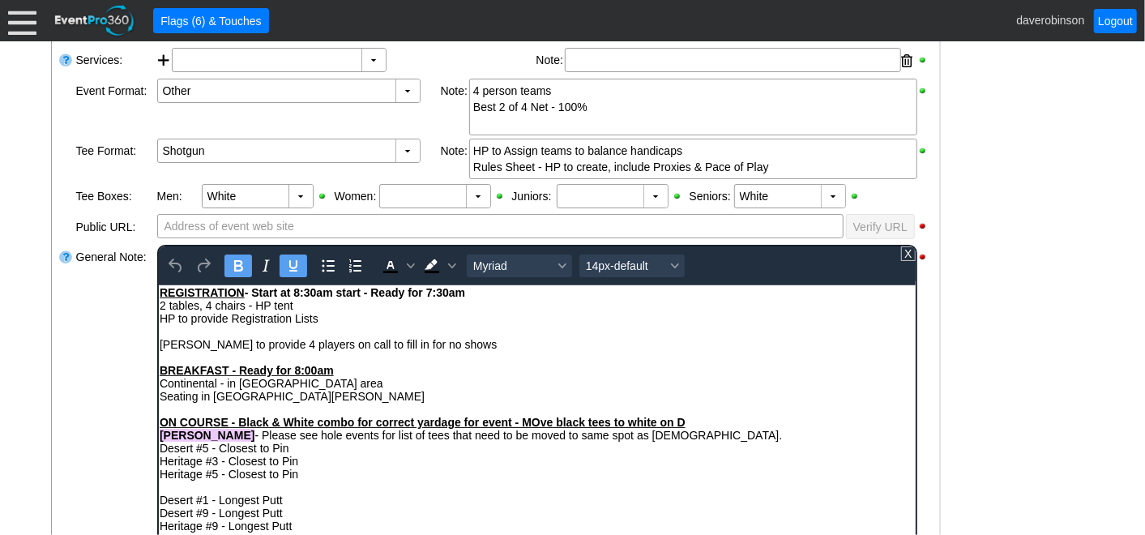
click at [538, 425] on strong "ON COURSE - Black & White combo for correct yardage for event - MOve black tees…" at bounding box center [422, 421] width 526 height 13
click at [715, 419] on div "ON COURSE - Black & White combo for correct yardage for event - Move black tees…" at bounding box center [536, 421] width 755 height 13
click at [628, 437] on div "RYAN - Please see hole events for list of tees that need to be moved to same sp…" at bounding box center [536, 434] width 755 height 13
click at [645, 438] on div "RYAN - Please see hole events for list of tees that need to be moved to same sp…" at bounding box center [536, 434] width 755 height 13
click at [673, 441] on div "RYAN - Please see hole events for list of tees that need to be moved to same sp…" at bounding box center [536, 434] width 755 height 13
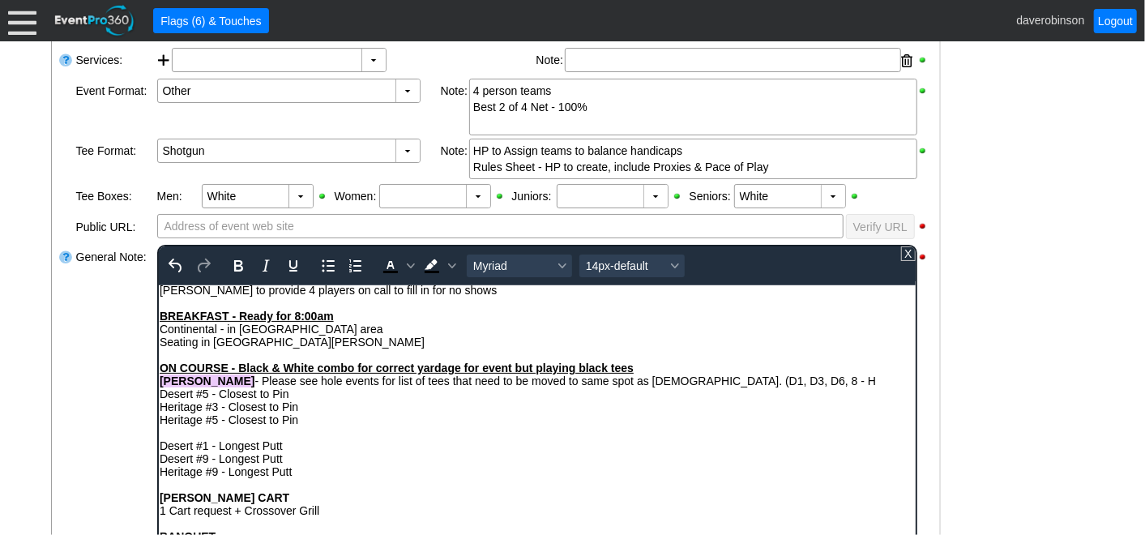
scroll to position [180, 0]
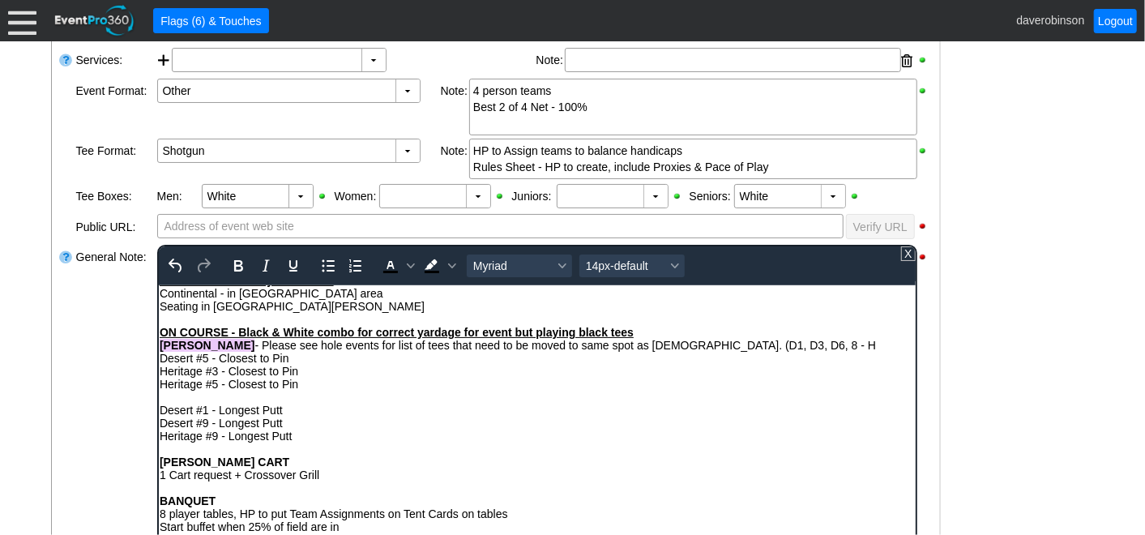
click at [697, 348] on div "RYAN - Please see hole events for list of tees that need to be moved to same sp…" at bounding box center [536, 344] width 755 height 13
click at [750, 348] on div "RYAN - Please see hole events for list of tees that need to be moved to same sp…" at bounding box center [536, 344] width 755 height 13
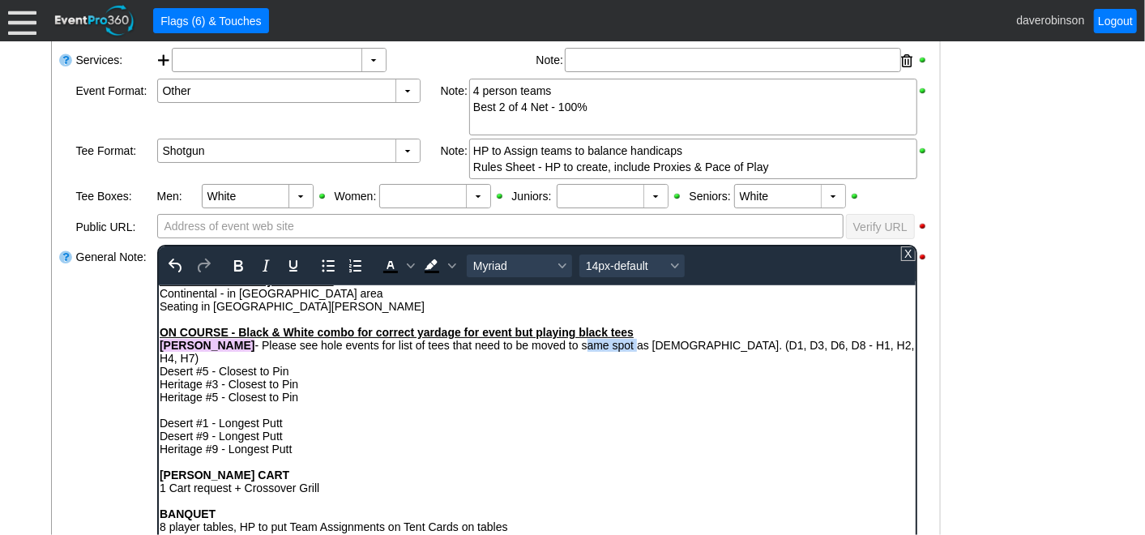
drag, startPoint x: 519, startPoint y: 348, endPoint x: 570, endPoint y: 349, distance: 51.9
click at [570, 349] on div "RYAN - Please see hole events for list of tees that need to be moved to same sp…" at bounding box center [536, 351] width 755 height 26
click at [365, 391] on div "Heritage #5 - Closest to Pin" at bounding box center [536, 396] width 755 height 13
click at [364, 349] on div "RYAN - Please see hole events for list of tees that need to be moved to same sp…" at bounding box center [536, 351] width 755 height 26
drag, startPoint x: 363, startPoint y: 347, endPoint x: 418, endPoint y: 355, distance: 55.7
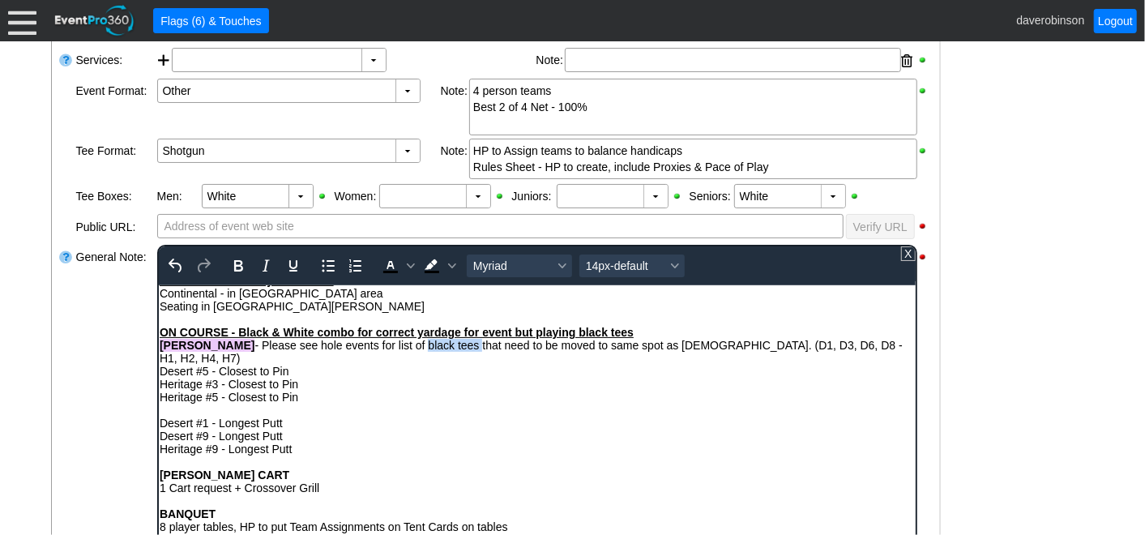
click at [418, 355] on div "RYAN - Please see hole events for list of black tees that need to be moved to s…" at bounding box center [536, 351] width 755 height 26
drag, startPoint x: 233, startPoint y: 261, endPoint x: 256, endPoint y: 271, distance: 25.4
click at [234, 261] on icon "Bold" at bounding box center [237, 265] width 19 height 19
click at [492, 365] on div "Desert #5 - Closest to Pin" at bounding box center [536, 370] width 755 height 13
drag, startPoint x: 444, startPoint y: 350, endPoint x: 654, endPoint y: 349, distance: 209.9
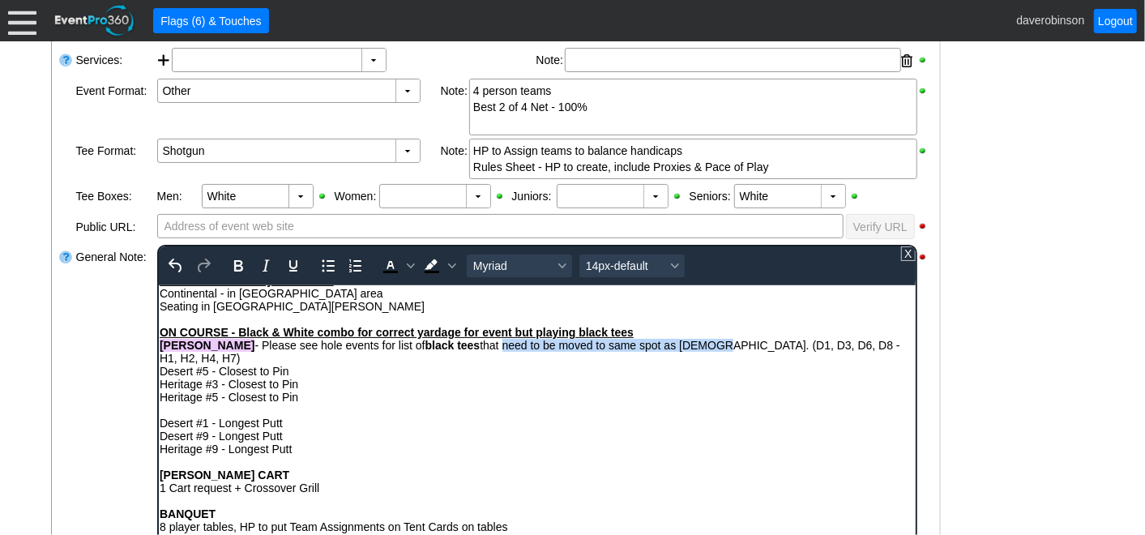
click at [654, 349] on div "RYAN - Please see hole events for list of black tees that need to be moved to s…" at bounding box center [536, 351] width 755 height 26
click at [265, 263] on icon "Italic" at bounding box center [264, 265] width 19 height 19
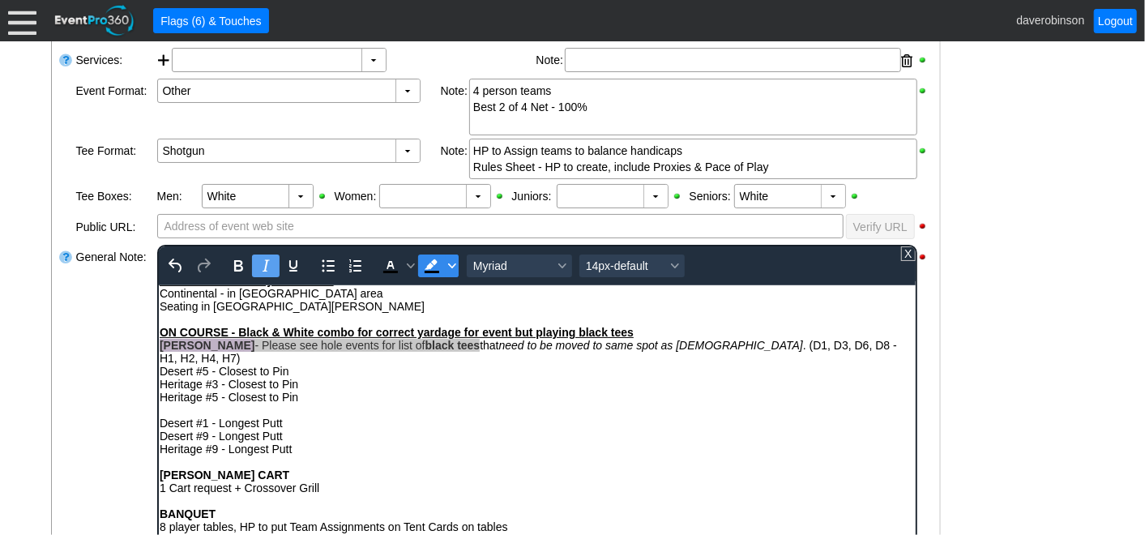
click at [449, 266] on icon "Background color Black" at bounding box center [451, 266] width 8 height 8
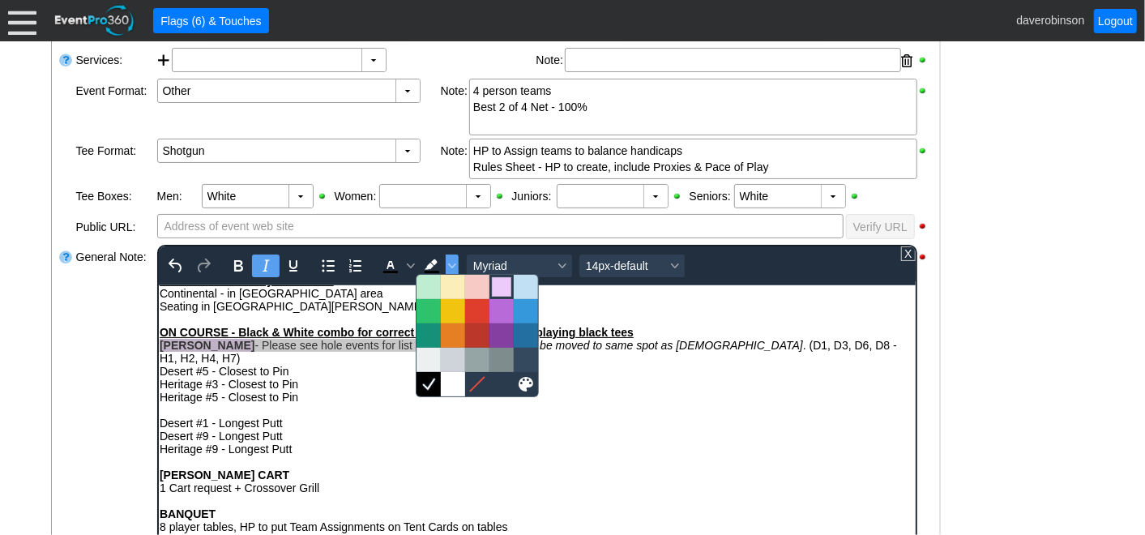
click at [493, 288] on div at bounding box center [501, 286] width 19 height 19
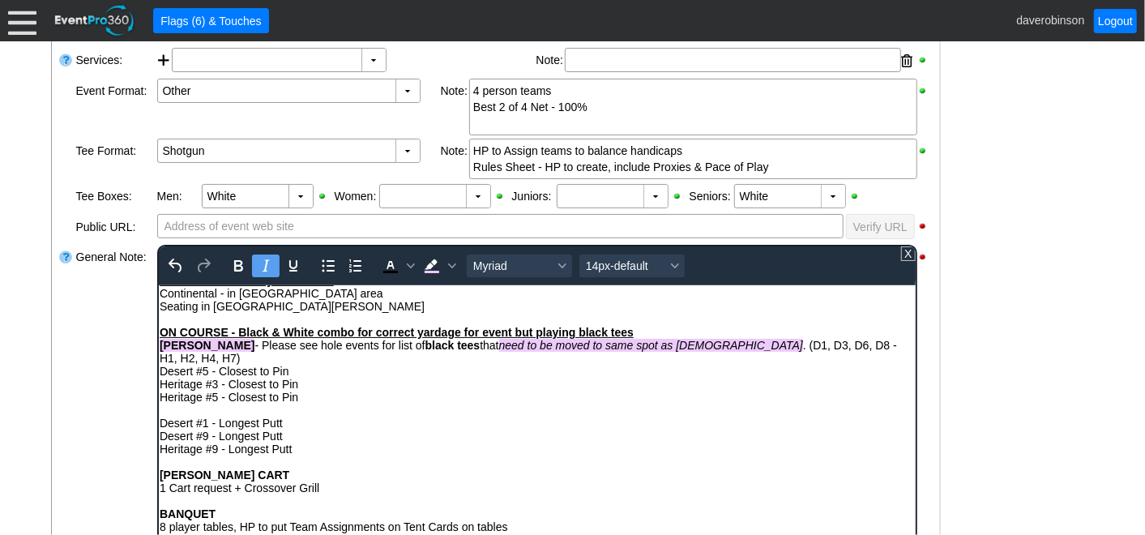
click at [519, 416] on div "Desert #1 - Longest Putt" at bounding box center [536, 422] width 755 height 13
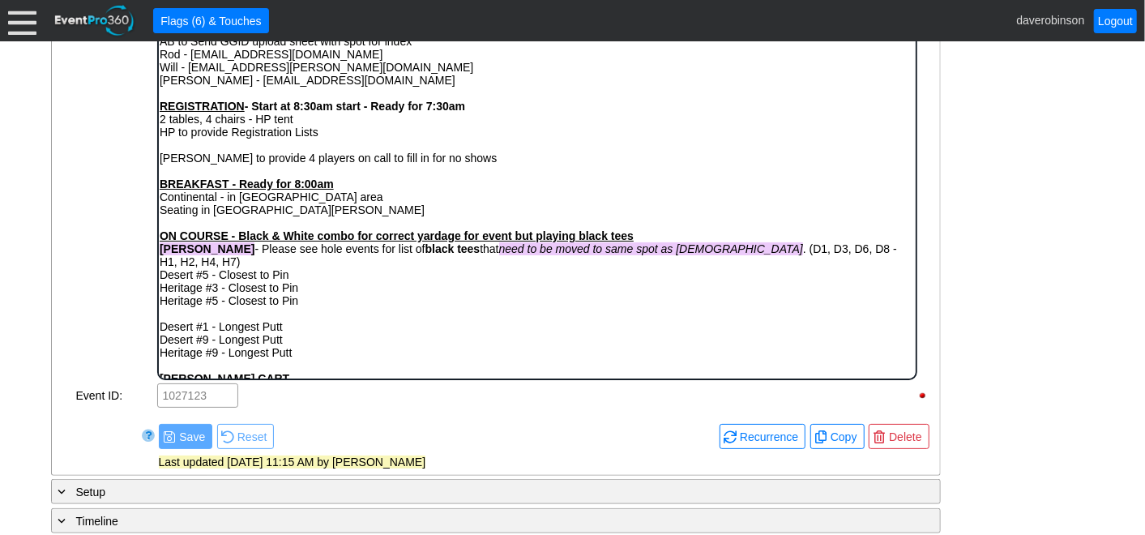
scroll to position [0, 0]
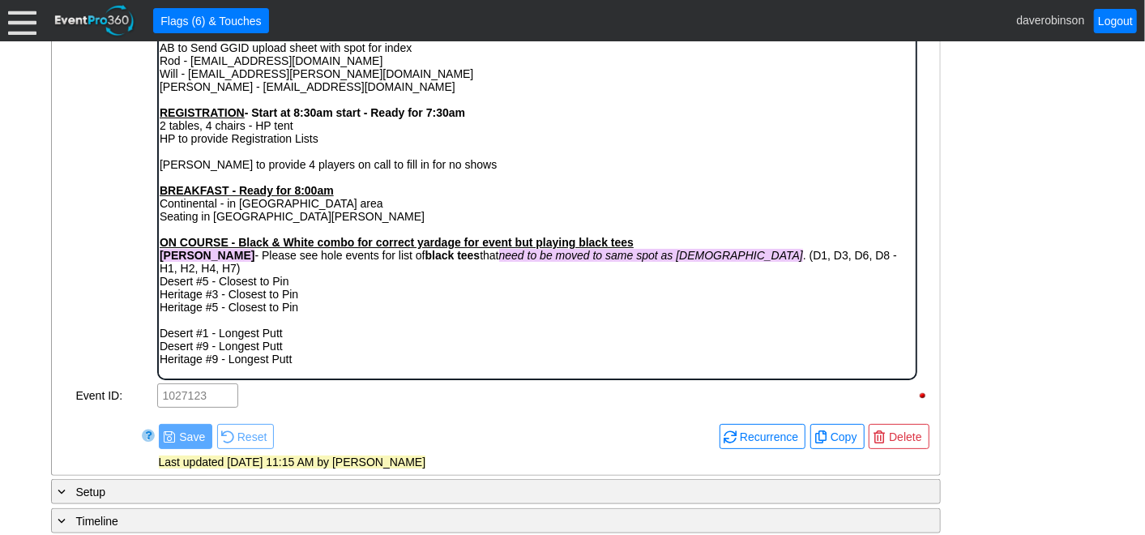
click at [675, 264] on div "RYAN - Please see hole events for list of black tees that need to be moved to s…" at bounding box center [536, 261] width 755 height 26
click at [740, 258] on div "RYAN - Please see hole events for list of black tees that need to be moved to s…" at bounding box center [536, 261] width 755 height 26
click at [794, 260] on div "RYAN - Please see hole events for list of black tees that need to be moved to s…" at bounding box center [536, 261] width 755 height 26
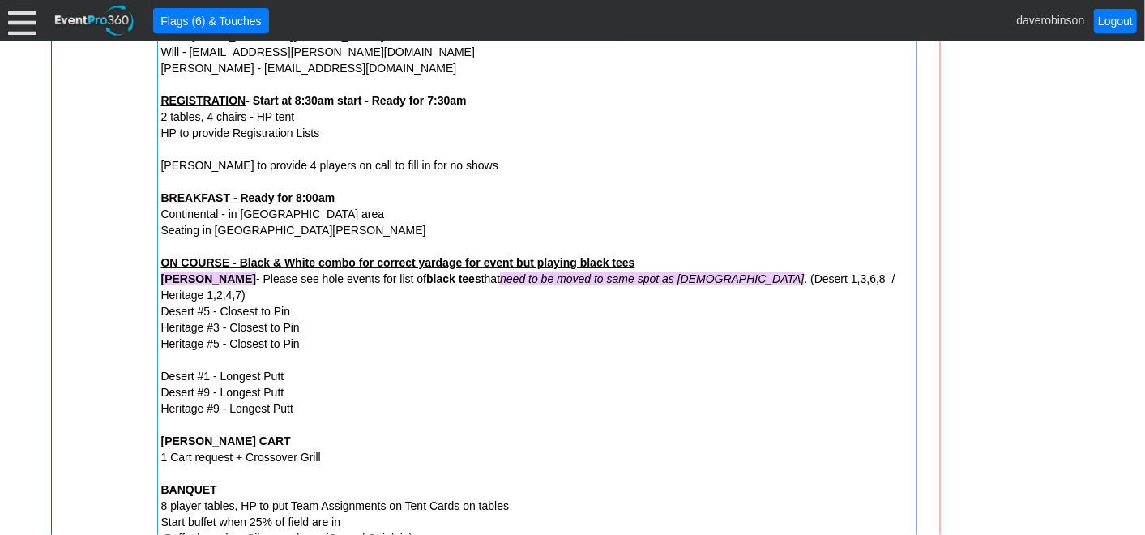
click at [70, 259] on div at bounding box center [66, 359] width 16 height 773
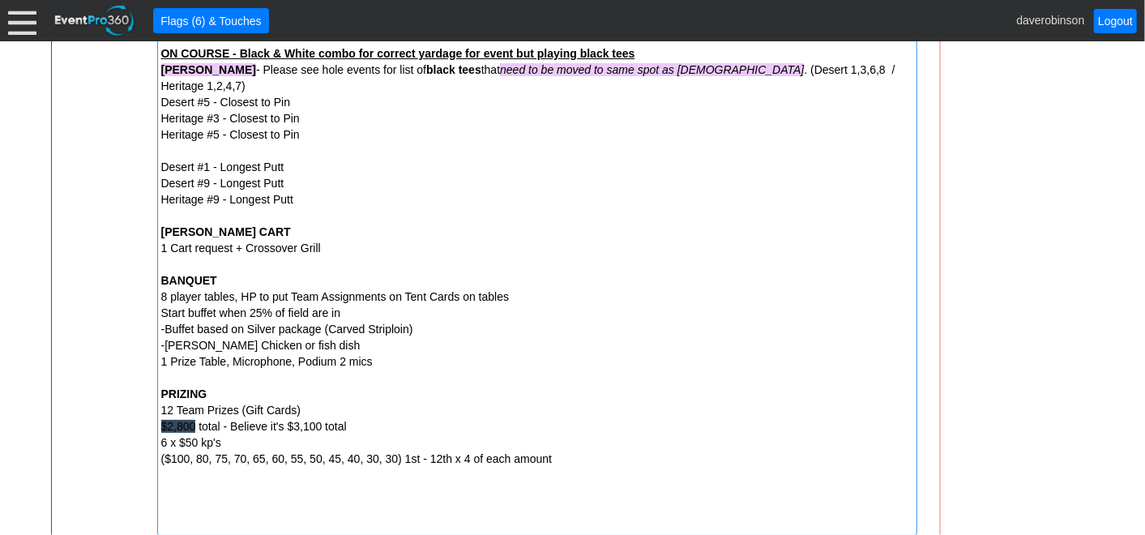
scroll to position [986, 0]
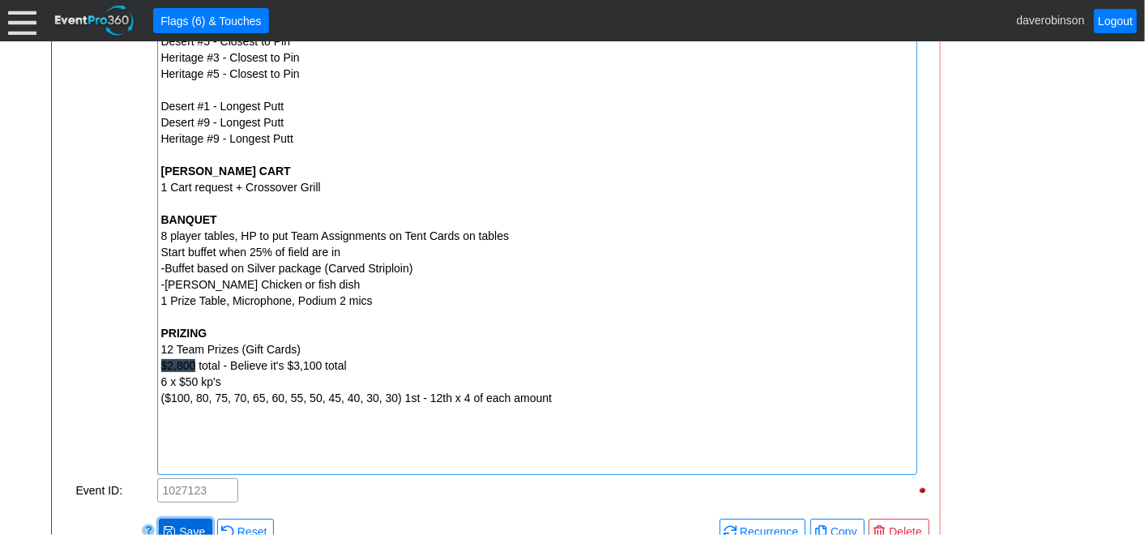
click at [180, 523] on span "Save" at bounding box center [192, 531] width 32 height 16
